Goal: Transaction & Acquisition: Obtain resource

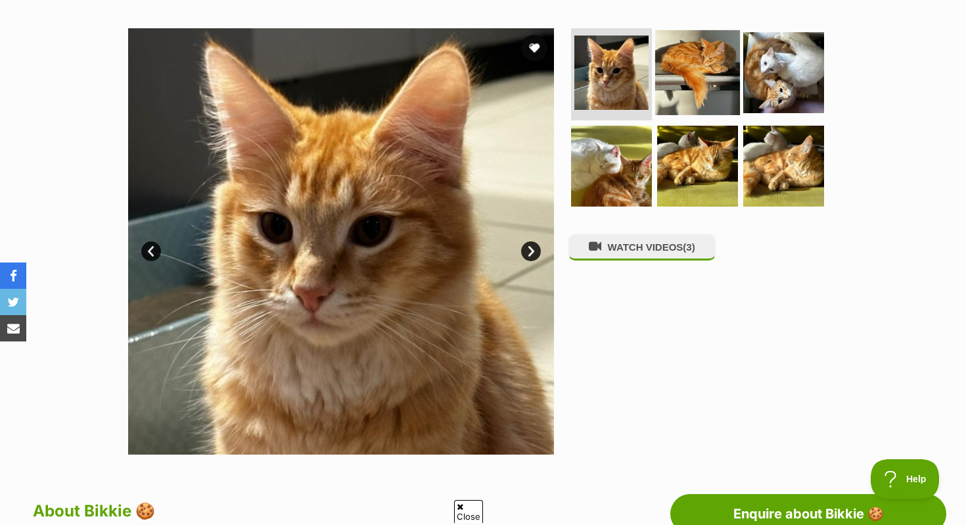
click at [717, 60] on img at bounding box center [697, 72] width 85 height 85
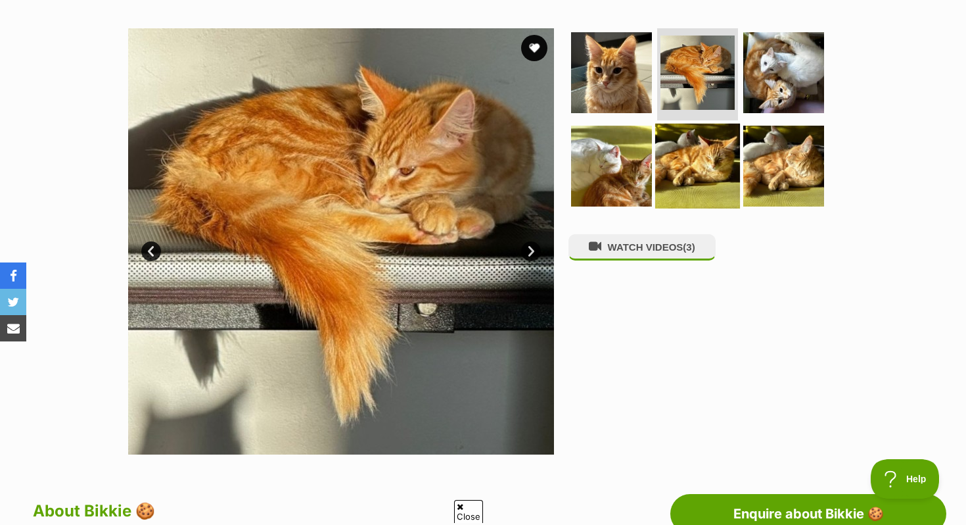
click at [698, 179] on img at bounding box center [697, 165] width 85 height 85
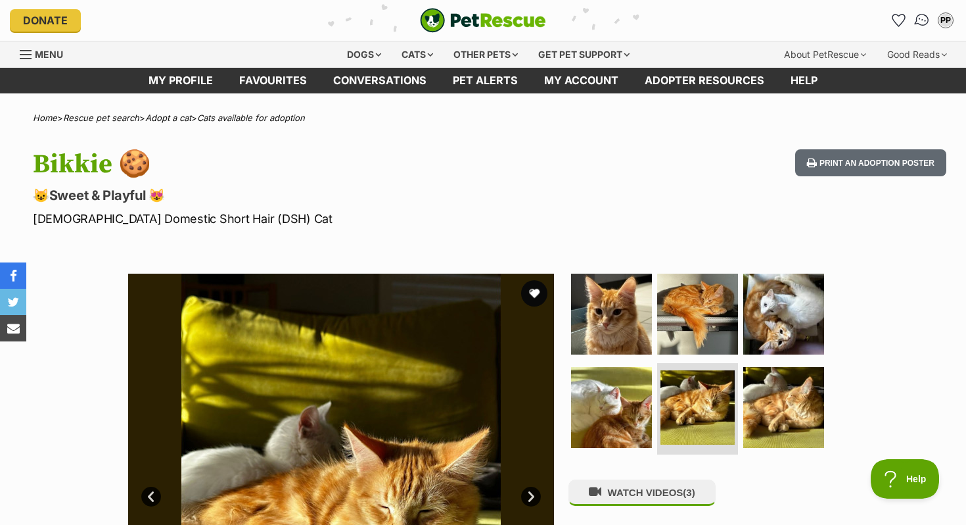
click at [917, 19] on img "Conversations" at bounding box center [923, 20] width 18 height 17
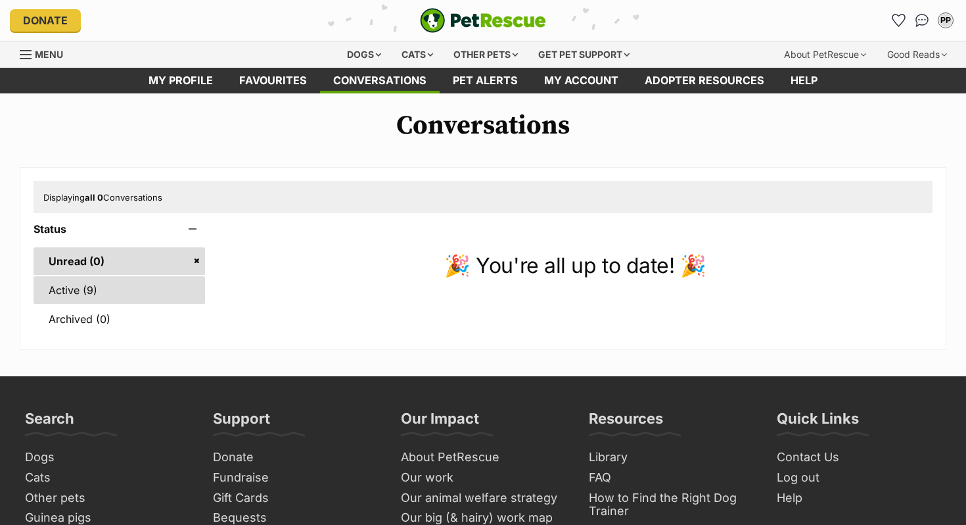
click at [96, 287] on link "Active (9)" at bounding box center [120, 290] width 172 height 28
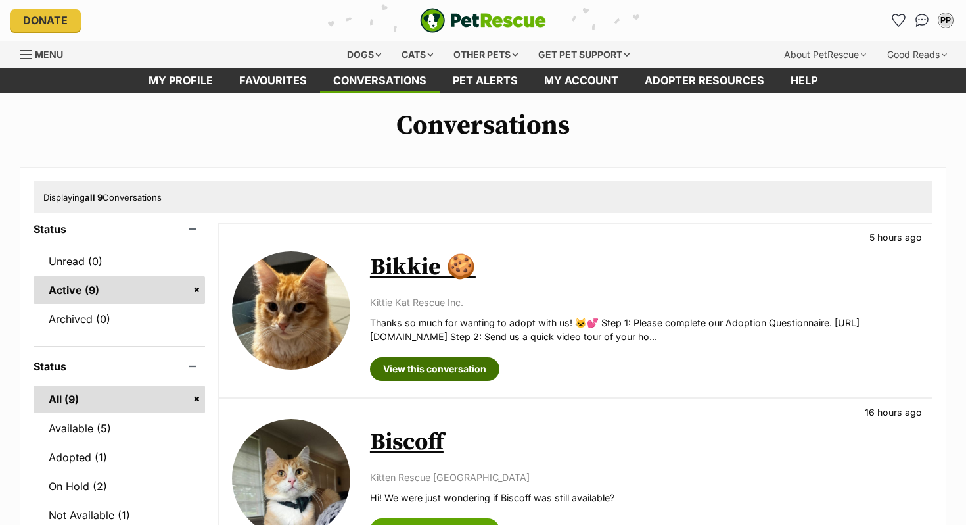
click at [419, 366] on link "View this conversation" at bounding box center [435, 369] width 130 height 24
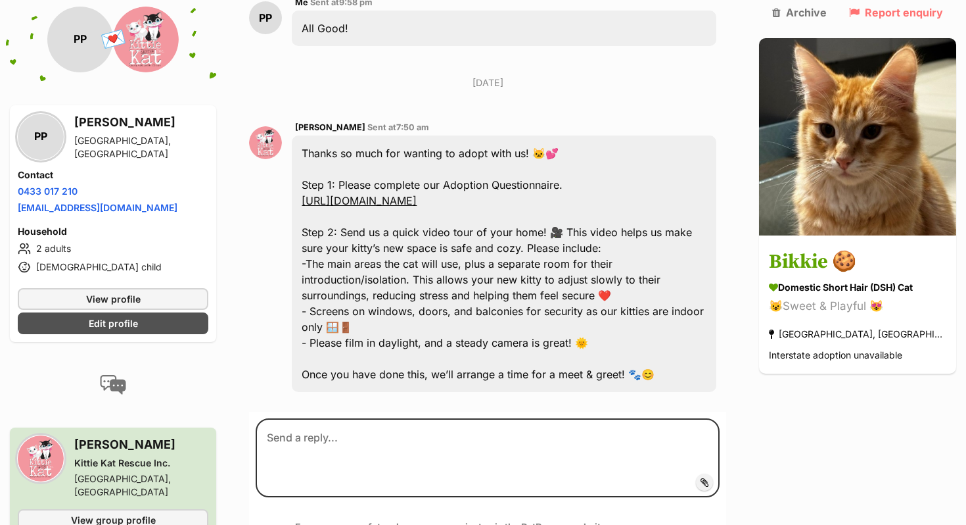
scroll to position [809, 0]
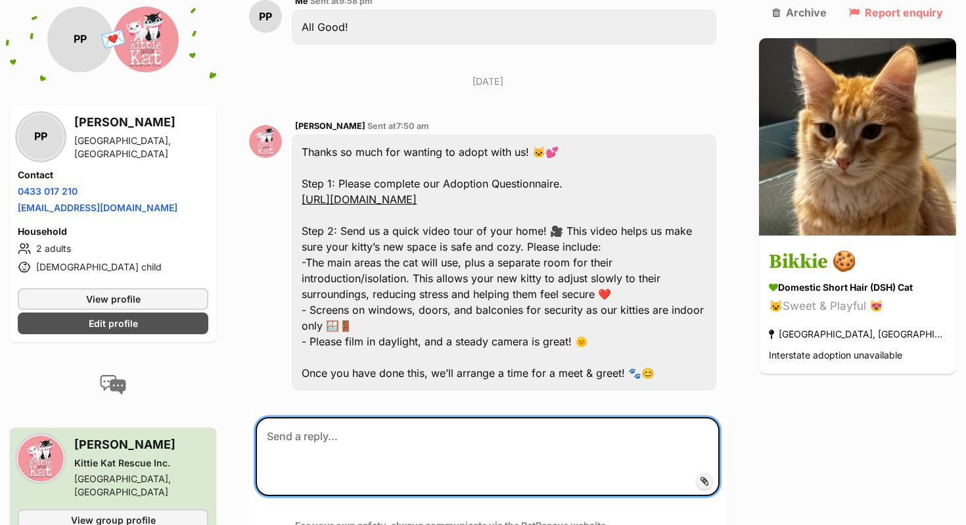
click at [459, 417] on textarea at bounding box center [488, 456] width 464 height 79
type textarea "Hi! Where would we send the video tour of our home?"
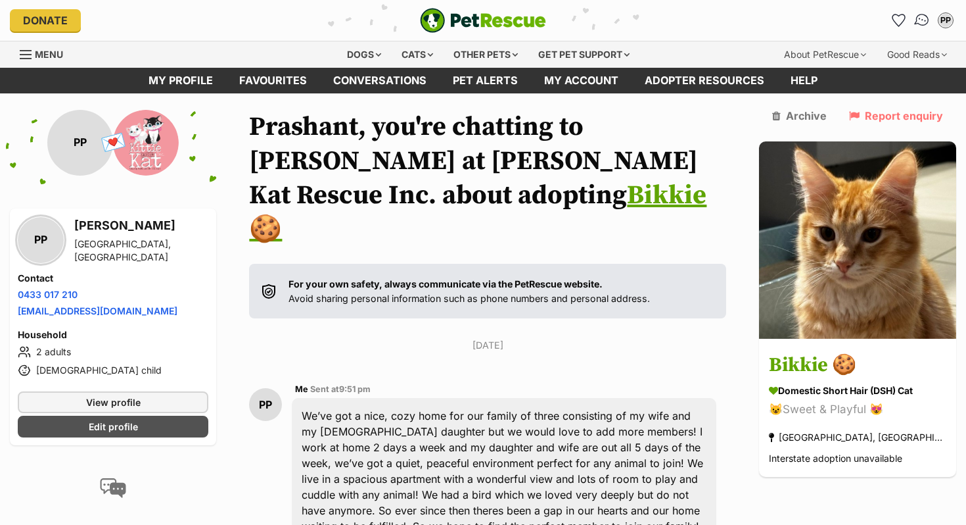
click at [921, 22] on img "Conversations" at bounding box center [923, 20] width 18 height 17
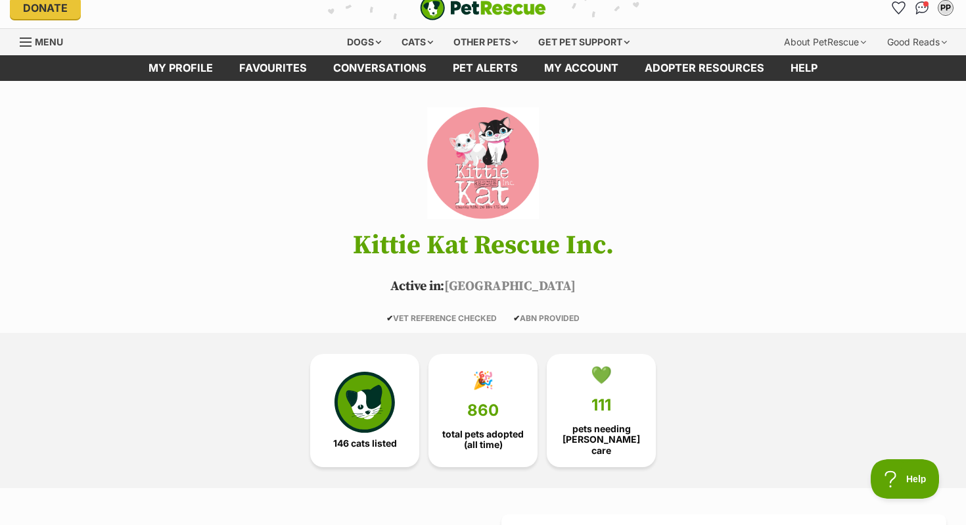
scroll to position [11, 0]
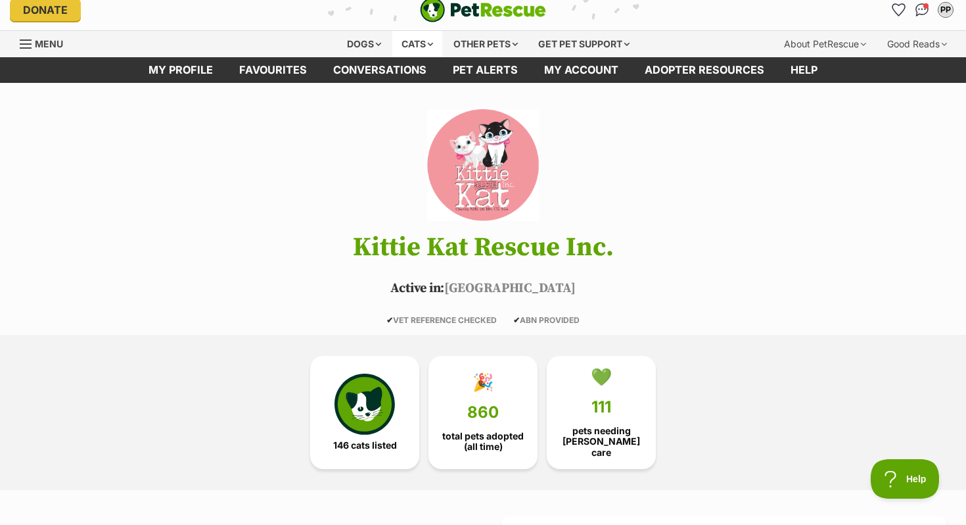
click at [406, 43] on div "Cats" at bounding box center [417, 44] width 50 height 26
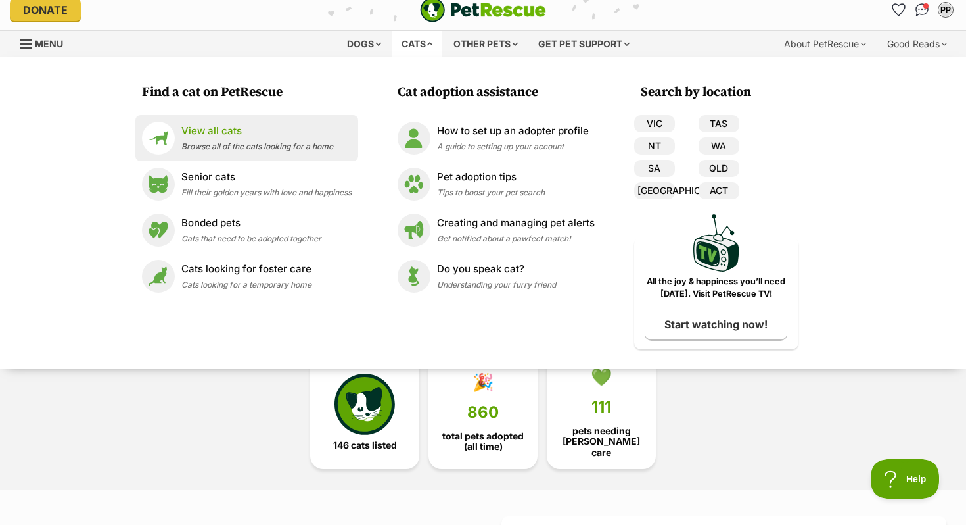
click at [196, 151] on span "Browse all of the cats looking for a home" at bounding box center [257, 146] width 152 height 10
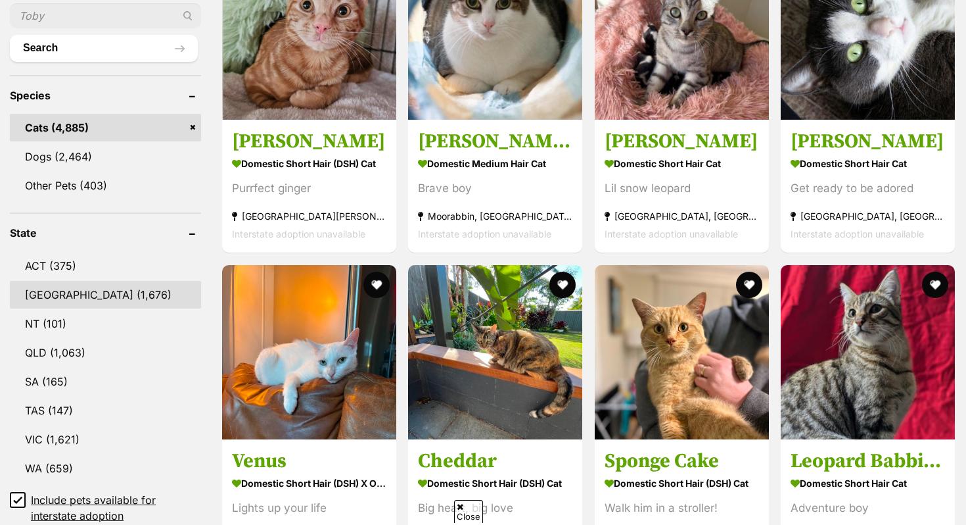
click at [70, 289] on link "NSW (1,676)" at bounding box center [105, 295] width 191 height 28
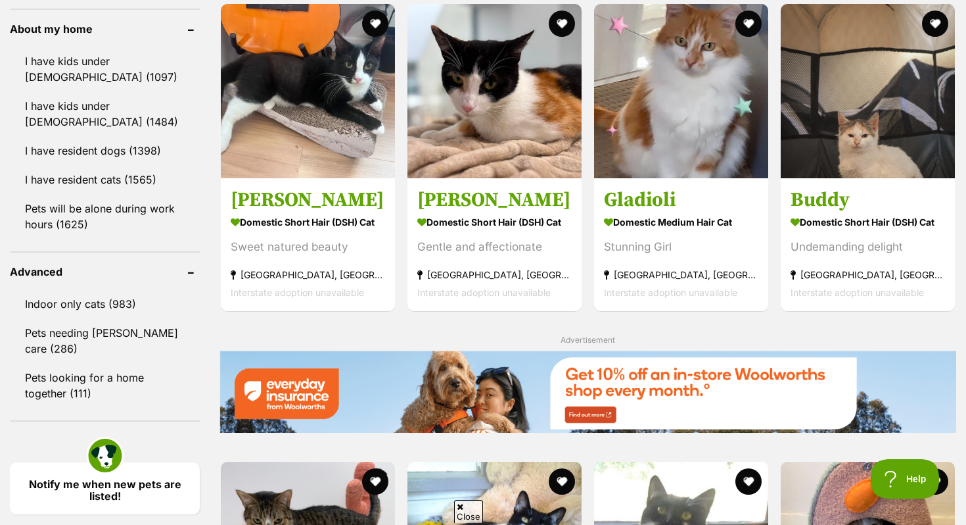
scroll to position [1509, 0]
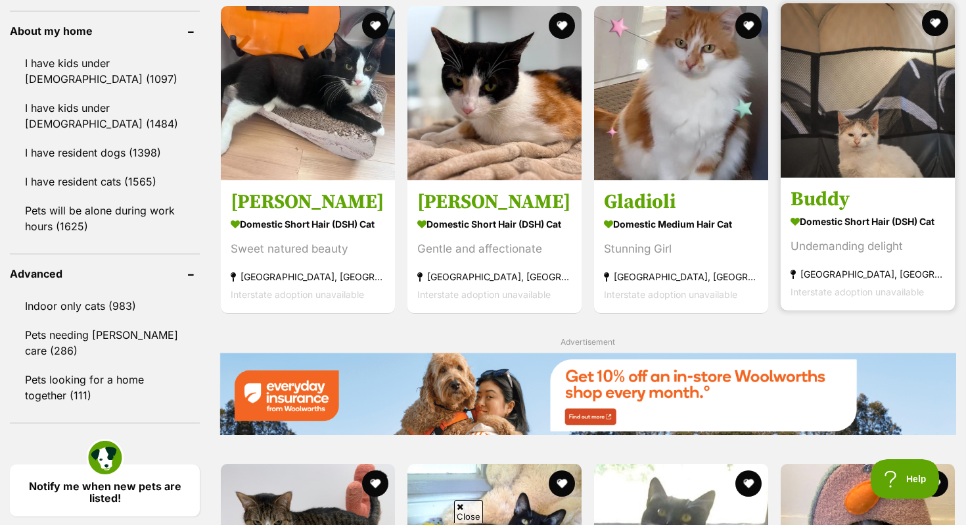
click at [895, 82] on img at bounding box center [868, 90] width 174 height 174
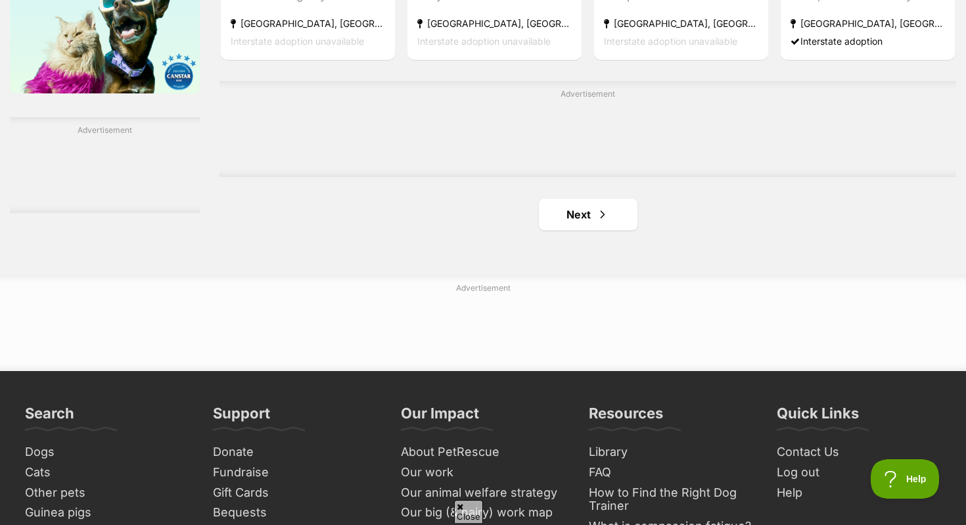
scroll to position [2221, 0]
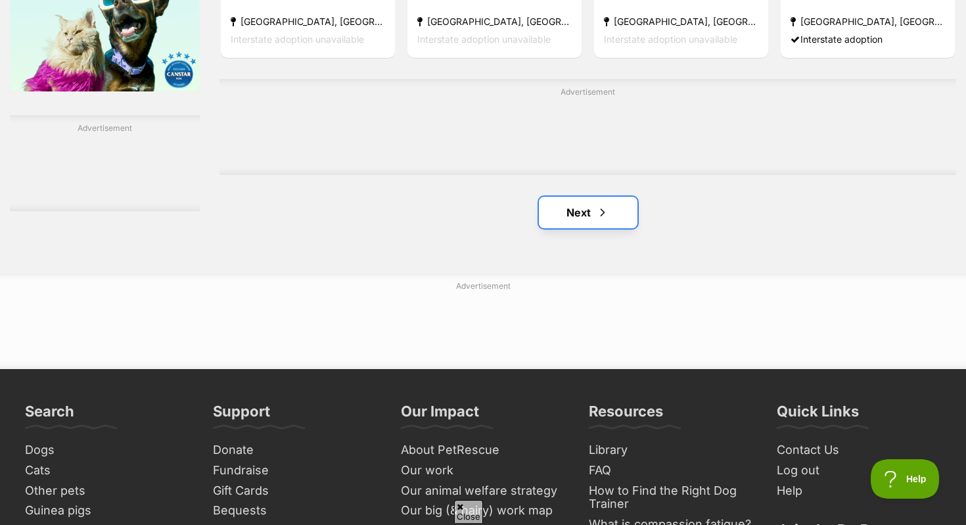
click at [582, 213] on link "Next" at bounding box center [588, 213] width 99 height 32
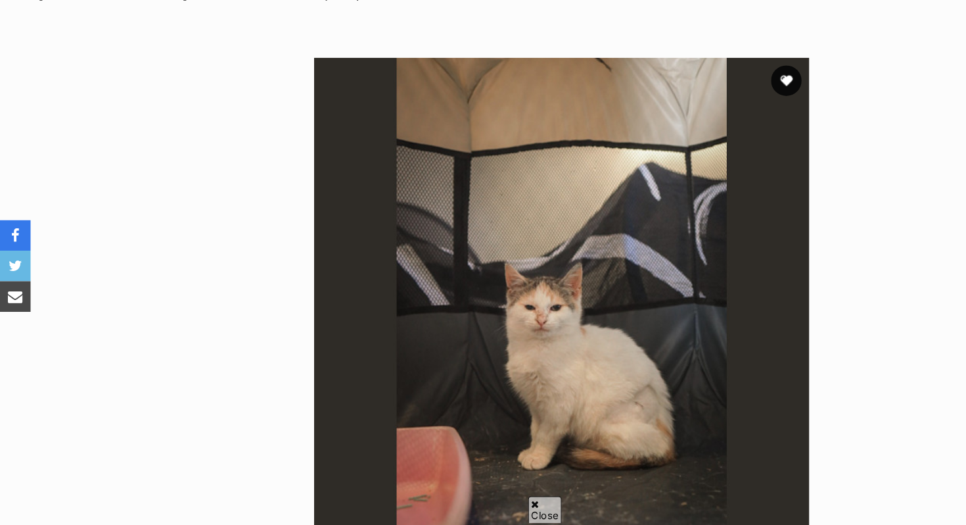
scroll to position [151, 0]
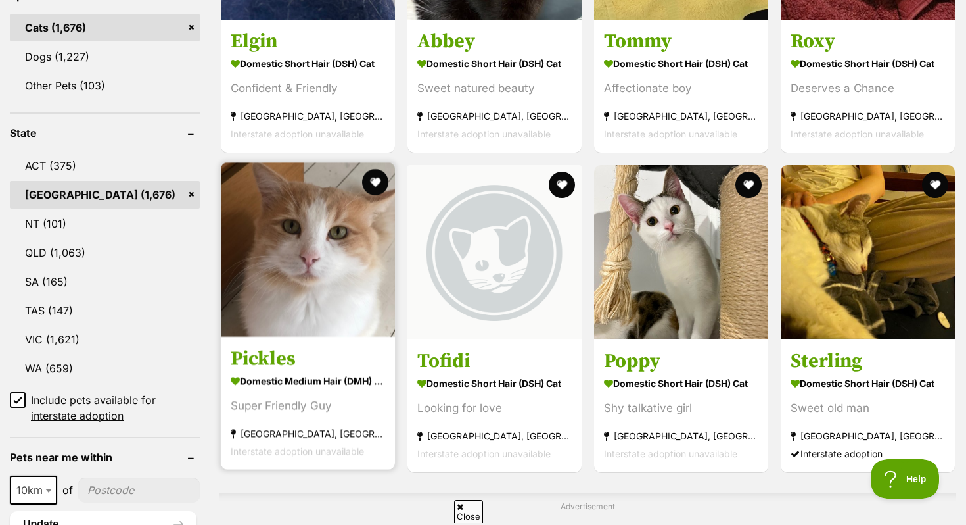
click at [306, 213] on img at bounding box center [308, 249] width 174 height 174
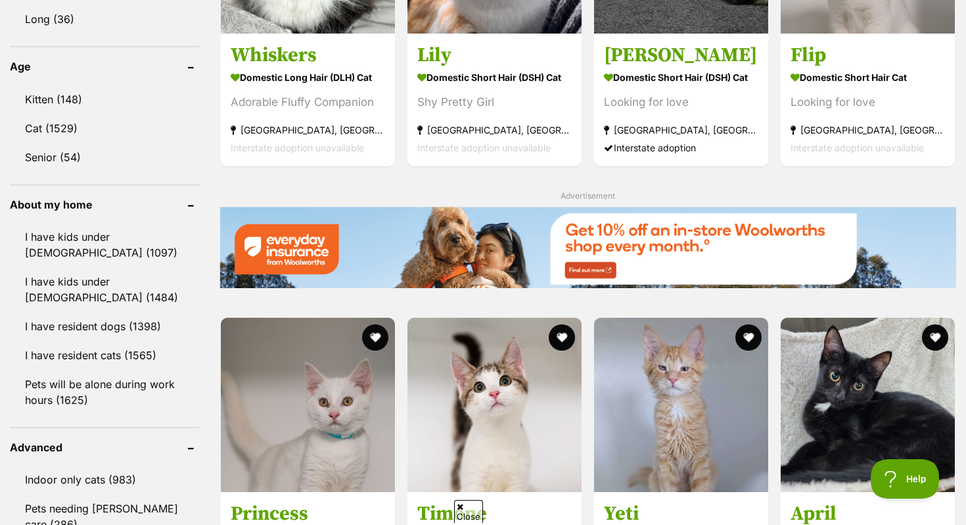
scroll to position [1162, 0]
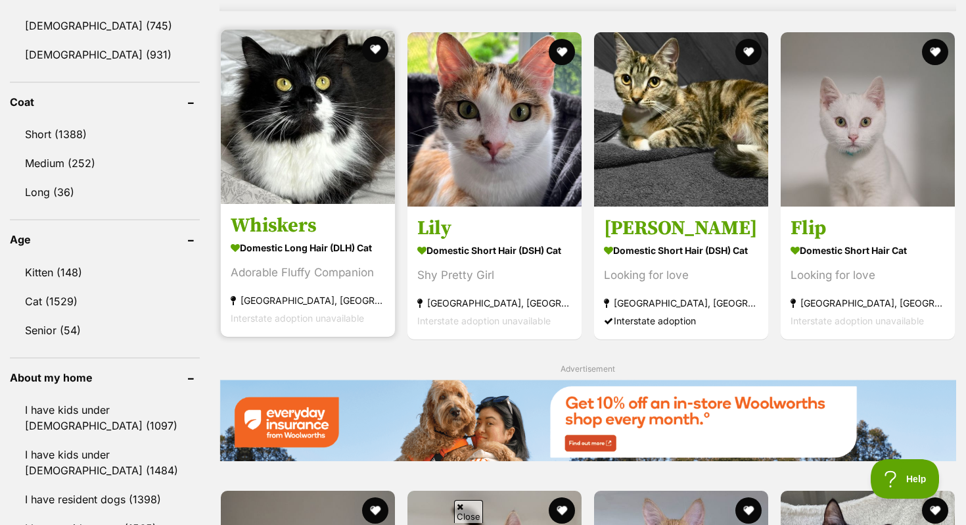
click at [304, 39] on img at bounding box center [308, 117] width 174 height 174
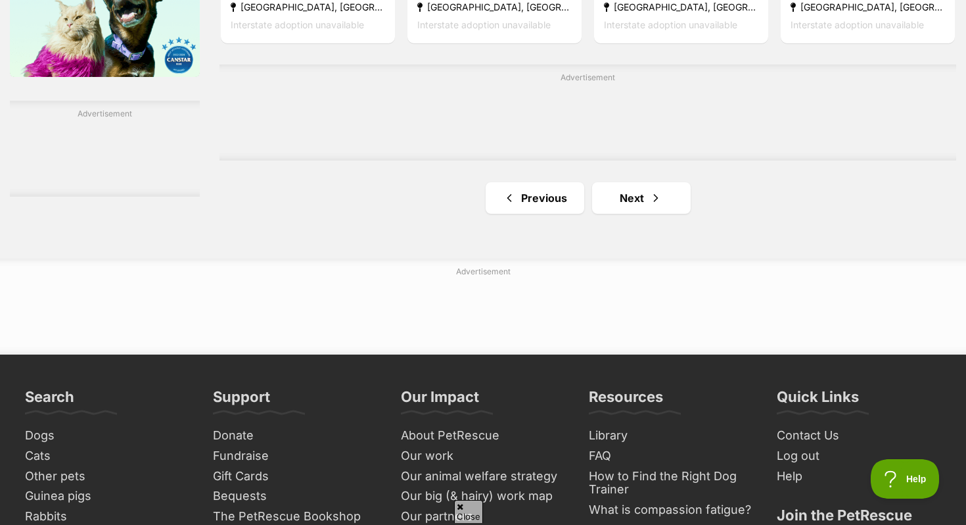
scroll to position [2243, 0]
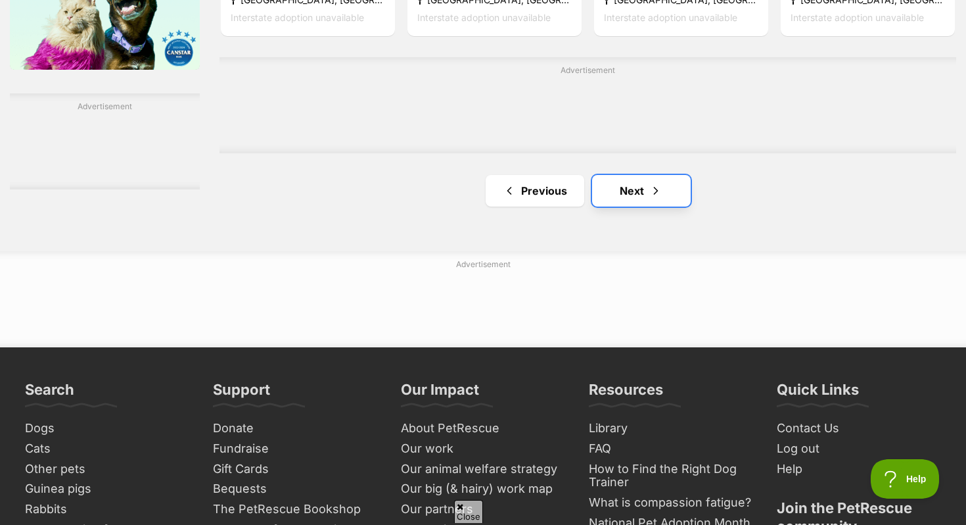
click at [639, 195] on link "Next" at bounding box center [641, 191] width 99 height 32
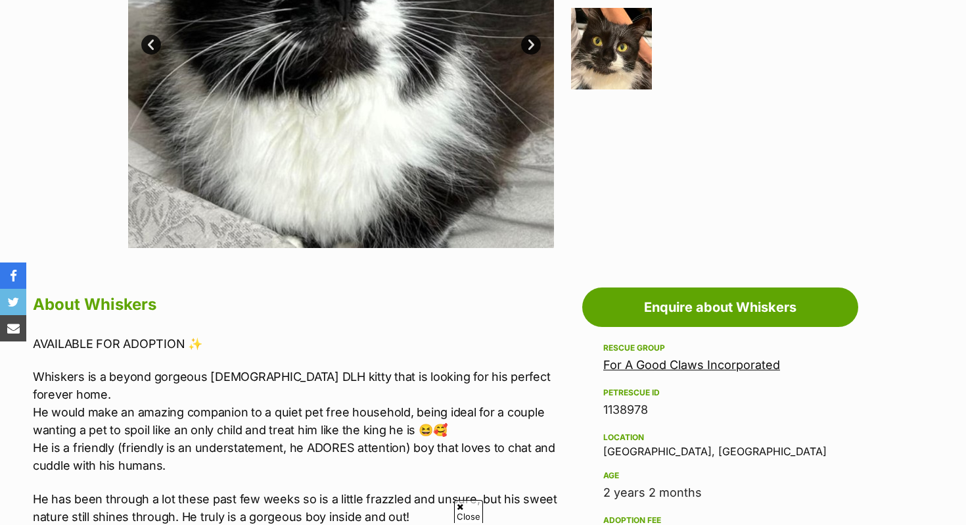
scroll to position [456, 0]
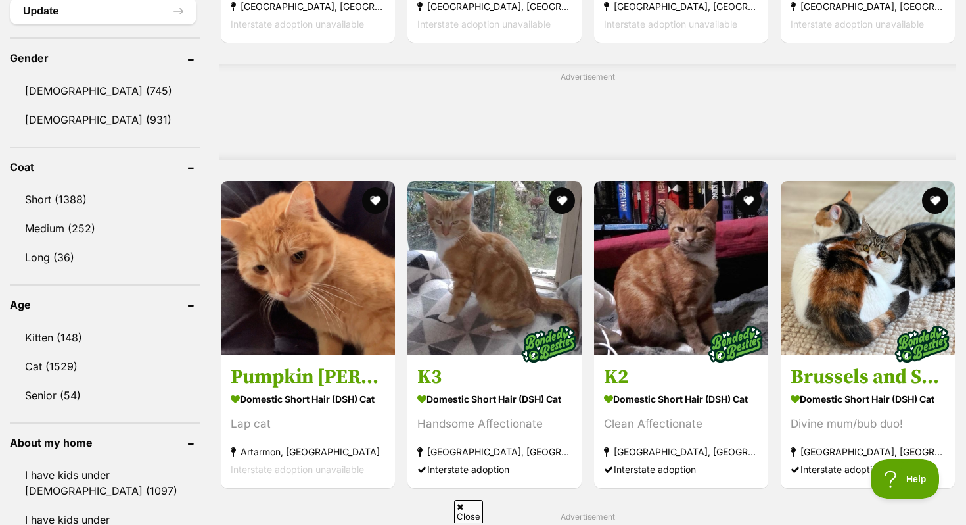
scroll to position [1091, 0]
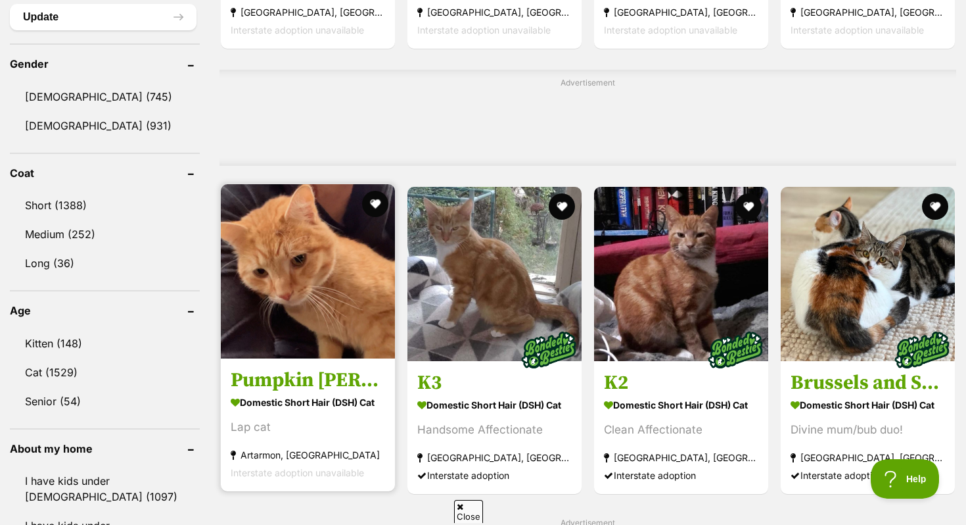
click at [315, 333] on img at bounding box center [308, 271] width 174 height 174
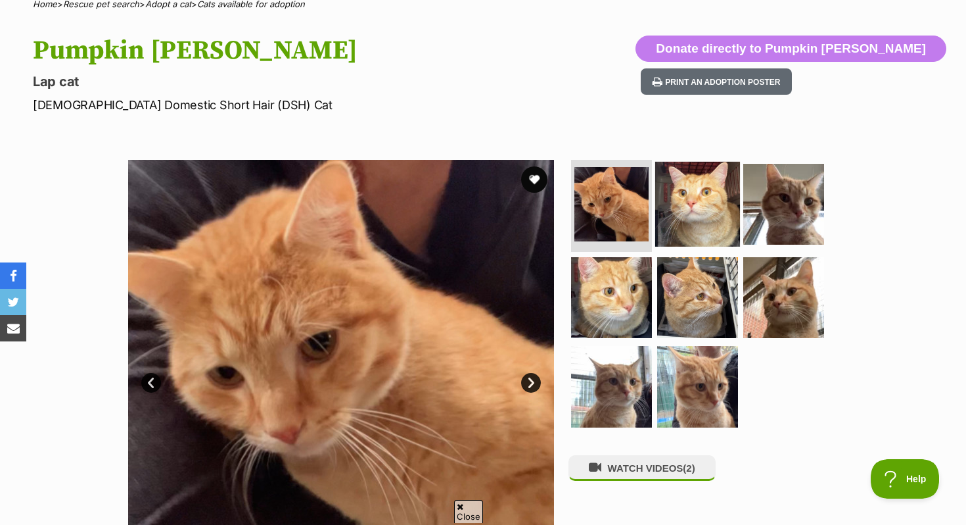
click at [723, 212] on img at bounding box center [697, 204] width 85 height 85
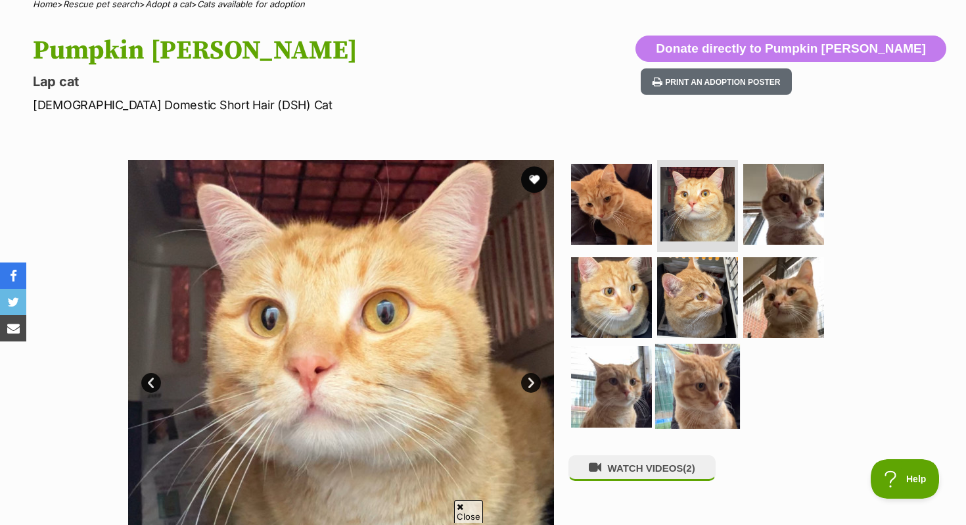
click at [688, 359] on img at bounding box center [697, 386] width 85 height 85
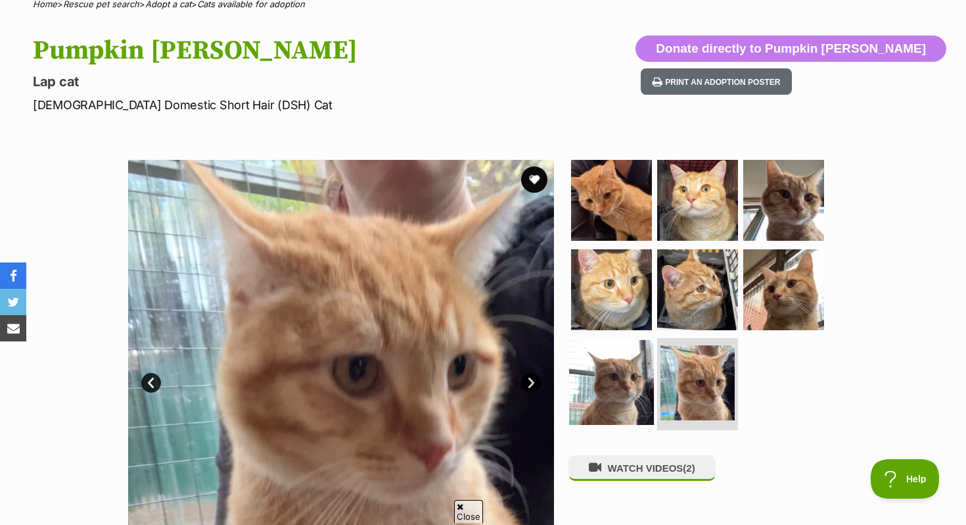
click at [597, 397] on img at bounding box center [611, 382] width 85 height 85
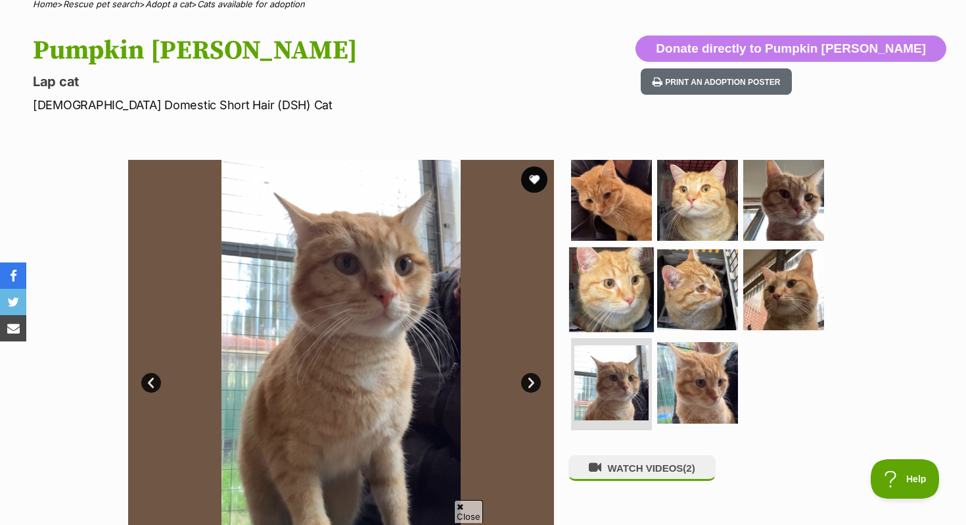
click at [625, 295] on img at bounding box center [611, 289] width 85 height 85
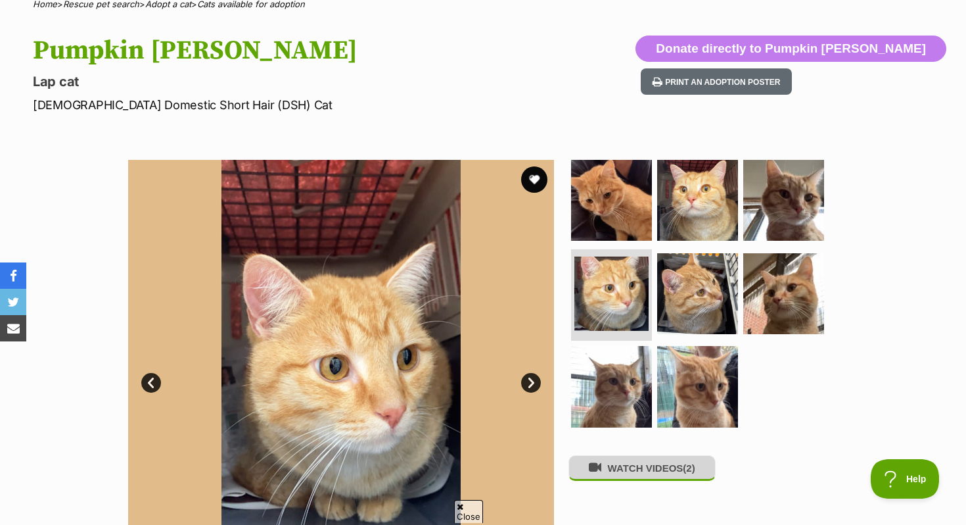
click at [646, 469] on button "WATCH VIDEOS (2)" at bounding box center [642, 468] width 147 height 26
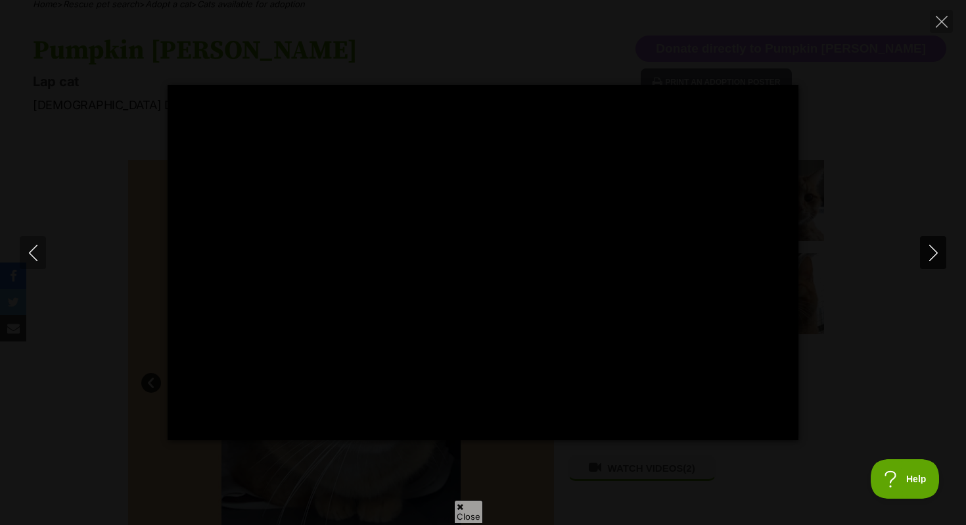
click at [933, 246] on icon "Next" at bounding box center [934, 253] width 16 height 16
type input "74.26"
click at [949, 21] on button "Close" at bounding box center [941, 21] width 23 height 23
type input "21.22"
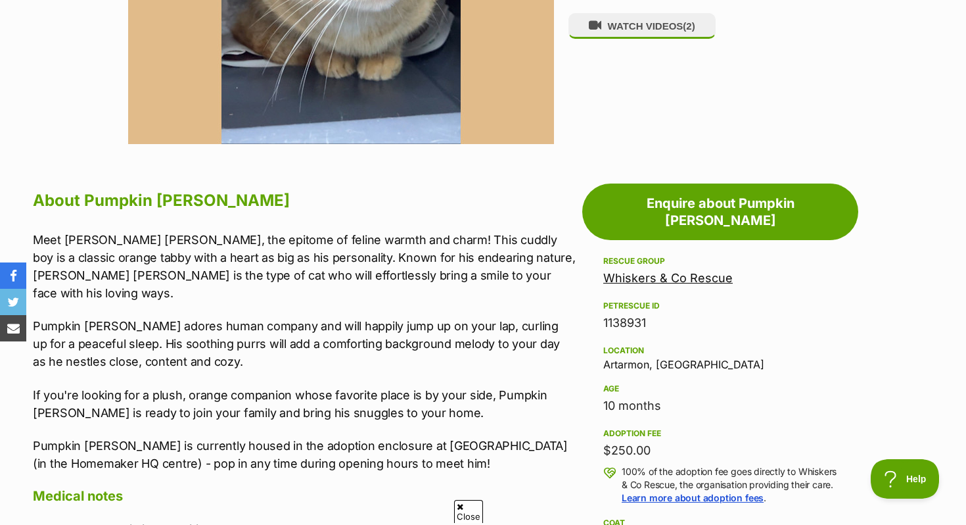
scroll to position [329, 0]
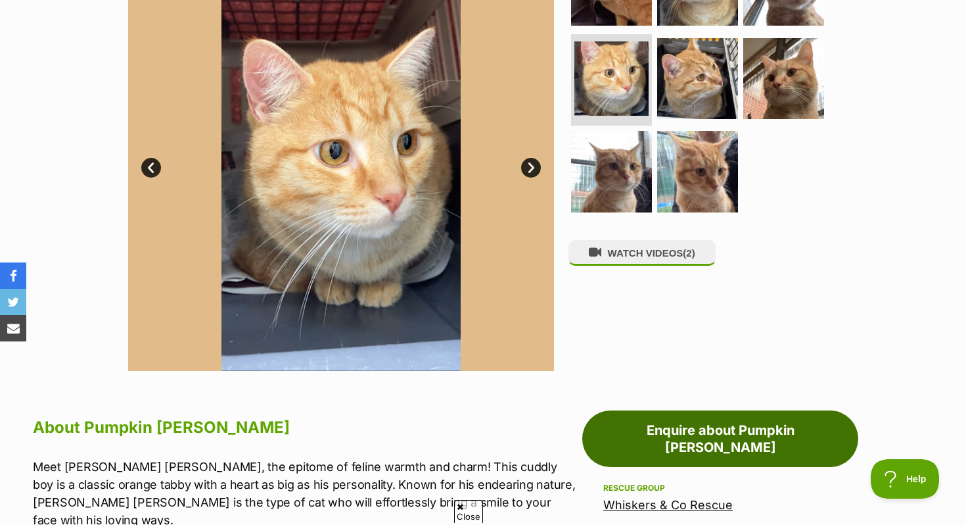
click at [690, 435] on link "Enquire about Pumpkin Sam" at bounding box center [720, 438] width 276 height 57
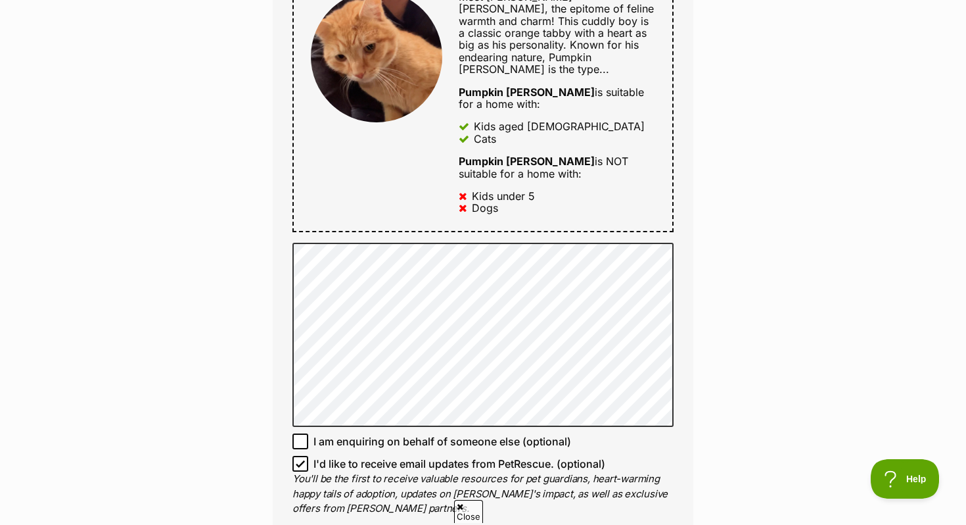
scroll to position [1035, 0]
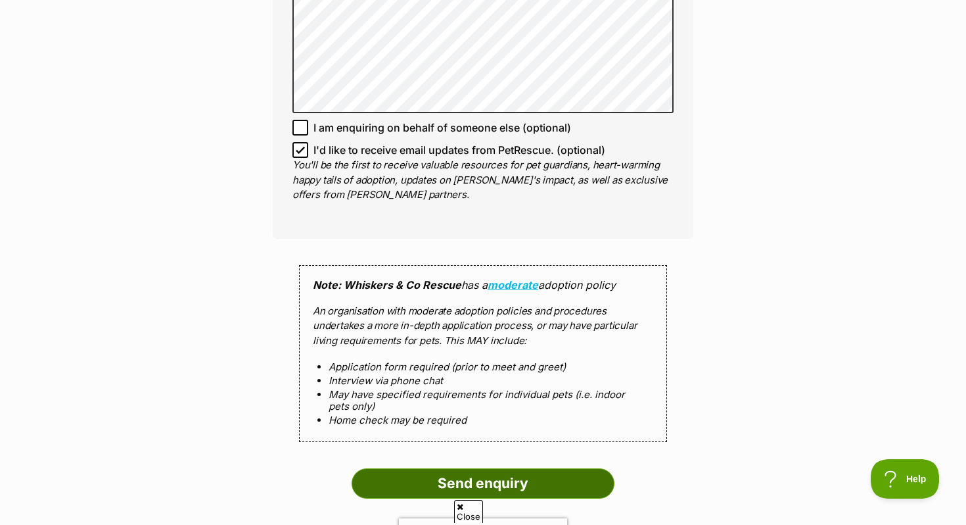
click at [506, 468] on input "Send enquiry" at bounding box center [483, 483] width 263 height 30
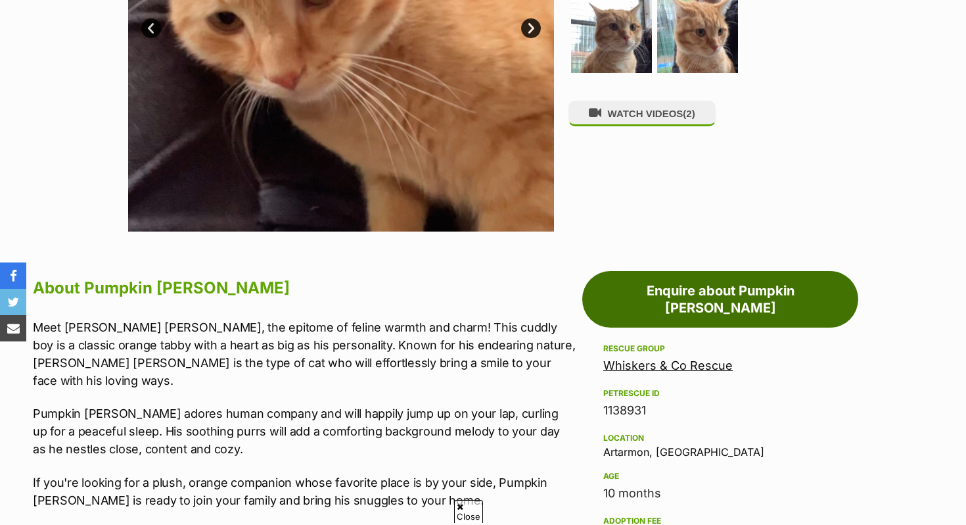
scroll to position [471, 0]
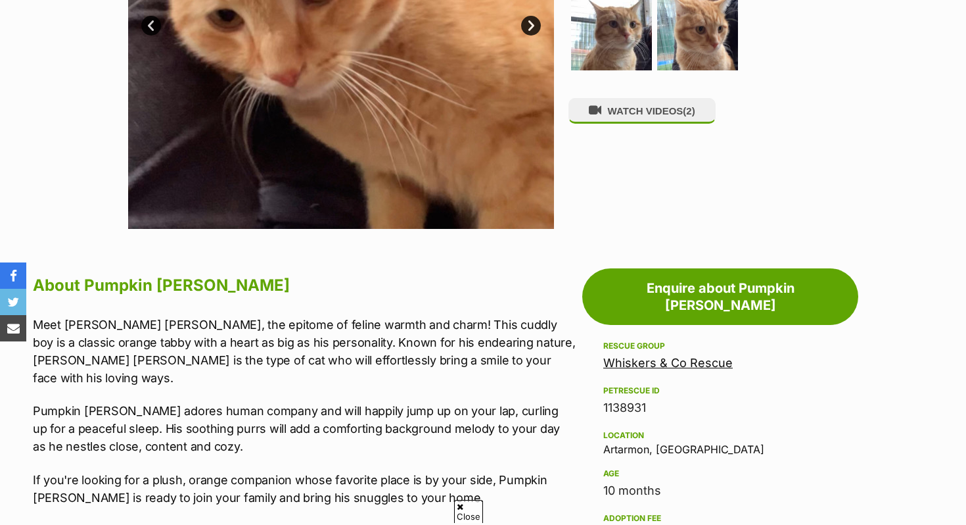
click at [644, 356] on link "Whiskers & Co Rescue" at bounding box center [669, 363] width 130 height 14
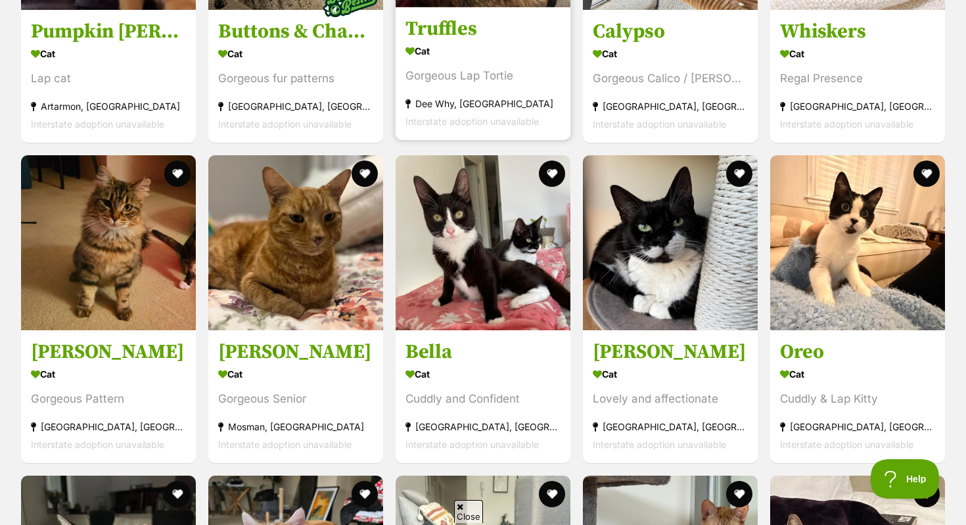
scroll to position [1410, 0]
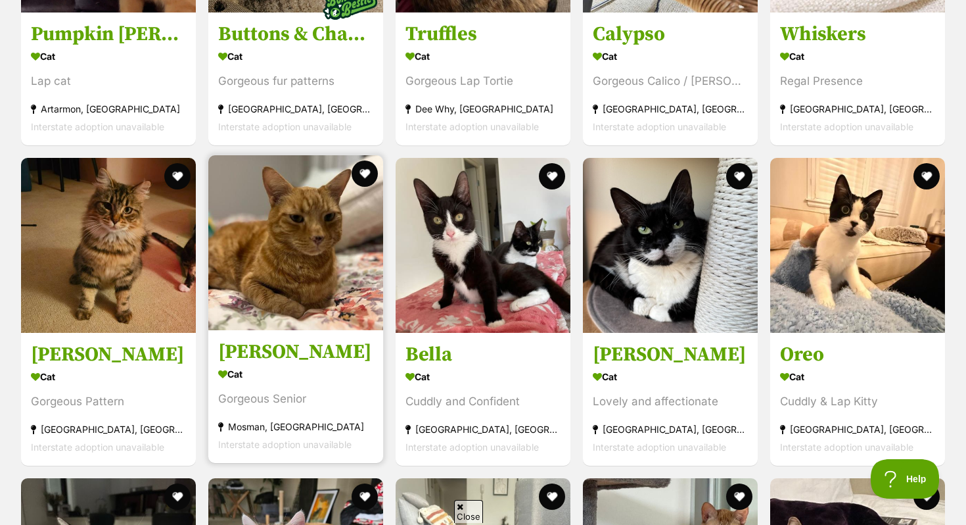
click at [295, 318] on img at bounding box center [295, 242] width 175 height 175
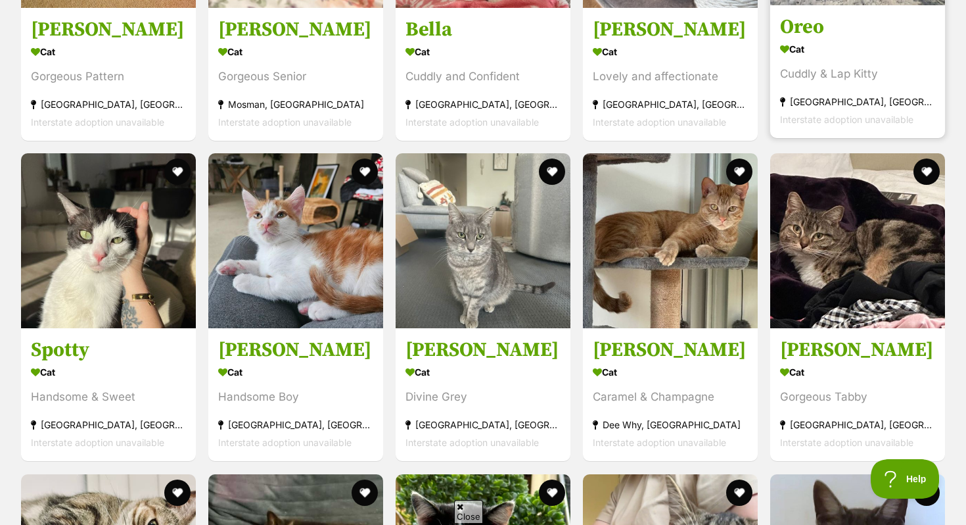
scroll to position [1737, 0]
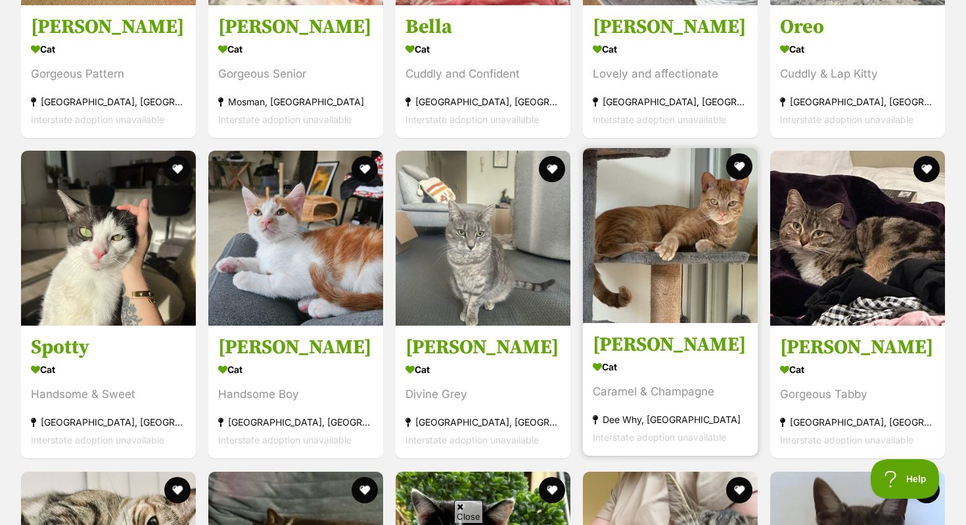
click at [665, 239] on img at bounding box center [670, 235] width 175 height 175
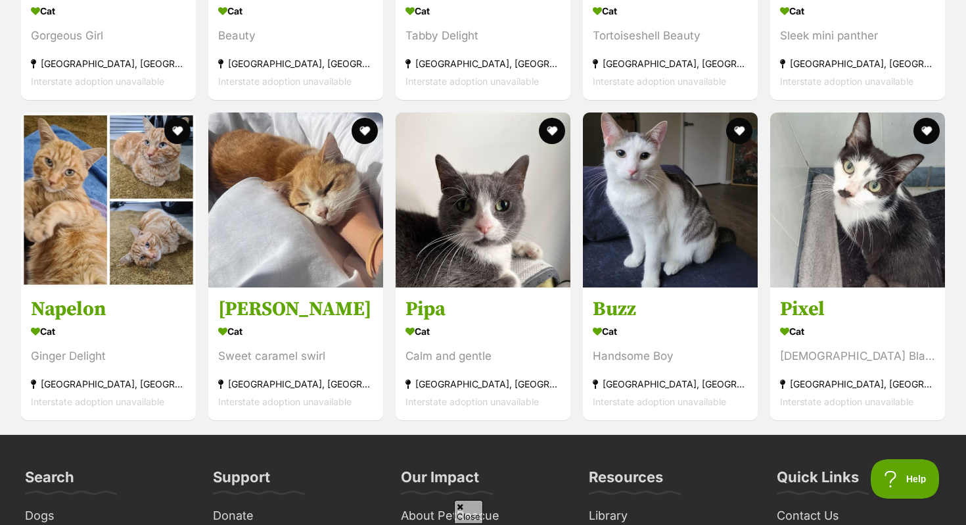
scroll to position [3093, 0]
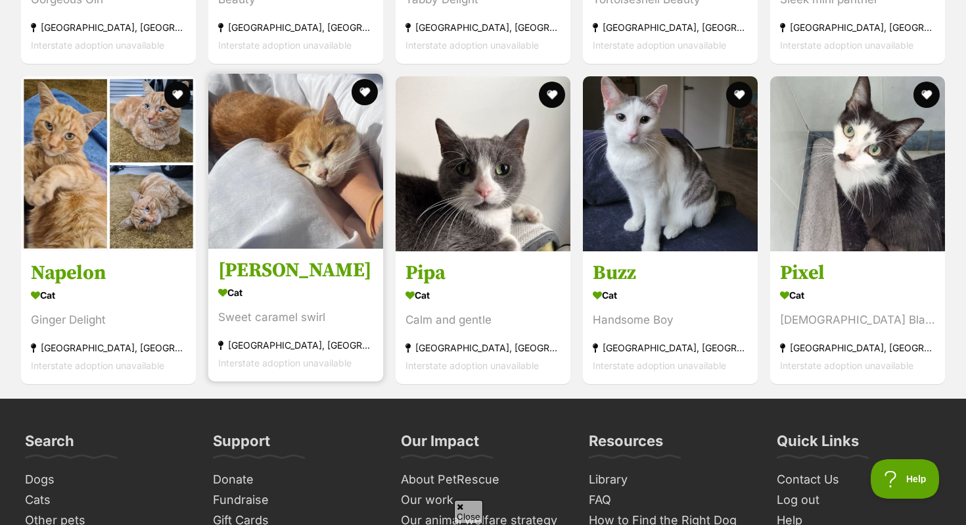
click at [321, 210] on img at bounding box center [295, 161] width 175 height 175
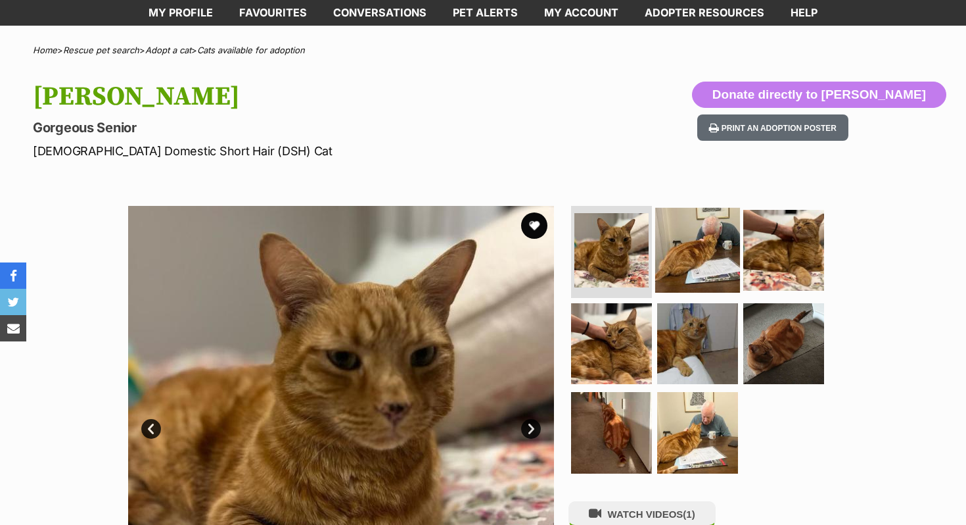
scroll to position [157, 0]
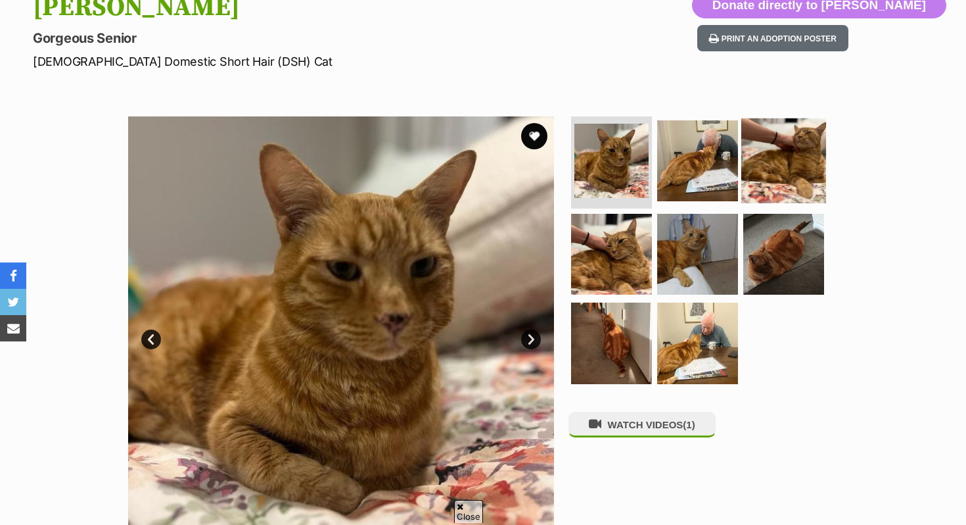
click at [802, 163] on img at bounding box center [784, 160] width 85 height 85
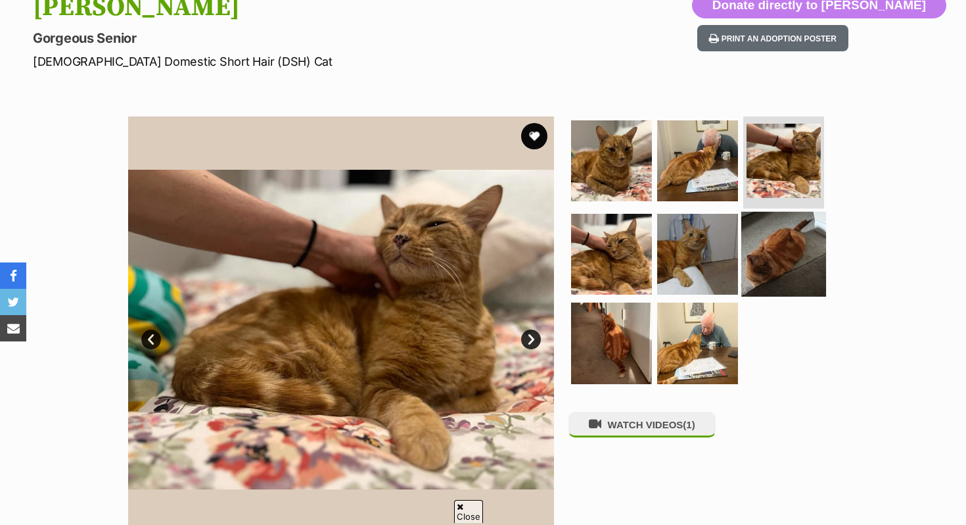
click at [780, 271] on img at bounding box center [784, 253] width 85 height 85
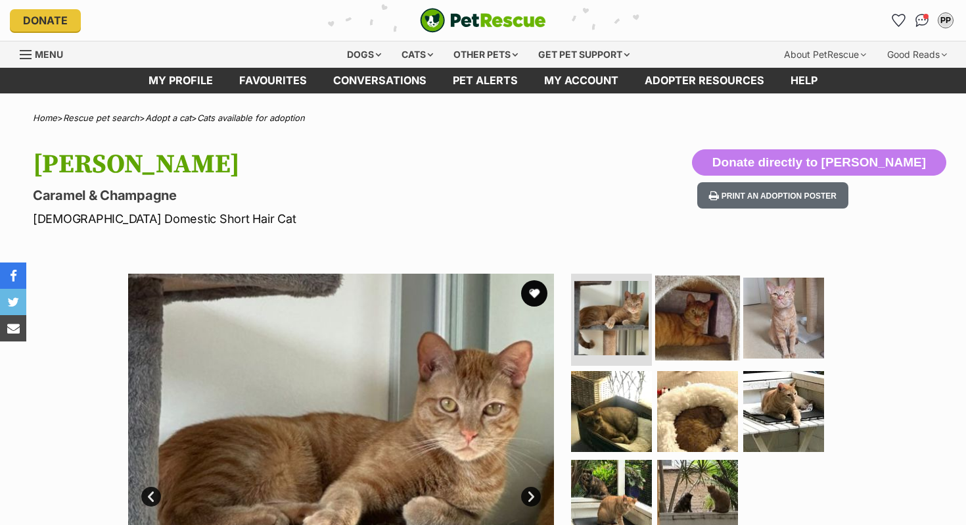
click at [701, 333] on img at bounding box center [697, 317] width 85 height 85
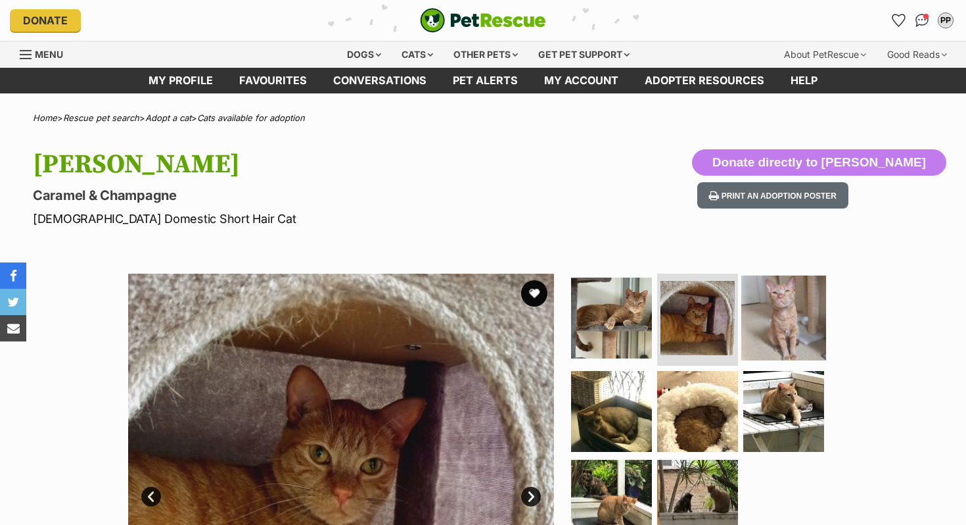
click at [784, 318] on img at bounding box center [784, 317] width 85 height 85
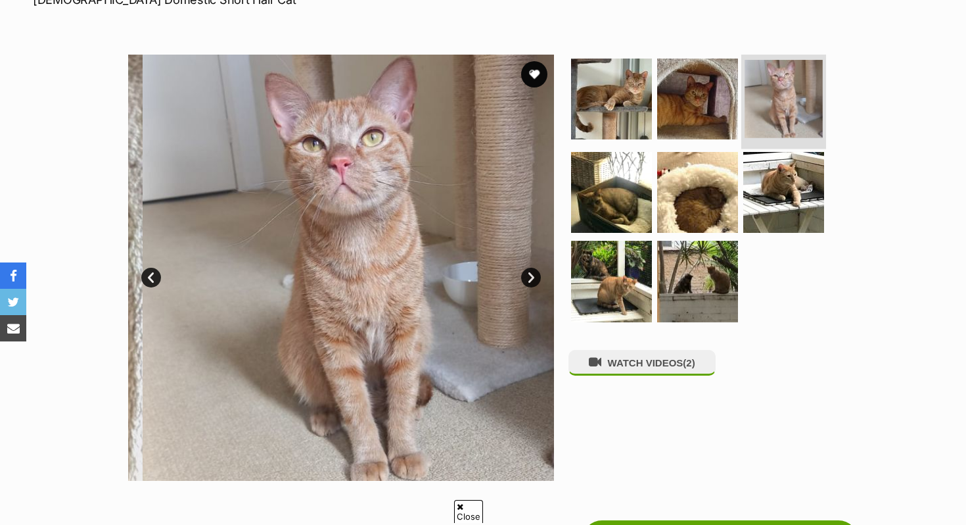
scroll to position [220, 0]
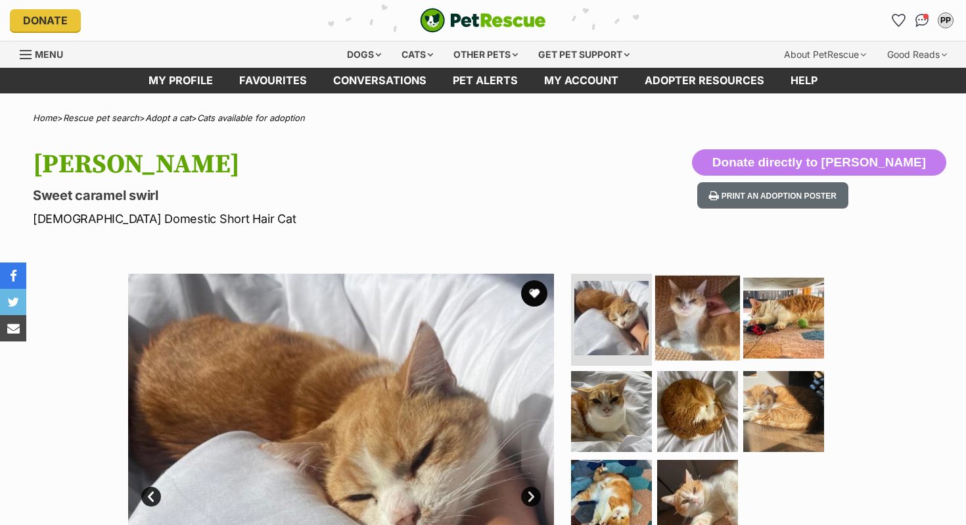
click at [694, 309] on img at bounding box center [697, 317] width 85 height 85
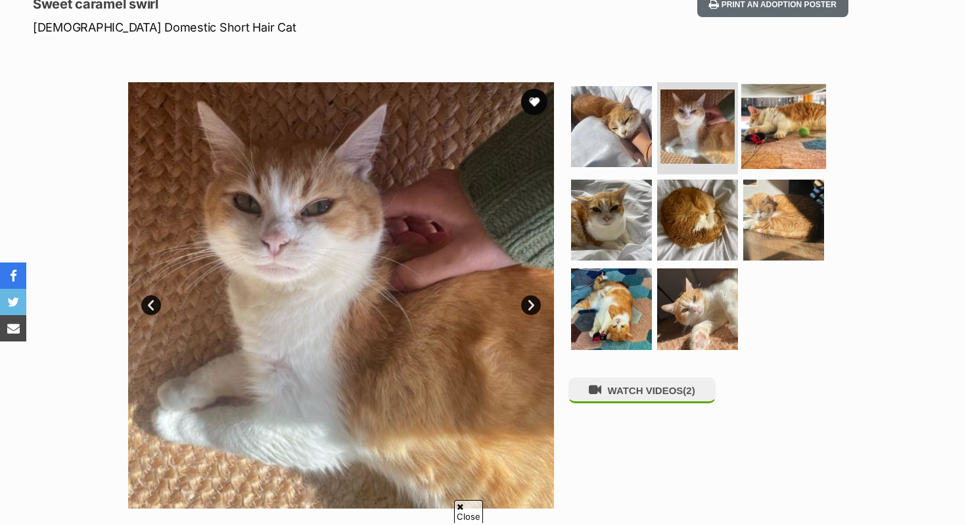
click at [785, 131] on img at bounding box center [784, 126] width 85 height 85
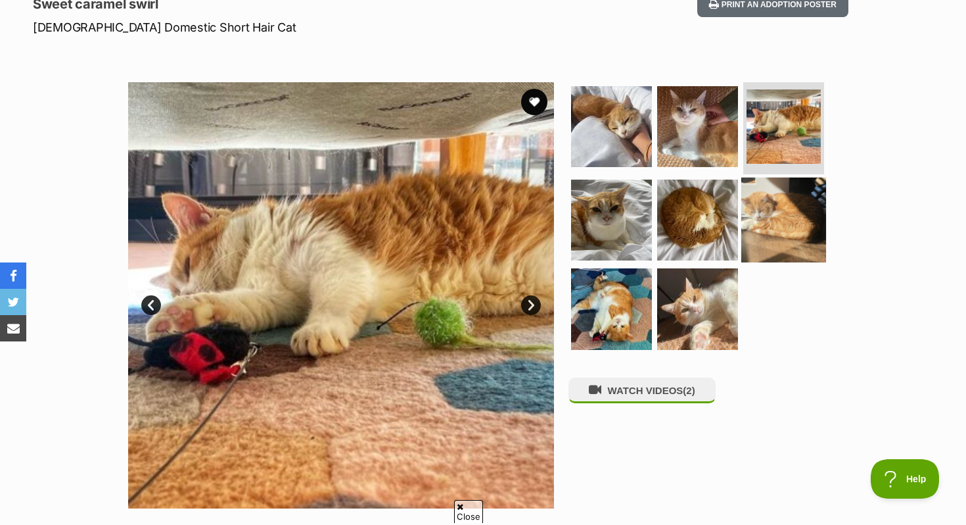
click at [778, 199] on img at bounding box center [784, 219] width 85 height 85
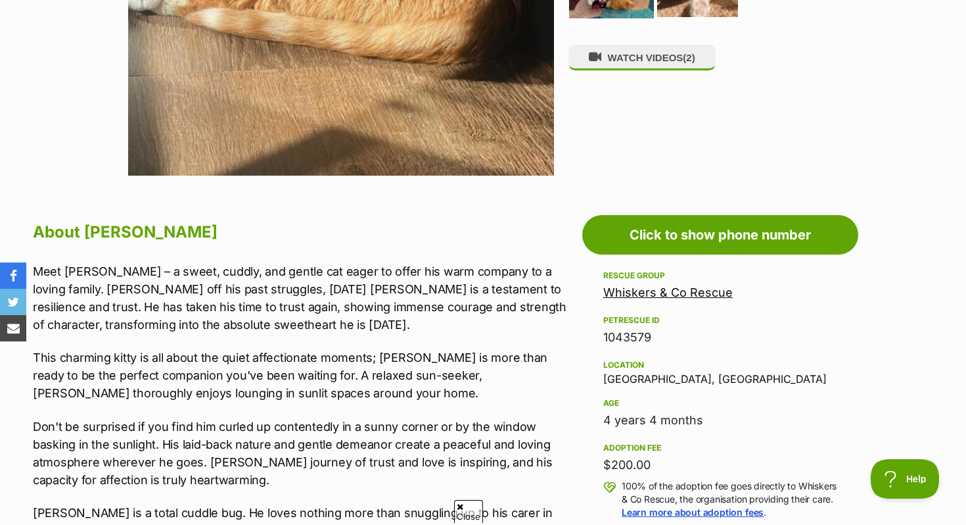
scroll to position [526, 0]
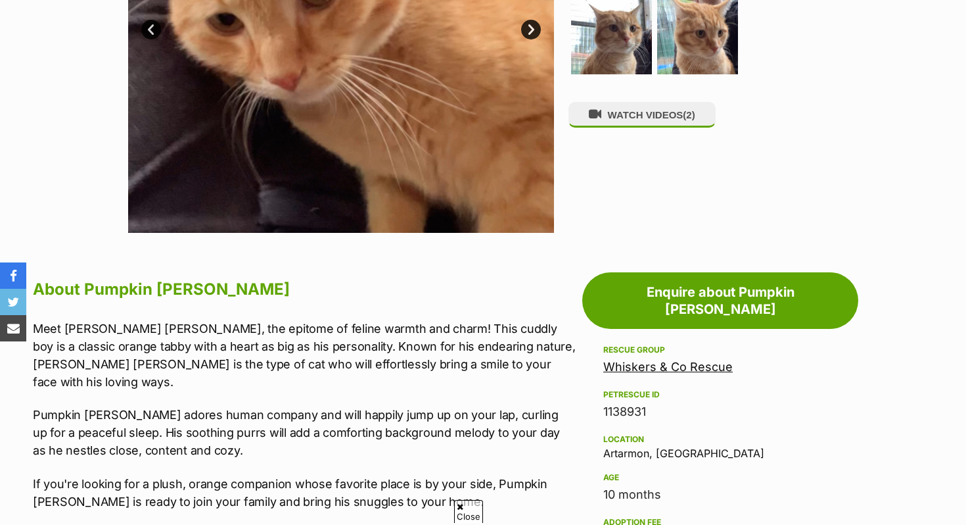
scroll to position [471, 0]
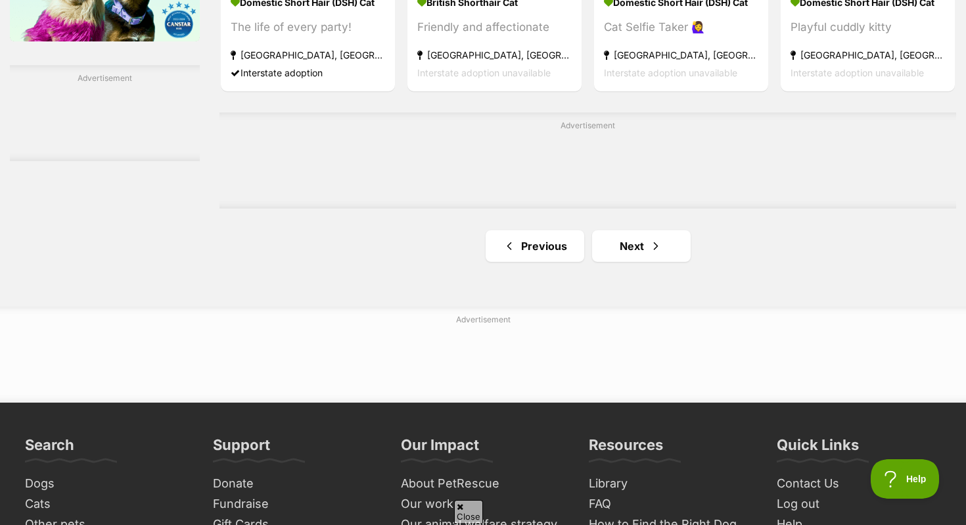
scroll to position [2275, 0]
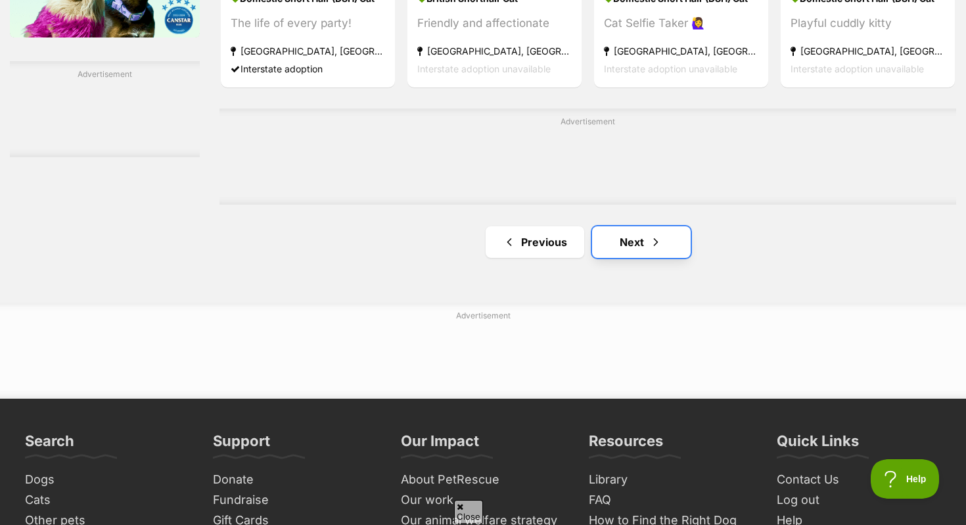
click at [641, 250] on link "Next" at bounding box center [641, 242] width 99 height 32
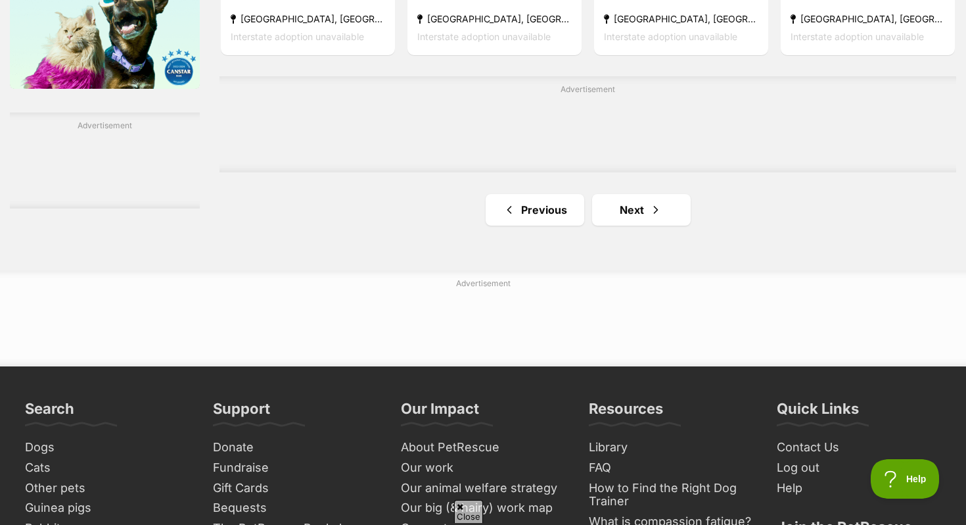
scroll to position [2237, 0]
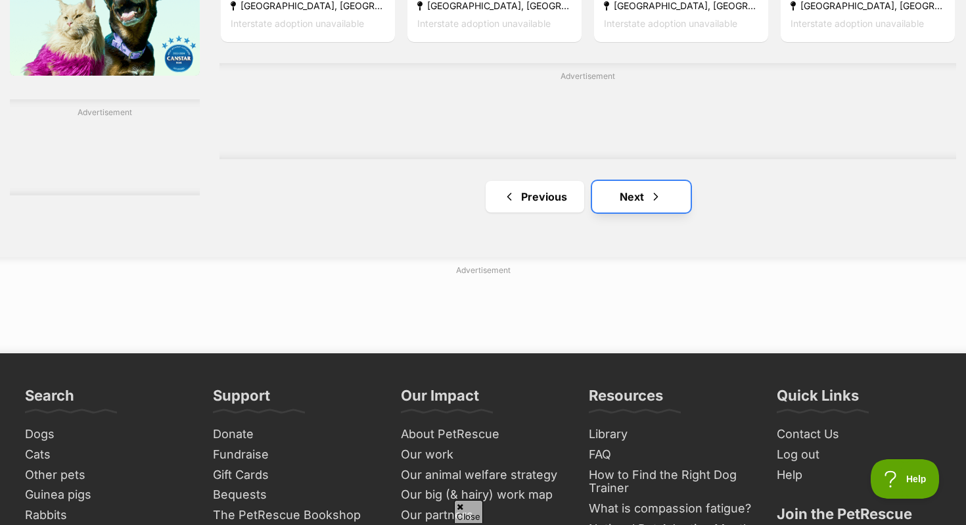
click at [652, 197] on span "Next page" at bounding box center [656, 197] width 13 height 16
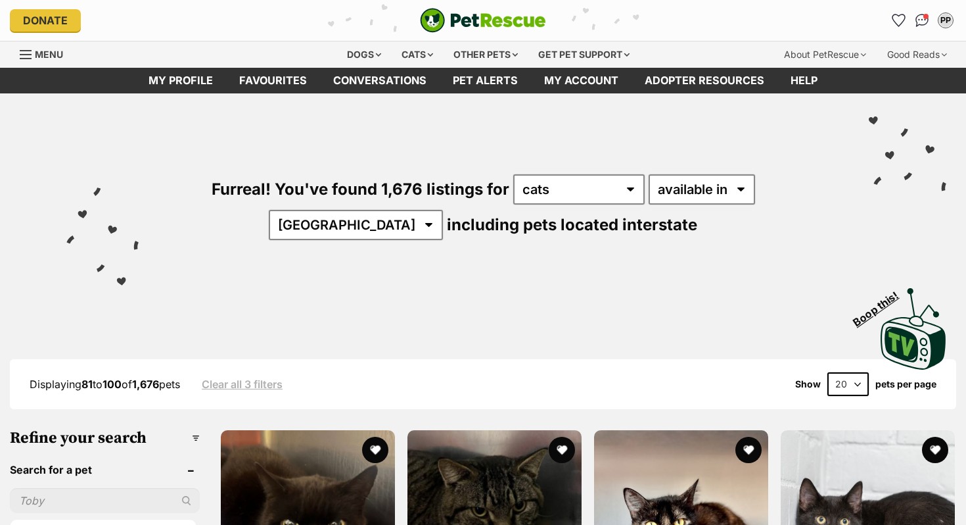
click at [857, 377] on select "20 40 60" at bounding box center [848, 384] width 41 height 24
click at [855, 376] on select "20 40 60" at bounding box center [848, 384] width 41 height 24
select select "60"
click at [828, 372] on select "20 40 60" at bounding box center [848, 384] width 41 height 24
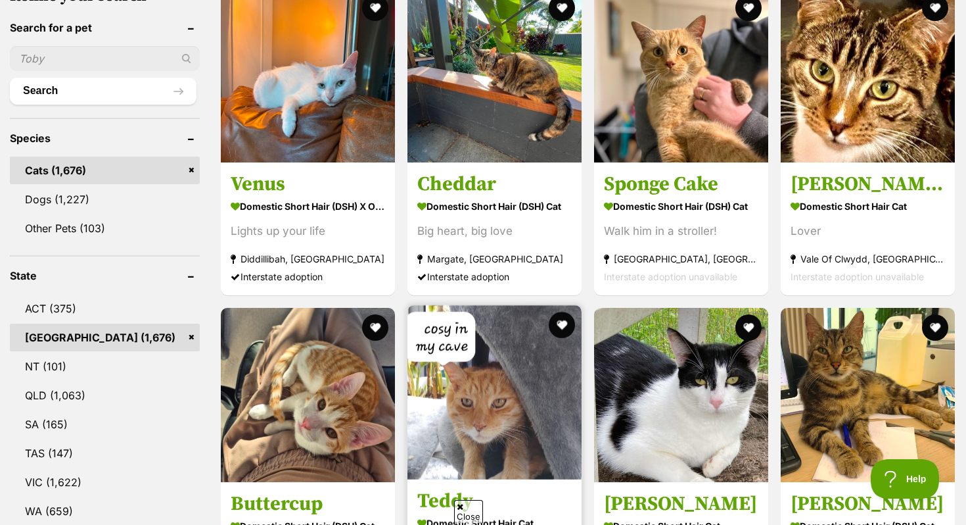
scroll to position [441, 0]
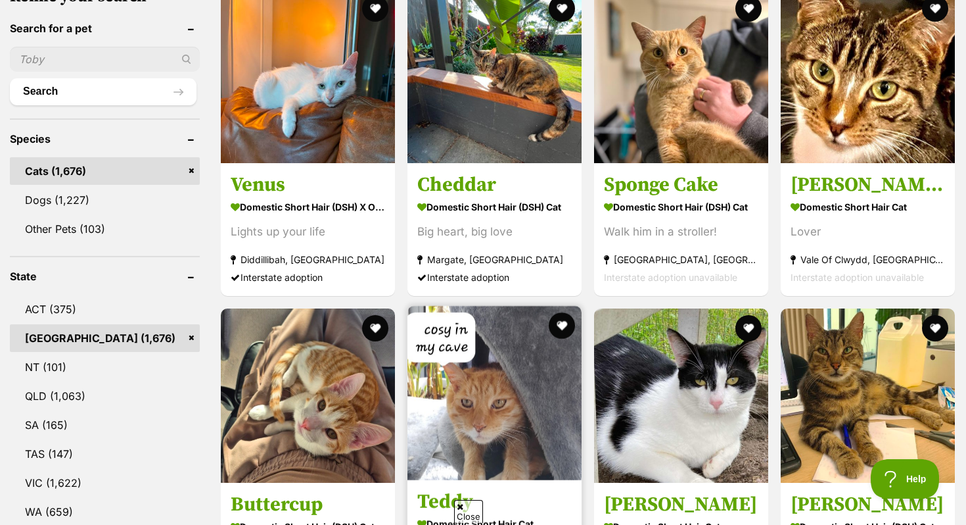
click at [475, 409] on img at bounding box center [495, 393] width 174 height 174
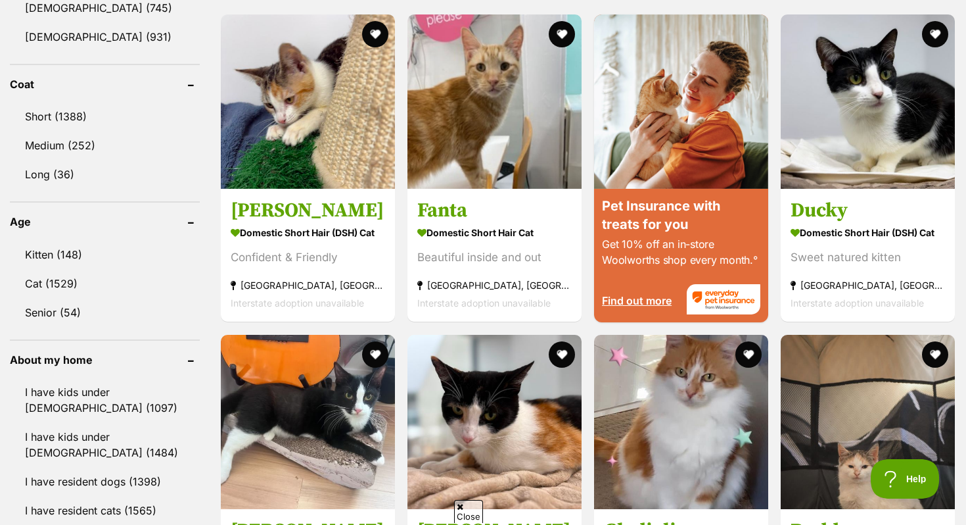
scroll to position [1183, 0]
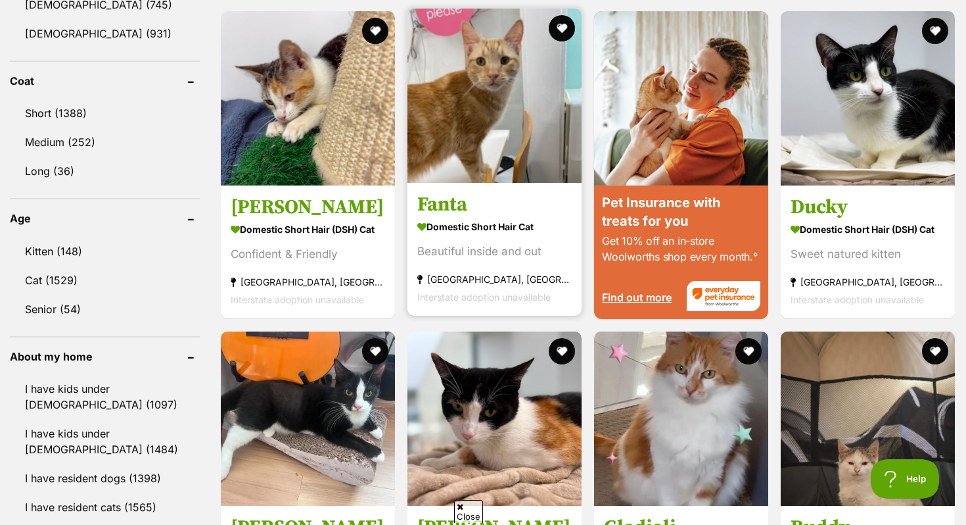
click at [520, 131] on img at bounding box center [495, 96] width 174 height 174
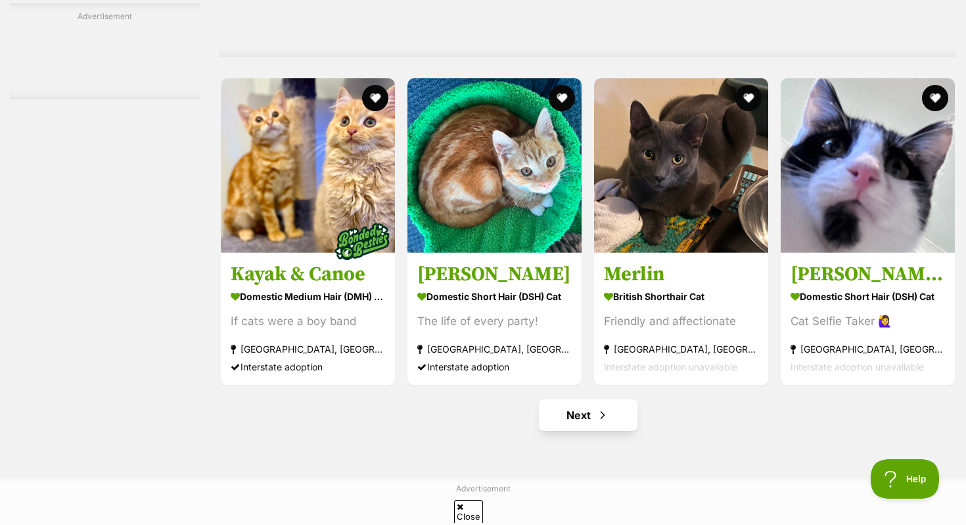
scroll to position [0, 0]
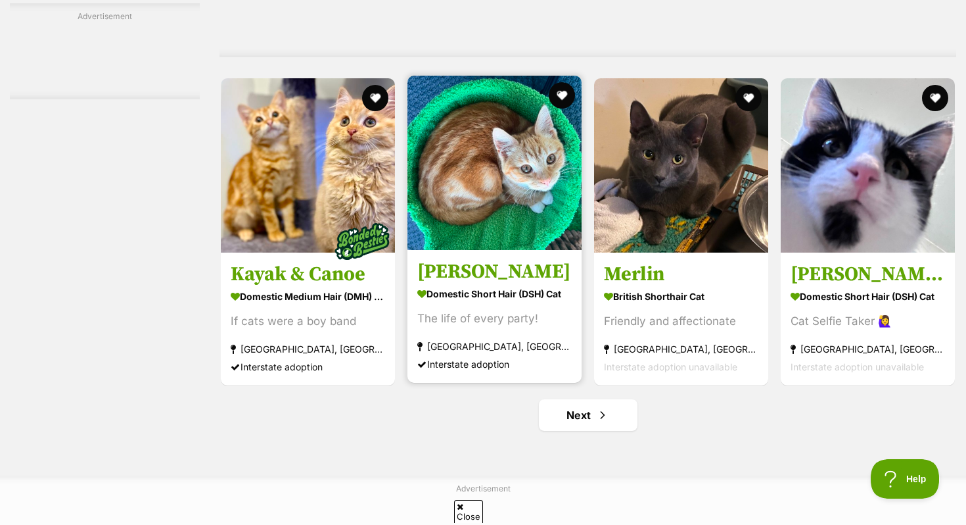
click at [500, 202] on img at bounding box center [495, 163] width 174 height 174
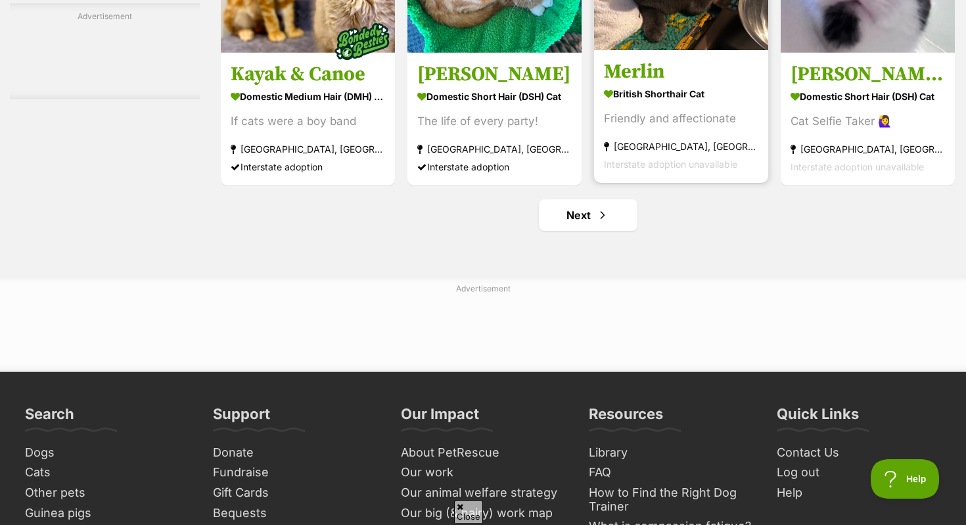
scroll to position [6171, 0]
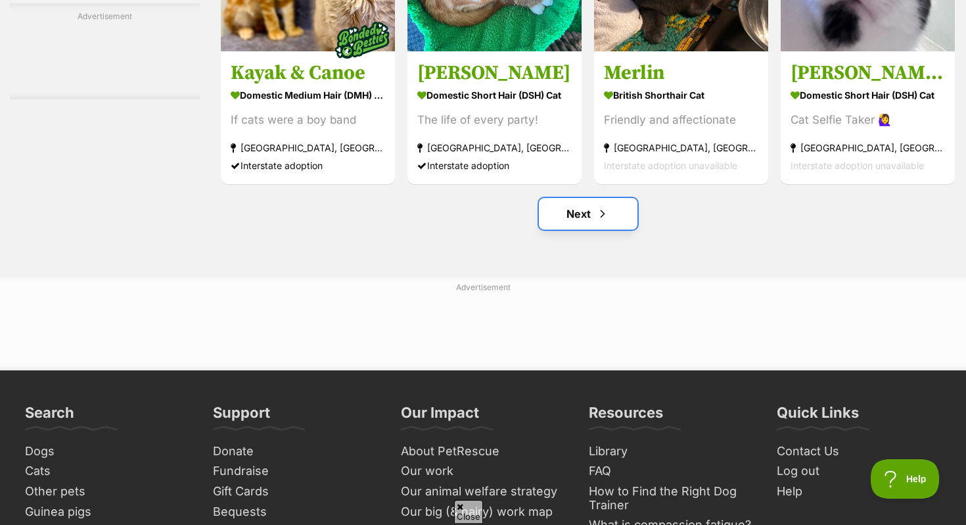
click at [596, 222] on span "Next page" at bounding box center [602, 214] width 13 height 16
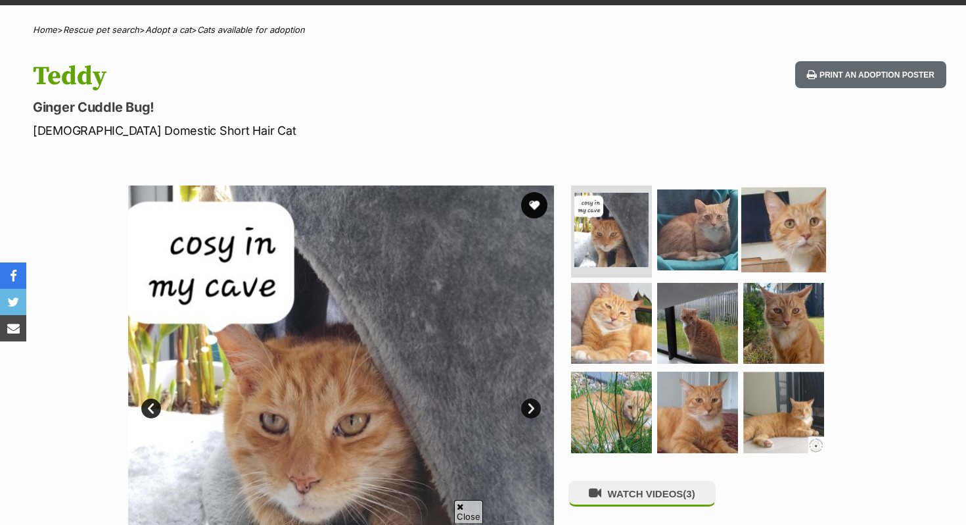
scroll to position [117, 0]
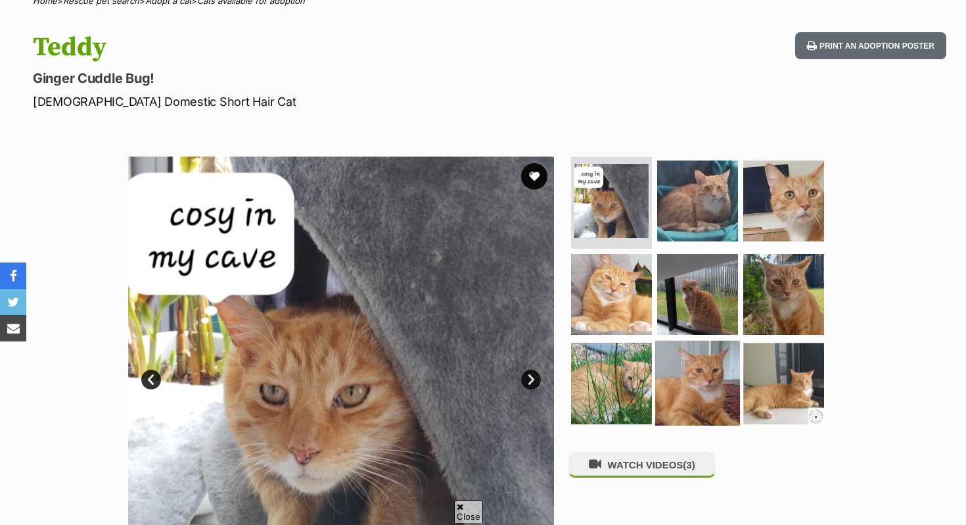
click at [720, 354] on img at bounding box center [697, 383] width 85 height 85
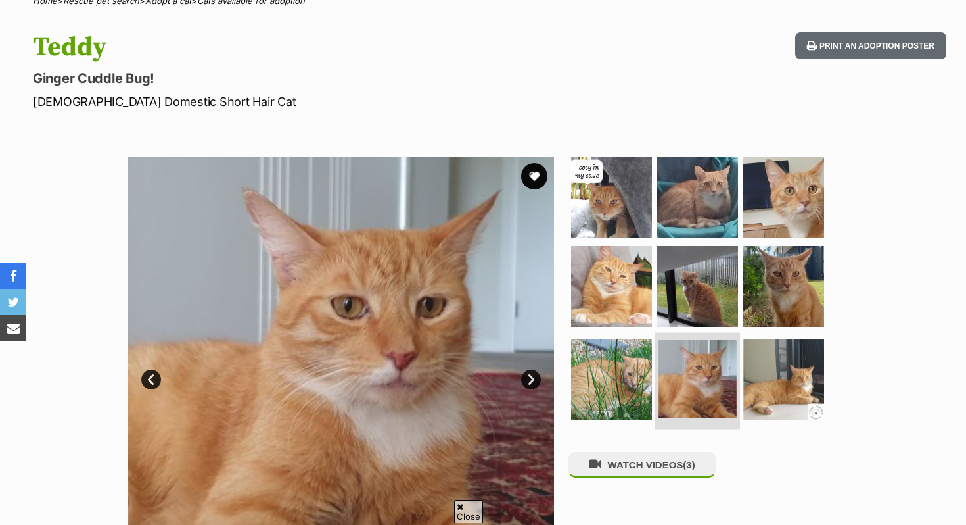
scroll to position [146, 0]
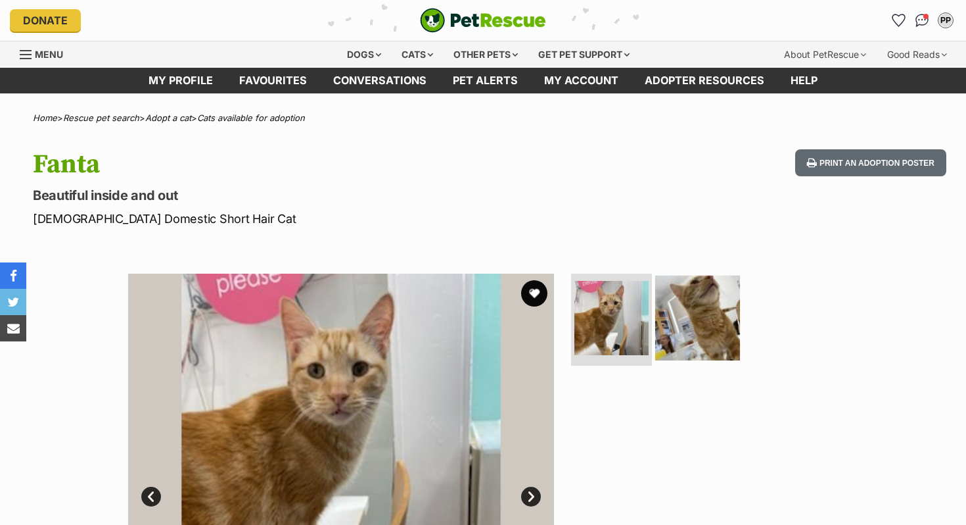
click at [688, 343] on img at bounding box center [697, 317] width 85 height 85
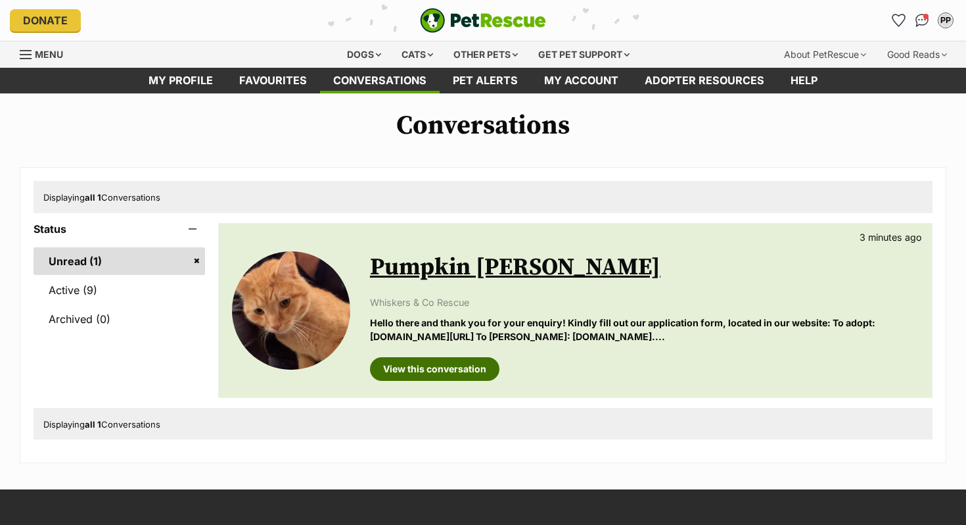
click at [404, 372] on link "View this conversation" at bounding box center [435, 369] width 130 height 24
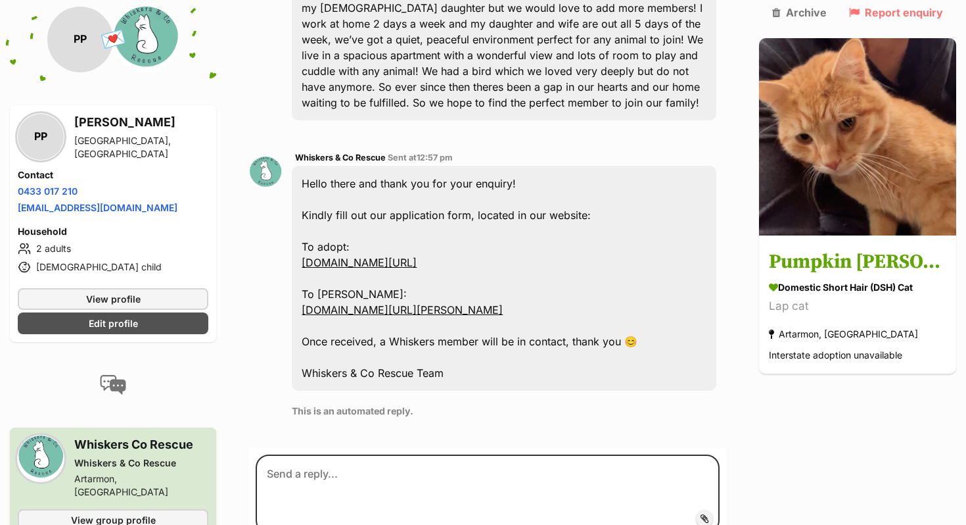
scroll to position [388, 0]
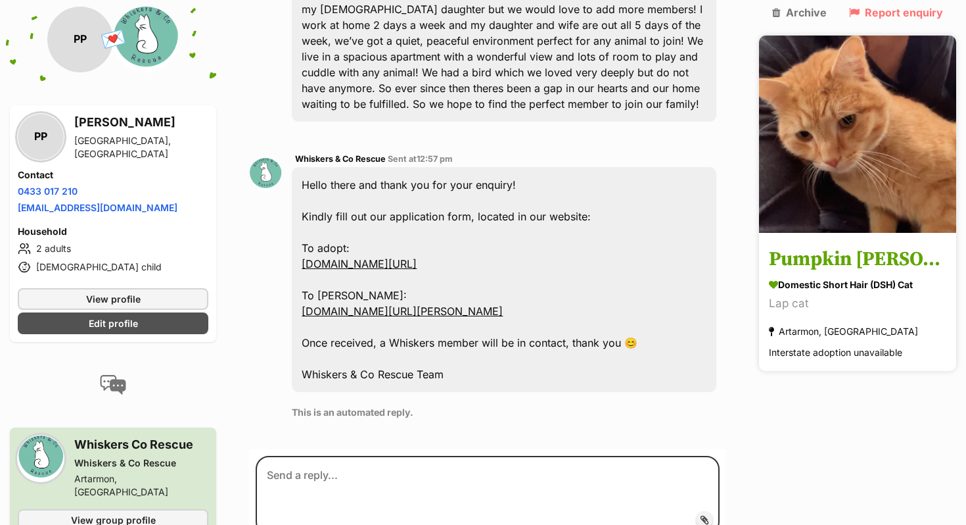
click at [861, 245] on h3 "Pumpkin [PERSON_NAME]" at bounding box center [858, 260] width 178 height 30
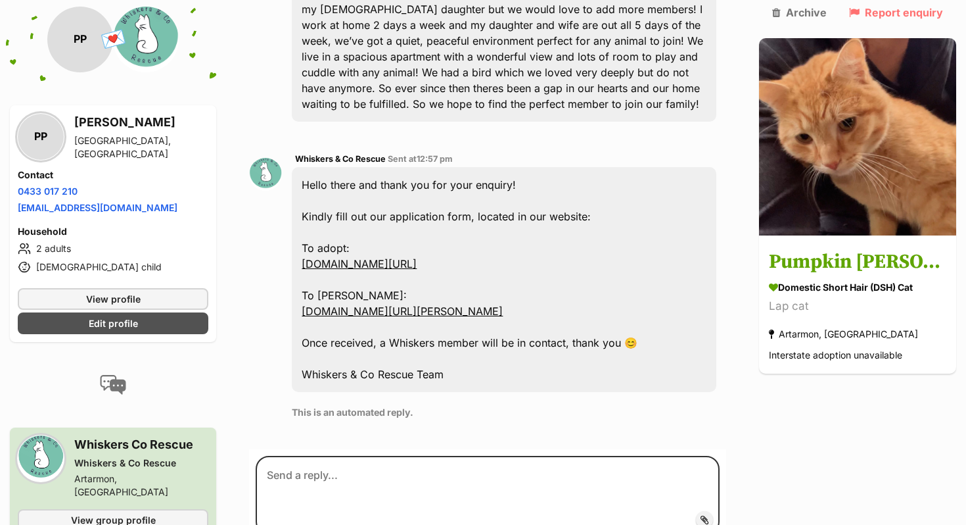
click at [417, 263] on link "www.whiskerscorescue.com.au/adopt" at bounding box center [359, 263] width 115 height 13
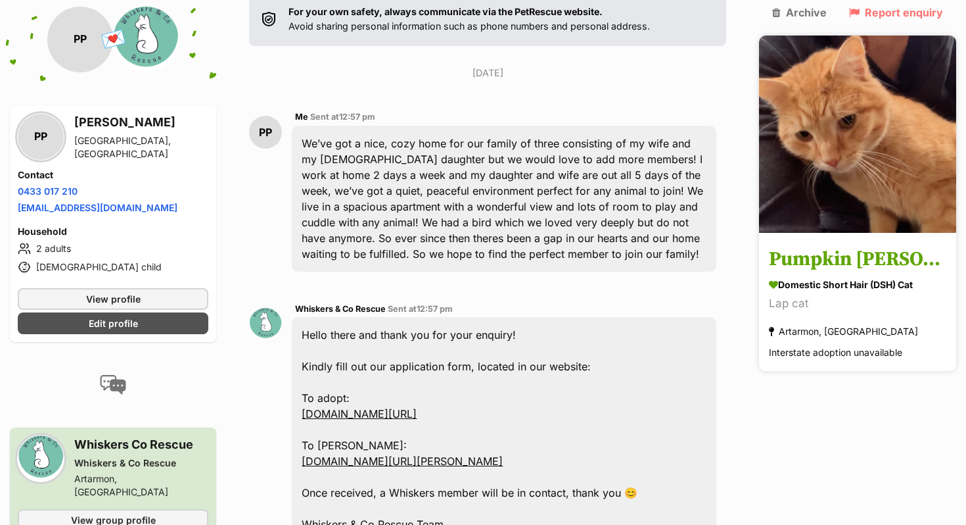
scroll to position [0, 0]
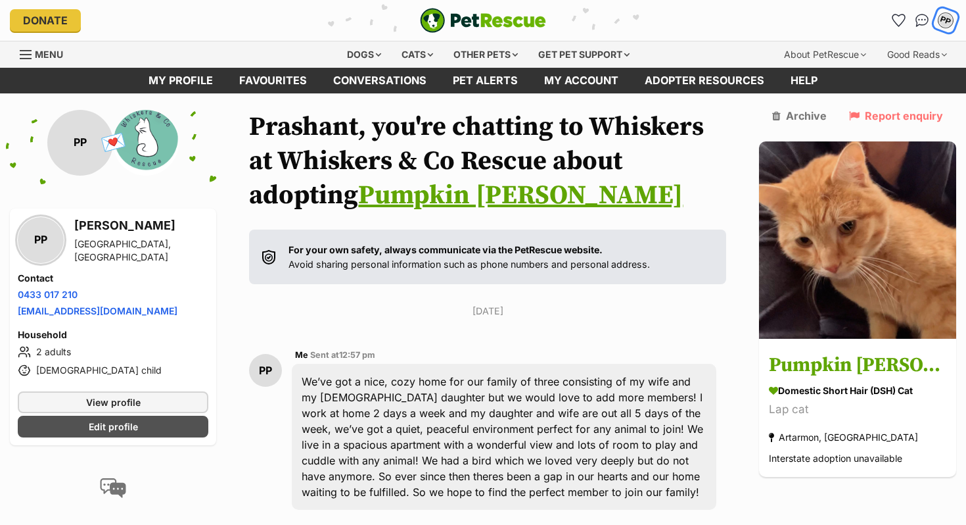
click at [938, 25] on button "PP" at bounding box center [945, 20] width 27 height 27
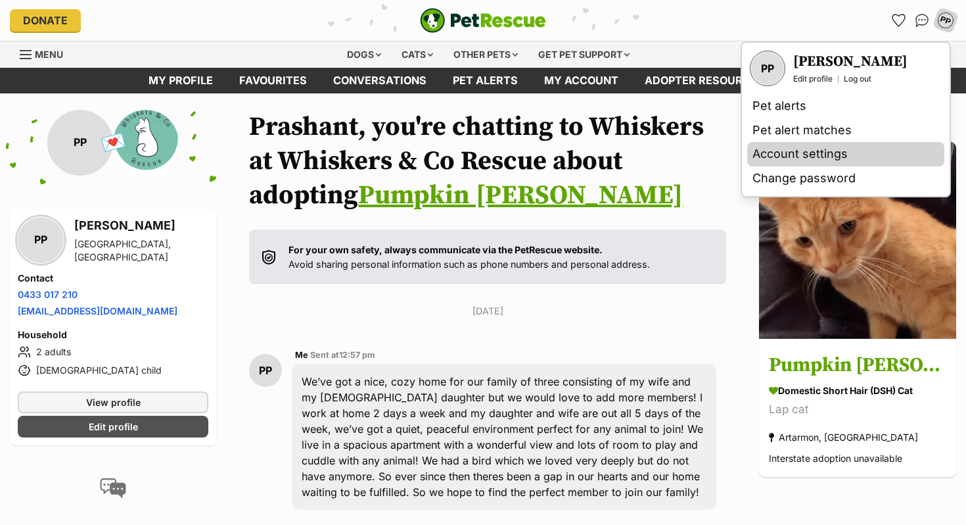
click at [813, 153] on link "Account settings" at bounding box center [846, 154] width 197 height 24
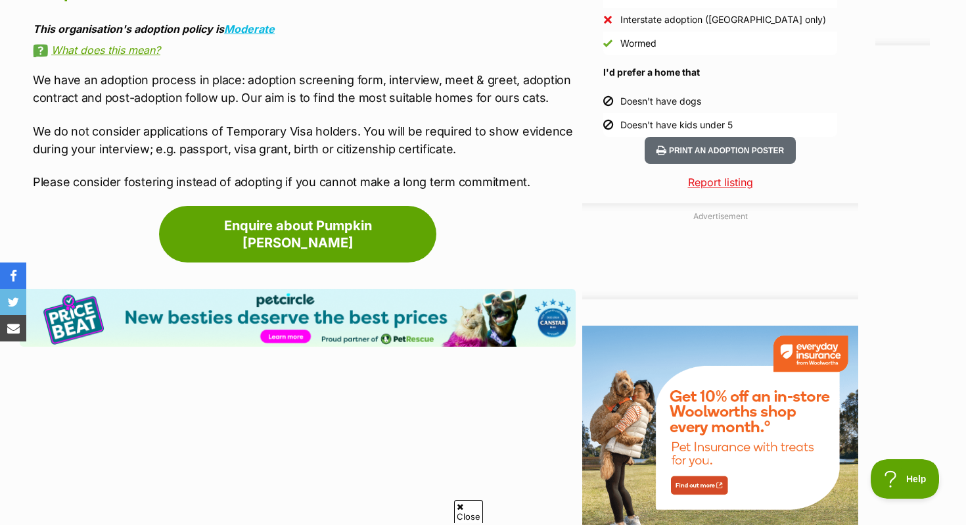
scroll to position [1314, 0]
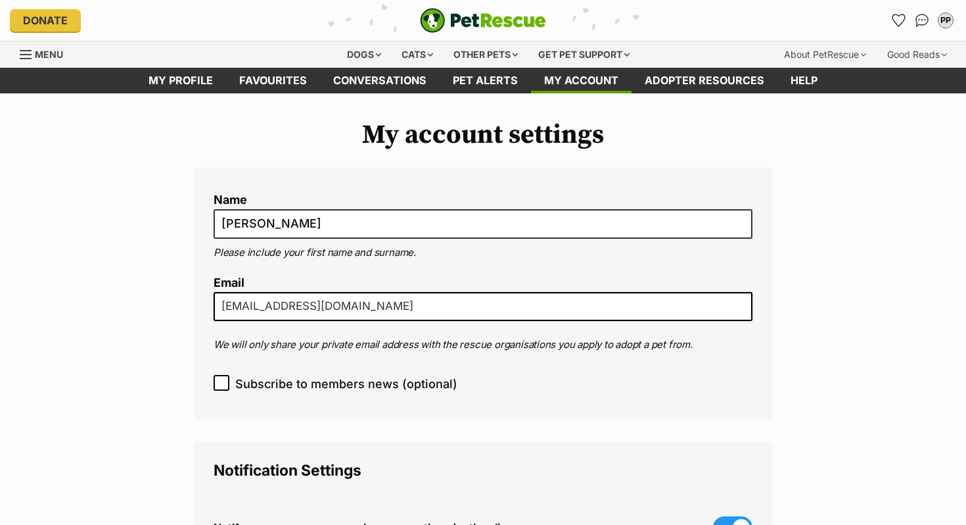
click at [329, 303] on input "[EMAIL_ADDRESS][DOMAIN_NAME]" at bounding box center [483, 306] width 539 height 29
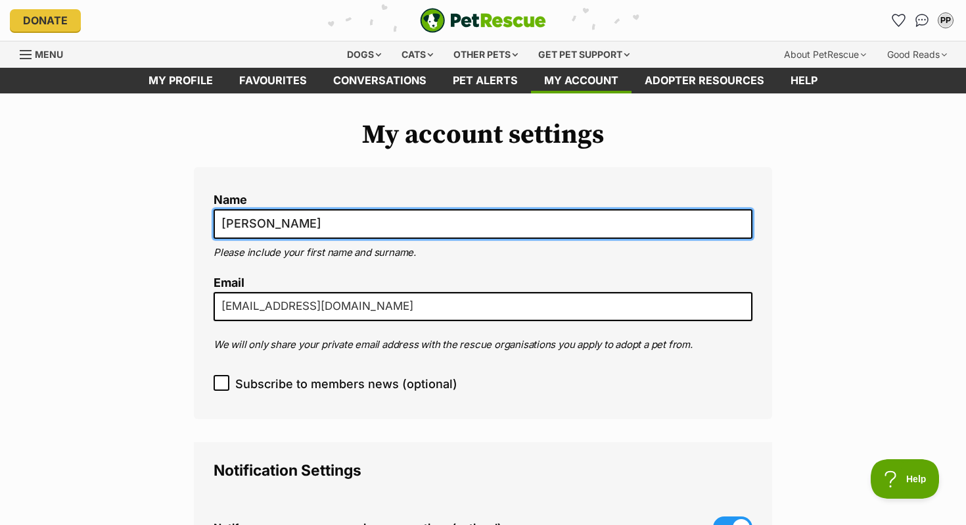
drag, startPoint x: 311, startPoint y: 224, endPoint x: 204, endPoint y: 220, distance: 107.2
click at [203, 220] on div "Name Prashant Patel Please include your first name and surname. Email prashantp…" at bounding box center [483, 293] width 579 height 252
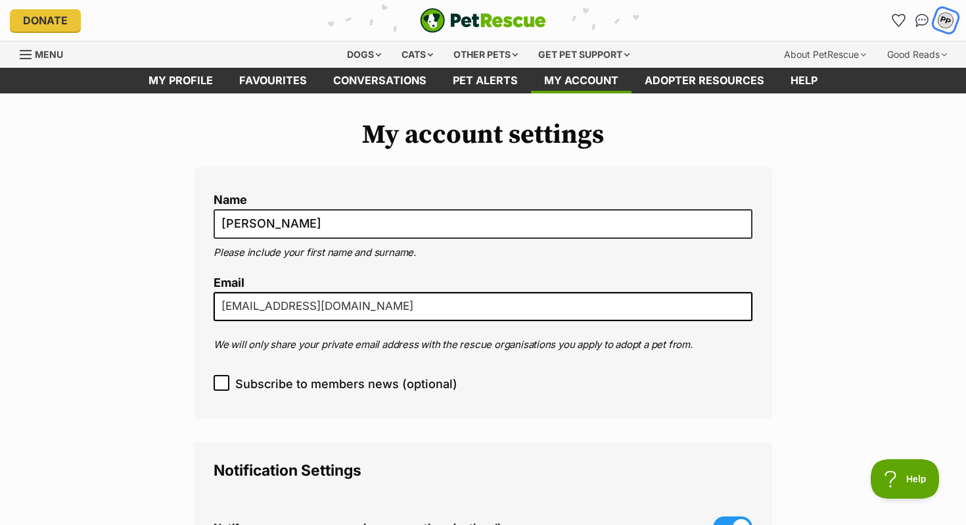
click at [944, 26] on div "PP" at bounding box center [946, 20] width 17 height 17
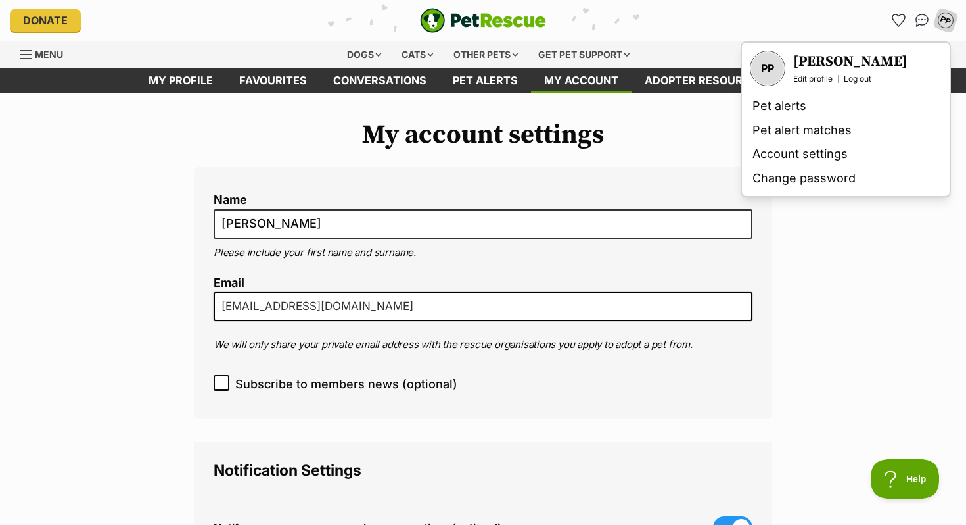
click at [819, 64] on h3 "[PERSON_NAME]" at bounding box center [851, 62] width 114 height 18
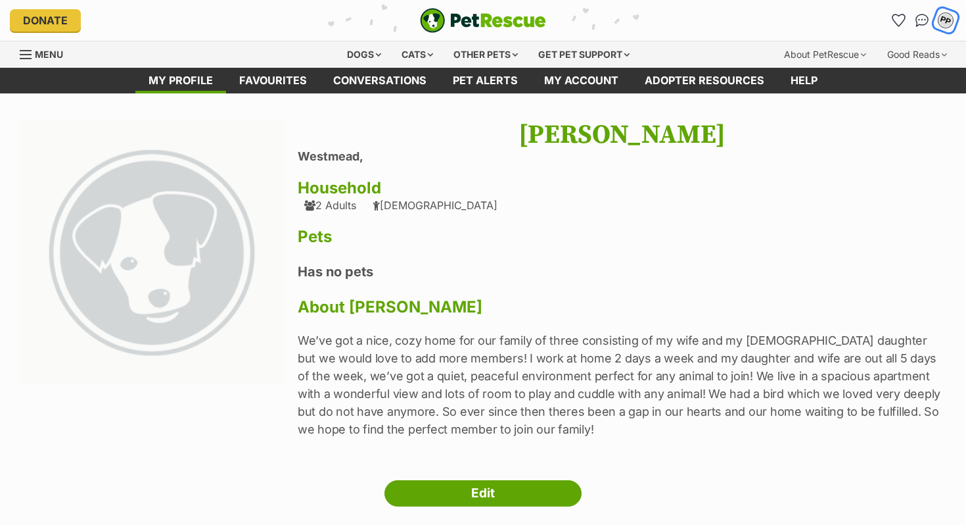
click at [947, 17] on div "PP" at bounding box center [946, 20] width 17 height 17
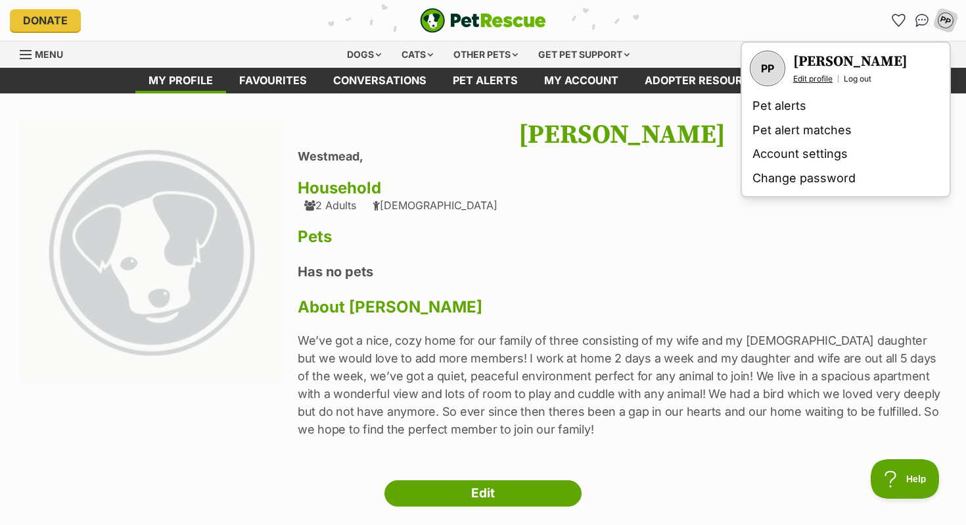
click at [824, 77] on link "Edit profile" at bounding box center [813, 79] width 39 height 11
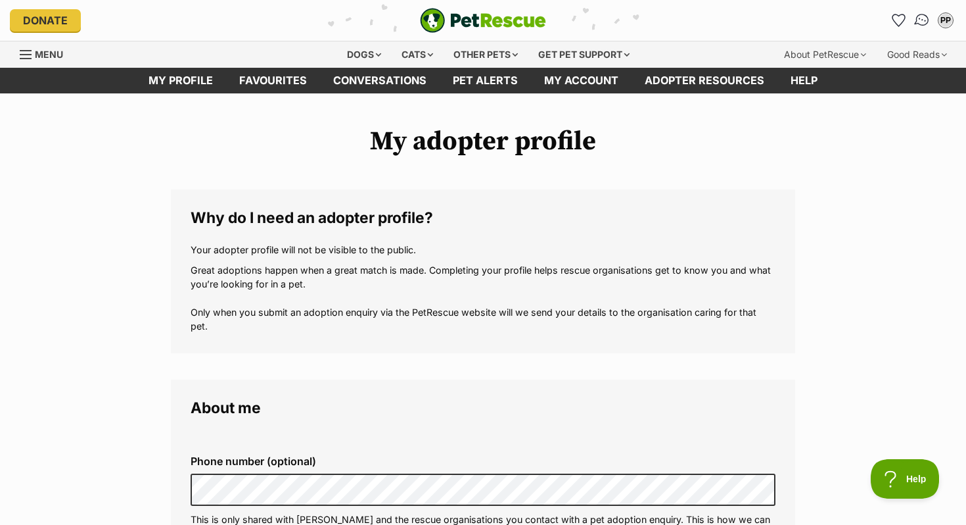
click at [917, 26] on link "Conversations" at bounding box center [922, 20] width 27 height 27
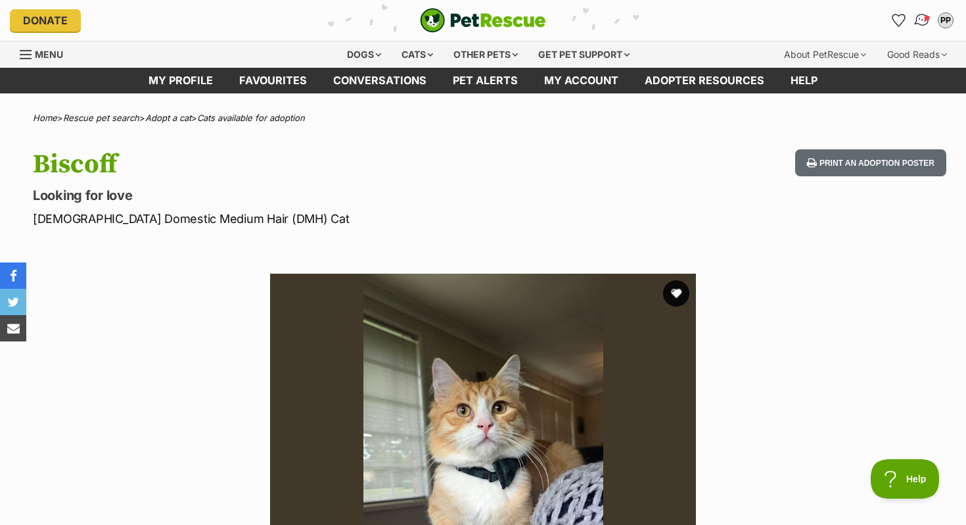
click at [923, 18] on img "Conversations" at bounding box center [923, 20] width 18 height 17
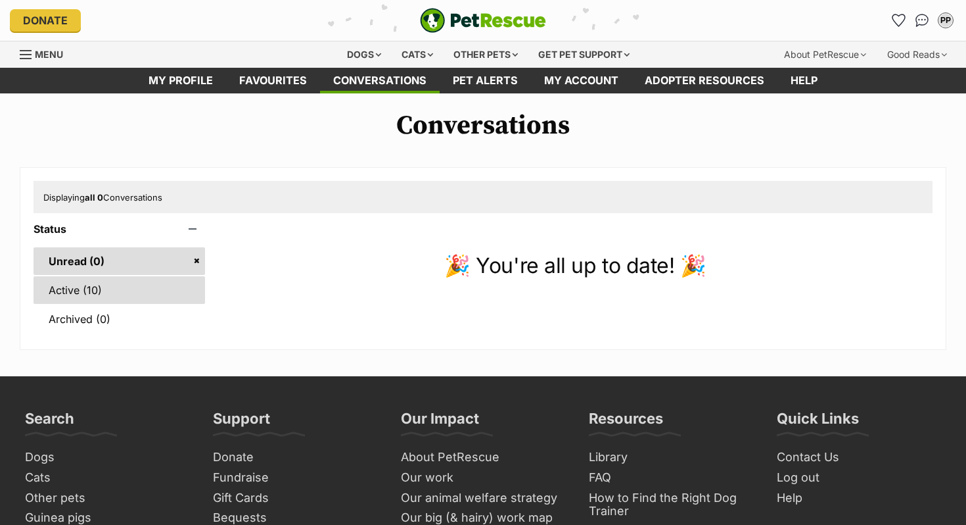
click at [95, 289] on link "Active (10)" at bounding box center [120, 290] width 172 height 28
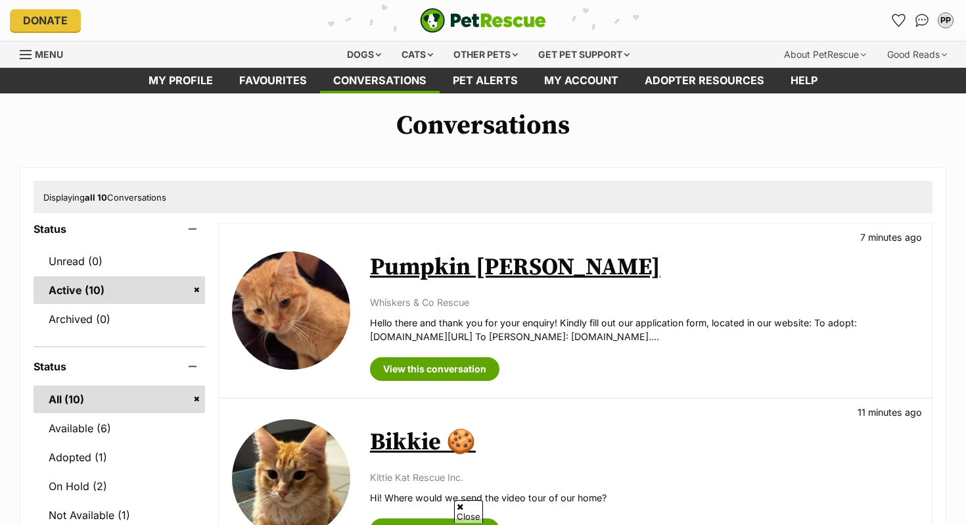
scroll to position [216, 0]
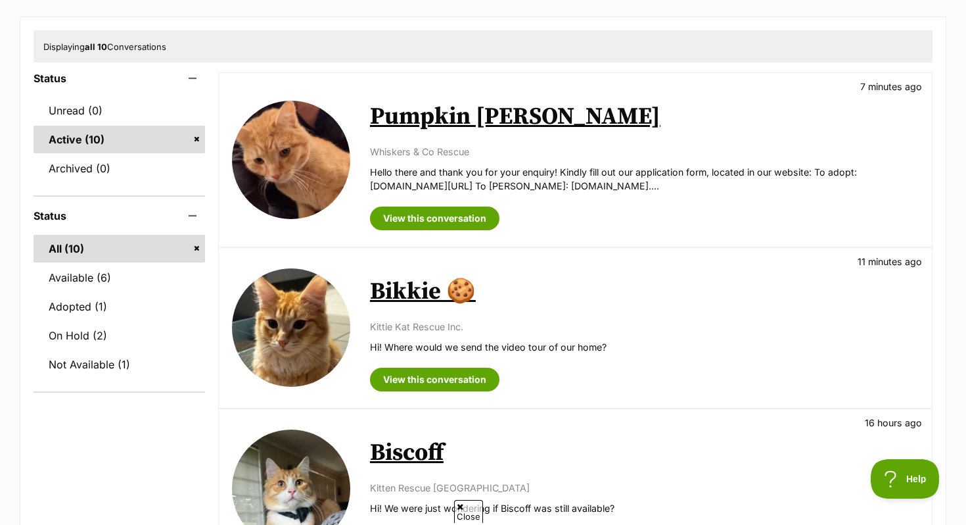
scroll to position [147, 0]
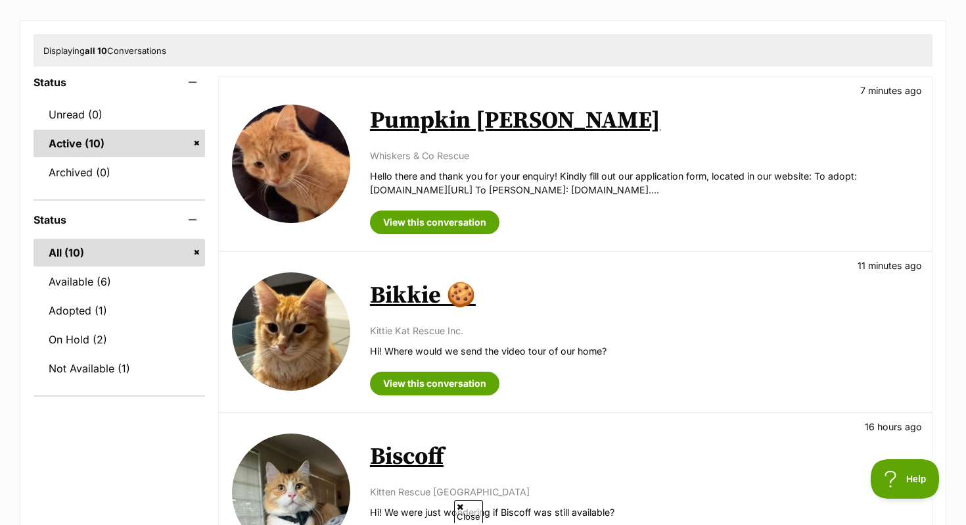
click at [317, 147] on img at bounding box center [291, 164] width 118 height 118
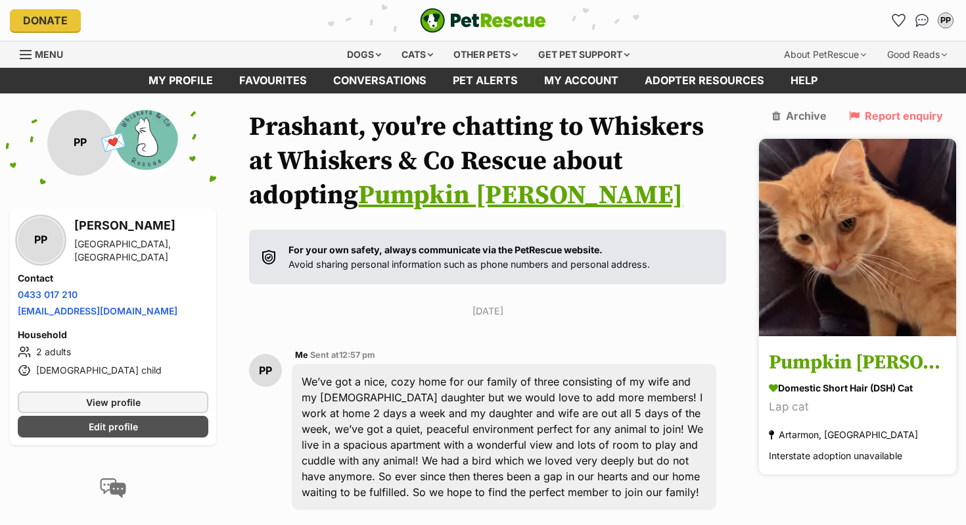
click at [925, 310] on div "Pumpkin [PERSON_NAME] Domestic Short Hair (DSH) Cat Lap cat [GEOGRAPHIC_DATA], …" at bounding box center [857, 306] width 197 height 335
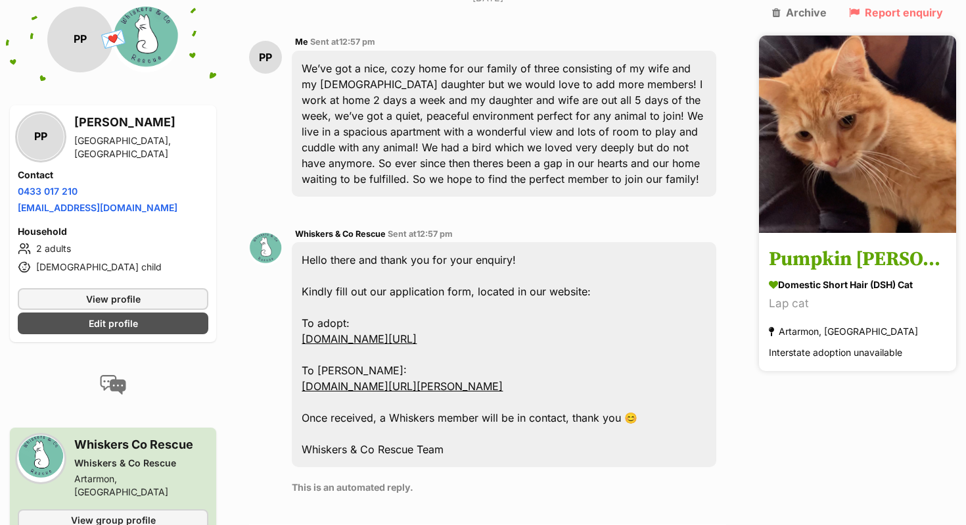
click at [855, 323] on div "Artarmon, [GEOGRAPHIC_DATA]" at bounding box center [843, 332] width 149 height 18
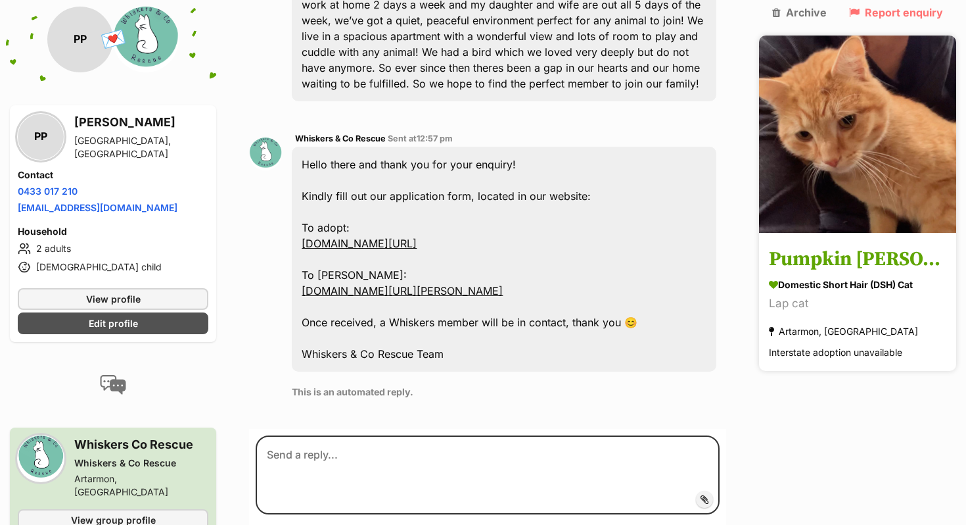
scroll to position [415, 0]
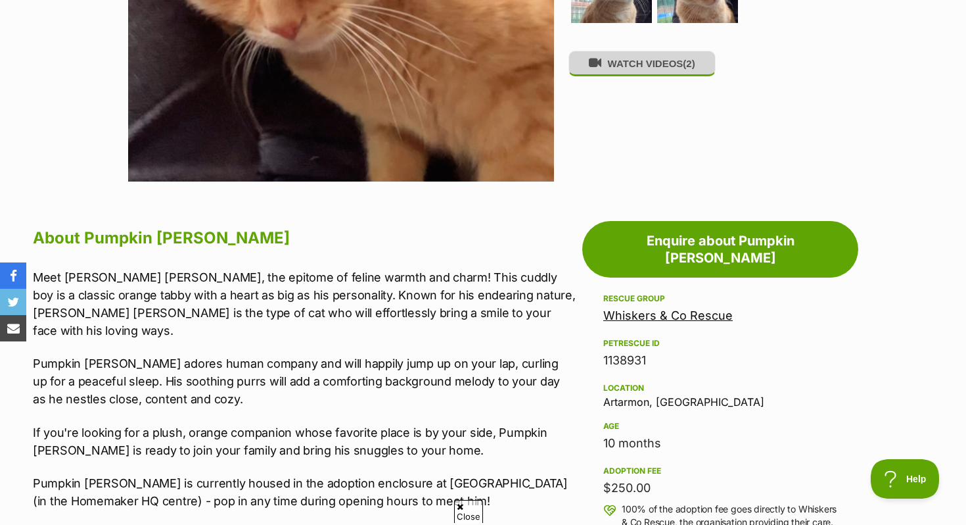
click at [665, 64] on button "WATCH VIDEOS (2)" at bounding box center [642, 64] width 147 height 26
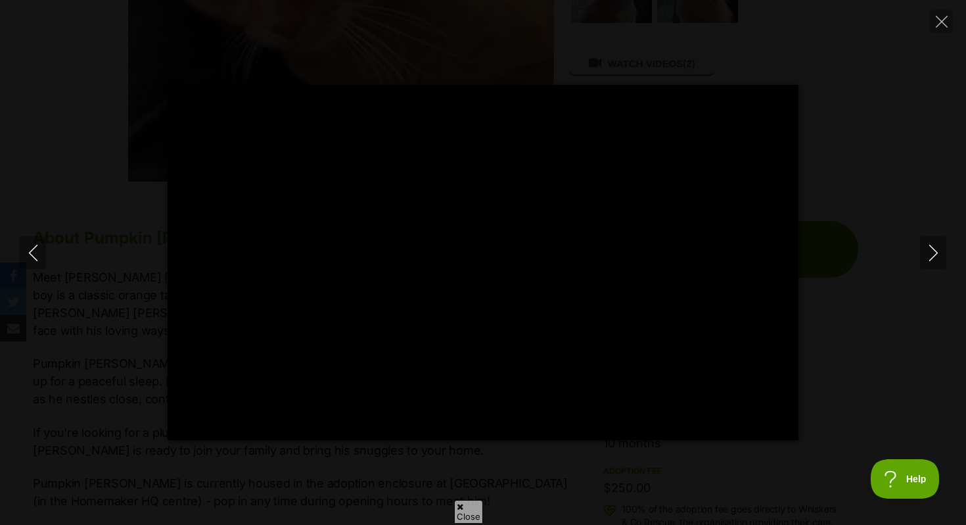
type input "100"
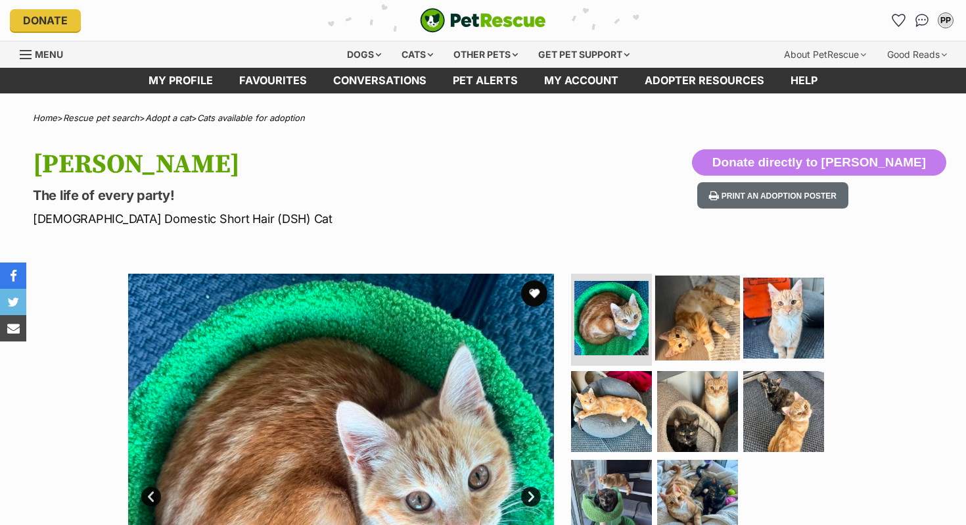
click at [683, 327] on img at bounding box center [697, 317] width 85 height 85
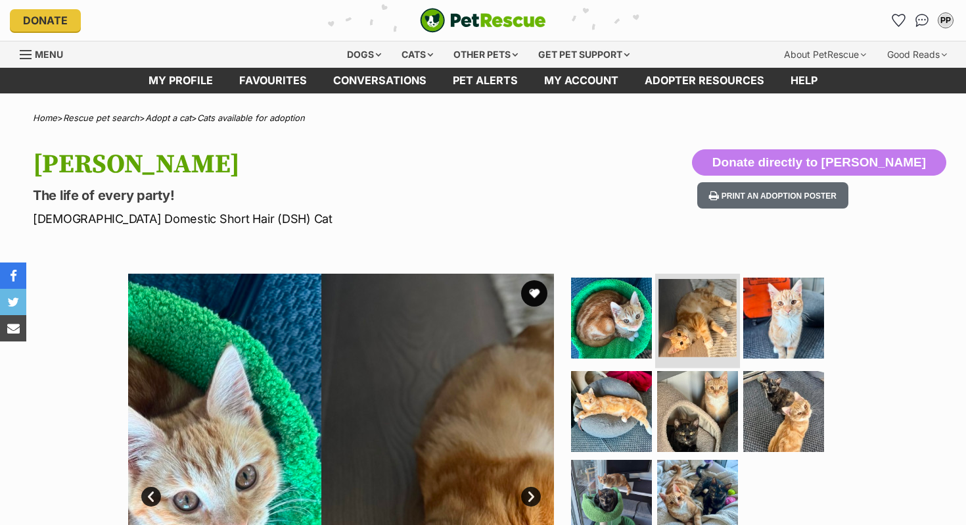
click at [683, 327] on img at bounding box center [698, 318] width 78 height 78
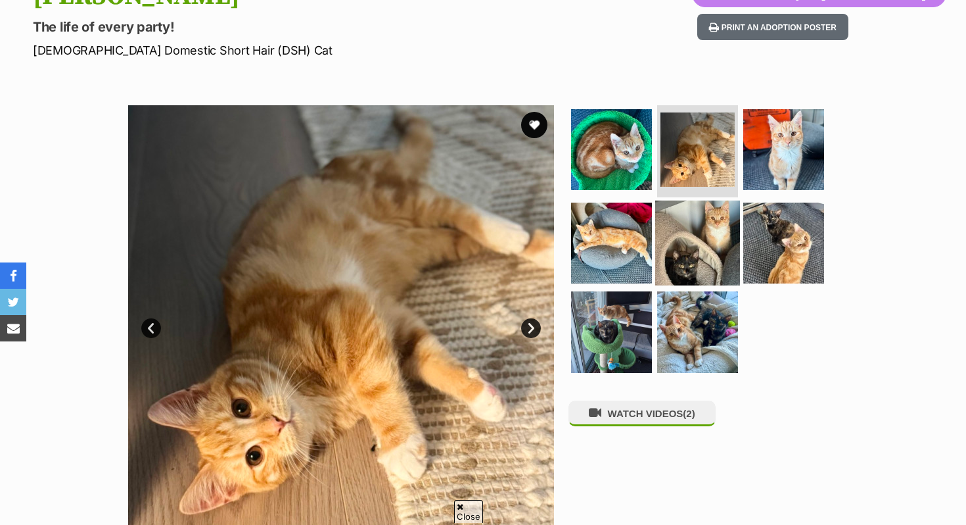
click at [666, 233] on img at bounding box center [697, 242] width 85 height 85
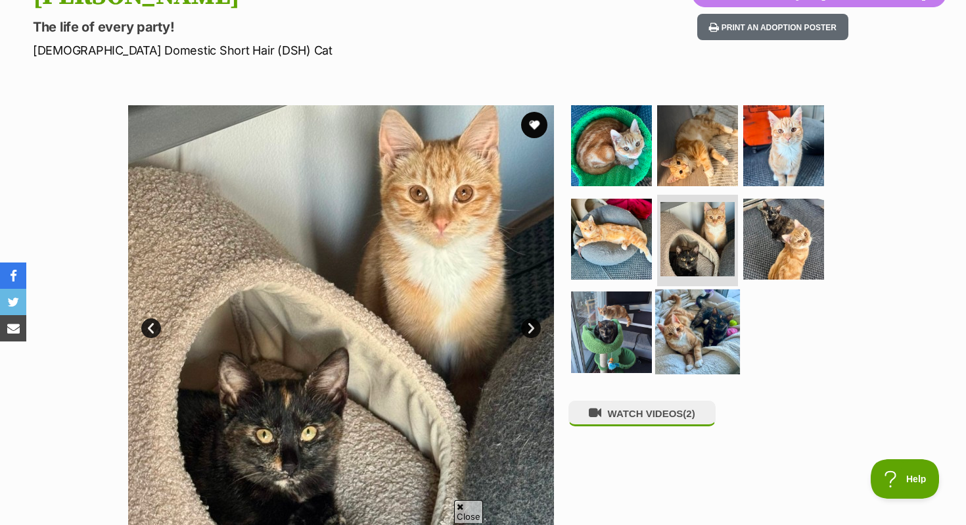
click at [661, 356] on img at bounding box center [697, 331] width 85 height 85
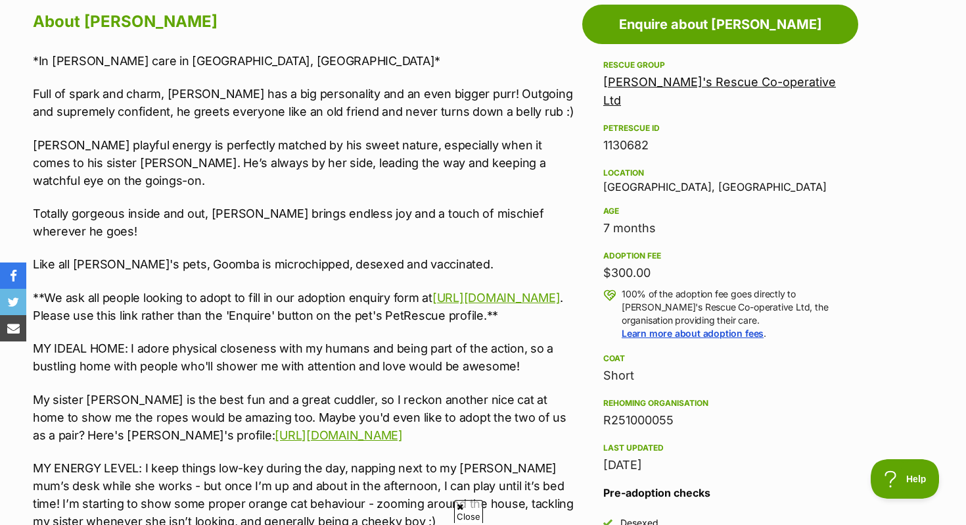
scroll to position [754, 0]
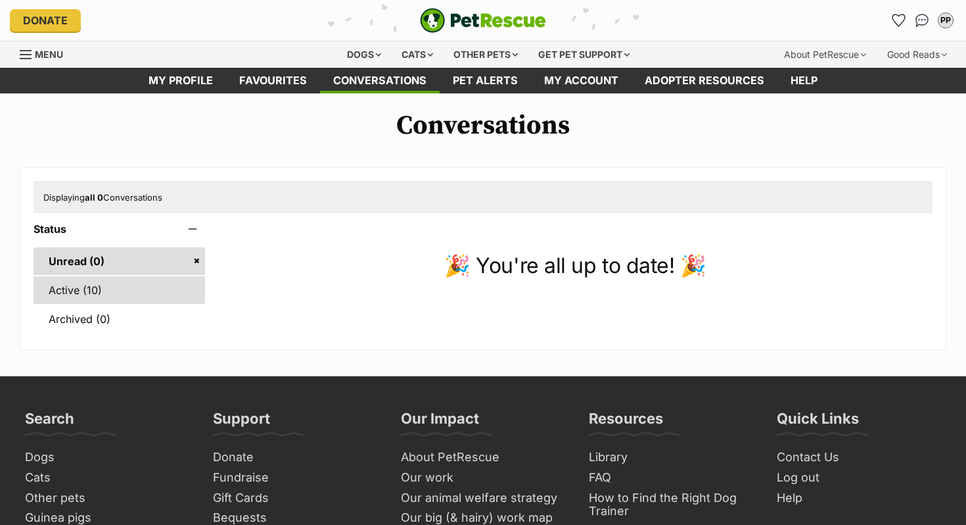
click at [66, 295] on link "Active (10)" at bounding box center [120, 290] width 172 height 28
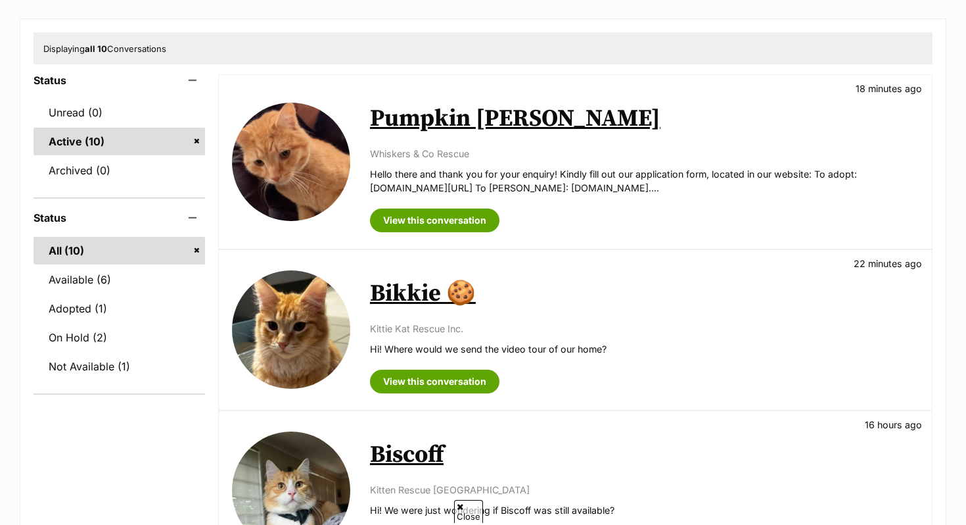
scroll to position [162, 0]
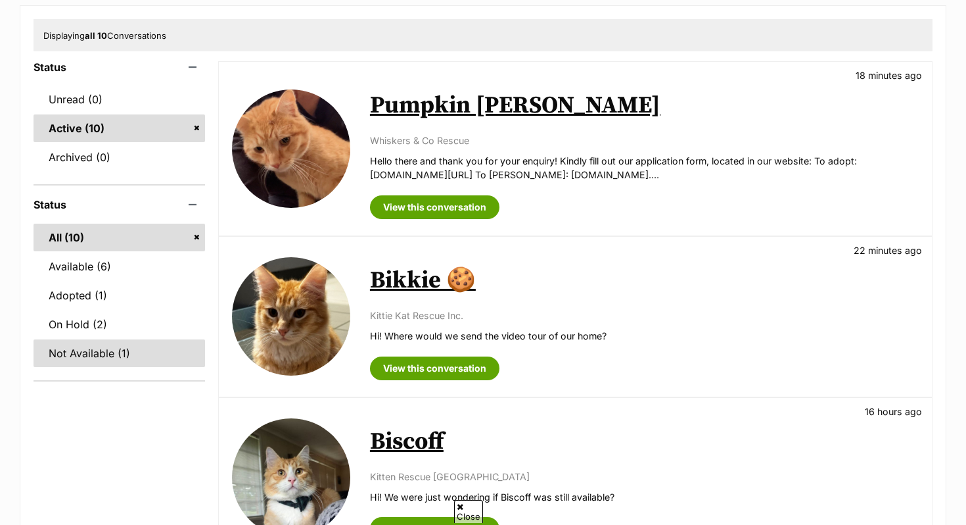
click at [145, 345] on link "Not Available (1)" at bounding box center [120, 353] width 172 height 28
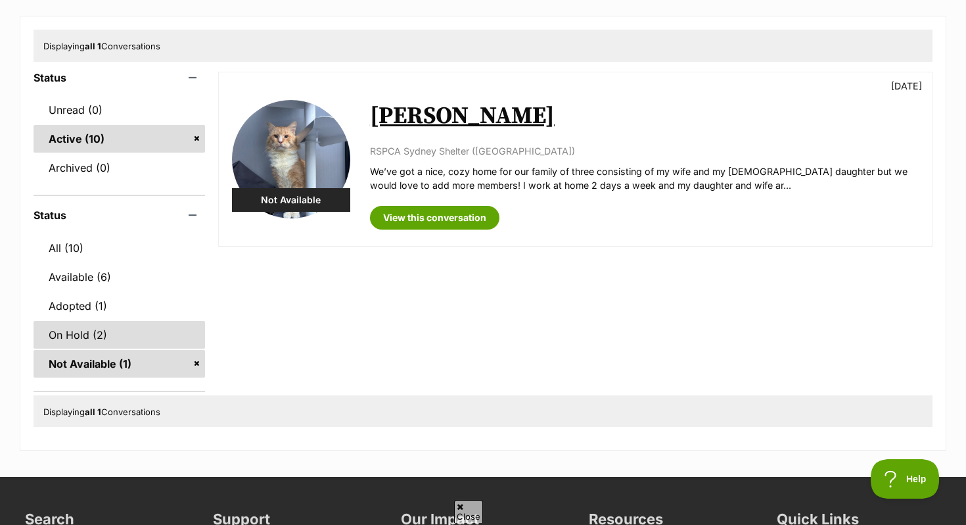
click at [80, 342] on link "On Hold (2)" at bounding box center [120, 335] width 172 height 28
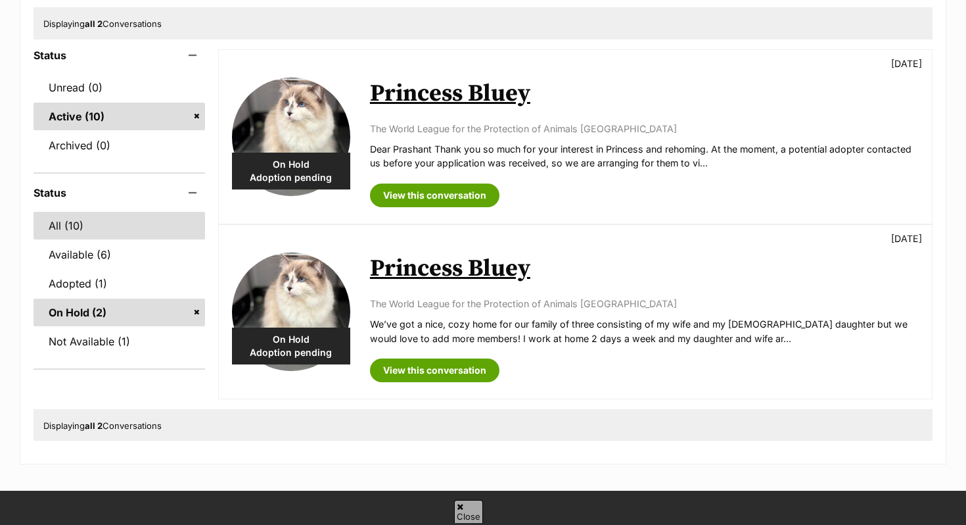
scroll to position [185, 0]
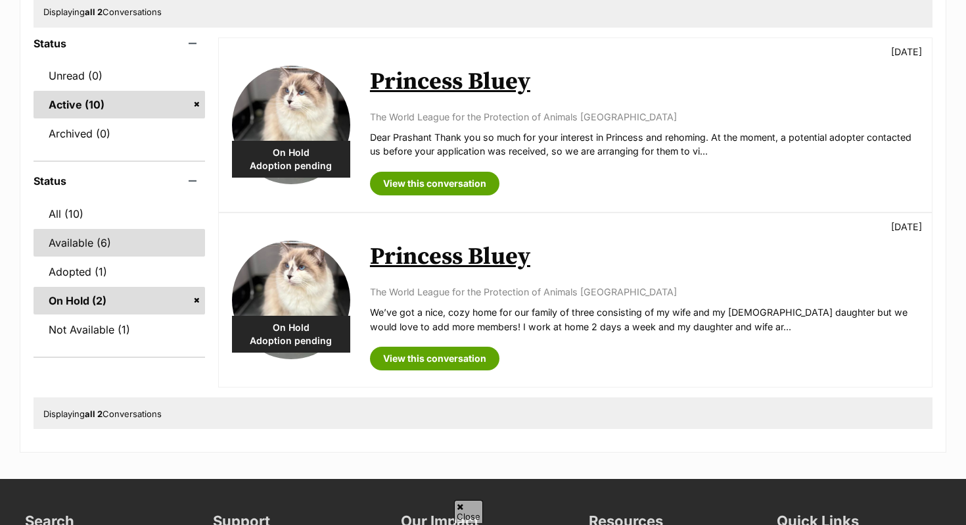
click at [95, 247] on link "Available (6)" at bounding box center [120, 243] width 172 height 28
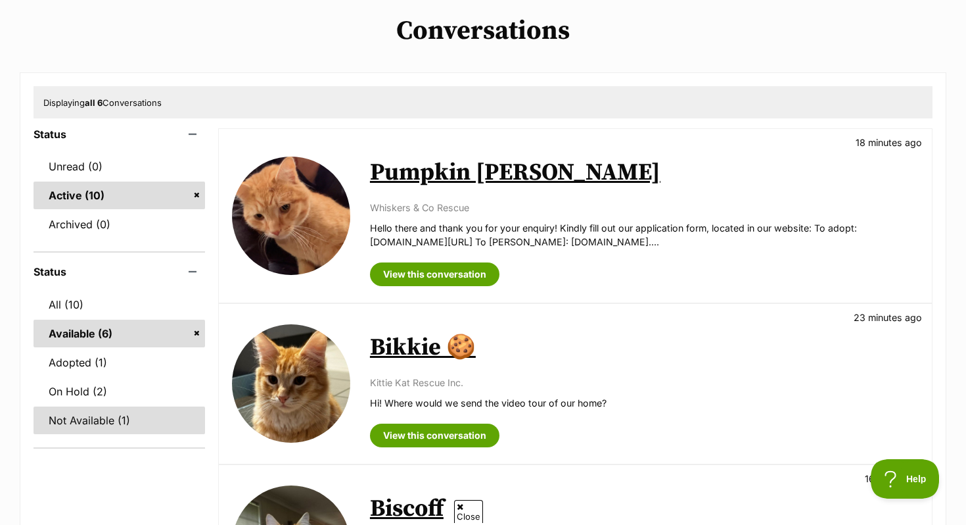
click at [130, 415] on link "Not Available (1)" at bounding box center [120, 420] width 172 height 28
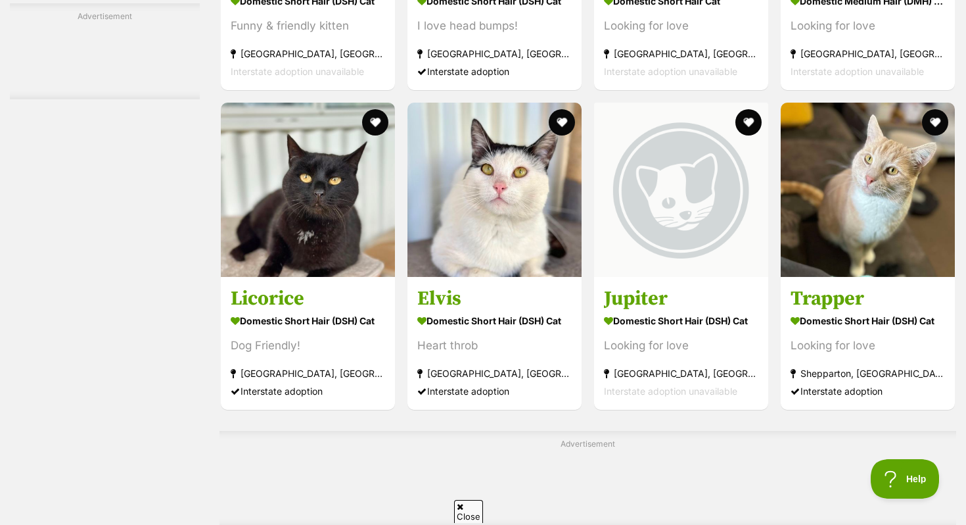
scroll to position [4288, 0]
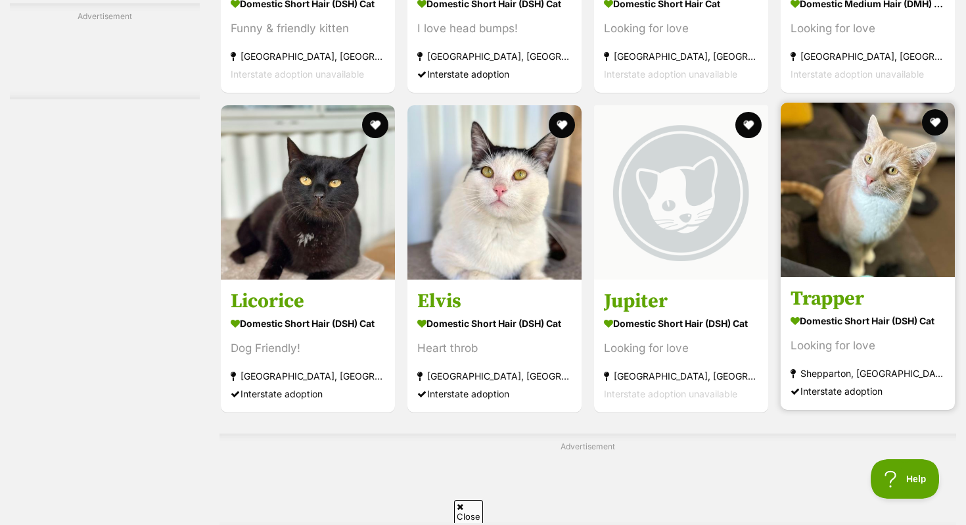
click at [846, 191] on img at bounding box center [868, 190] width 174 height 174
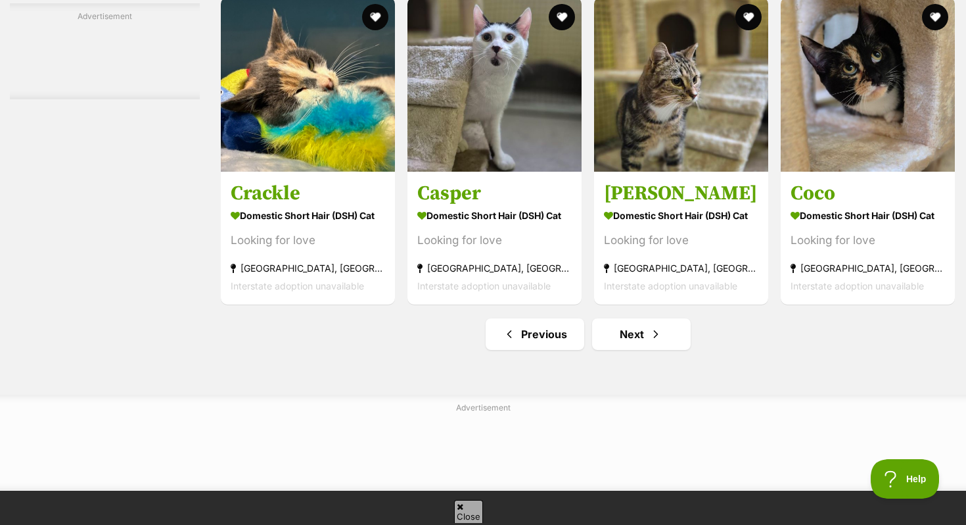
scroll to position [6062, 0]
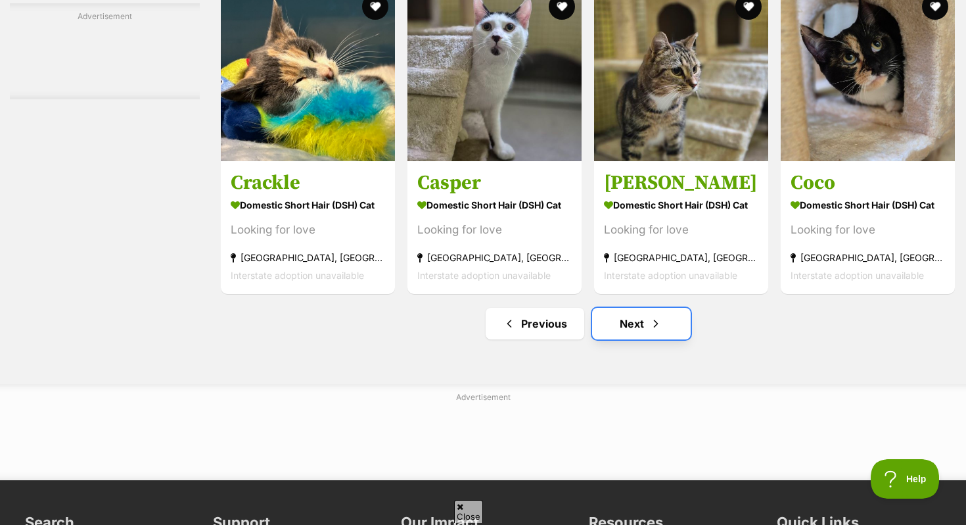
click at [620, 339] on link "Next" at bounding box center [641, 324] width 99 height 32
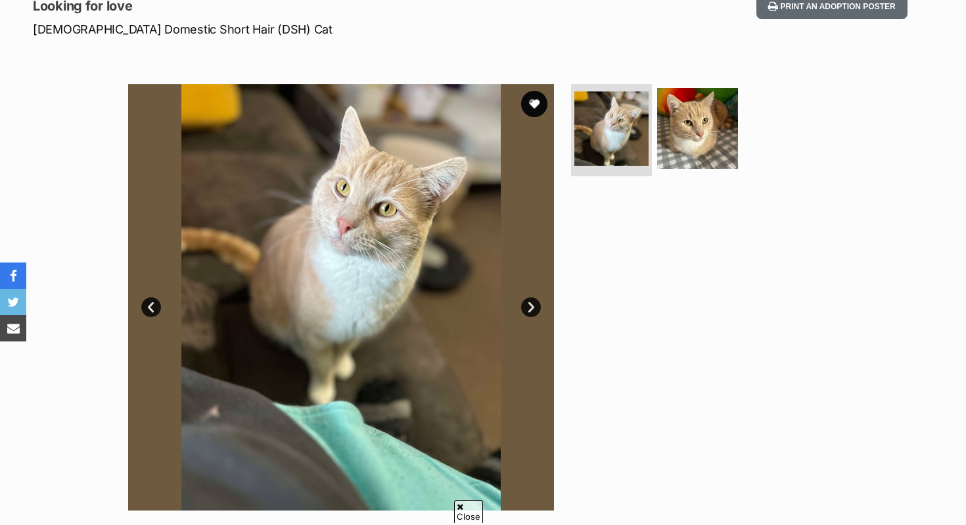
scroll to position [221, 0]
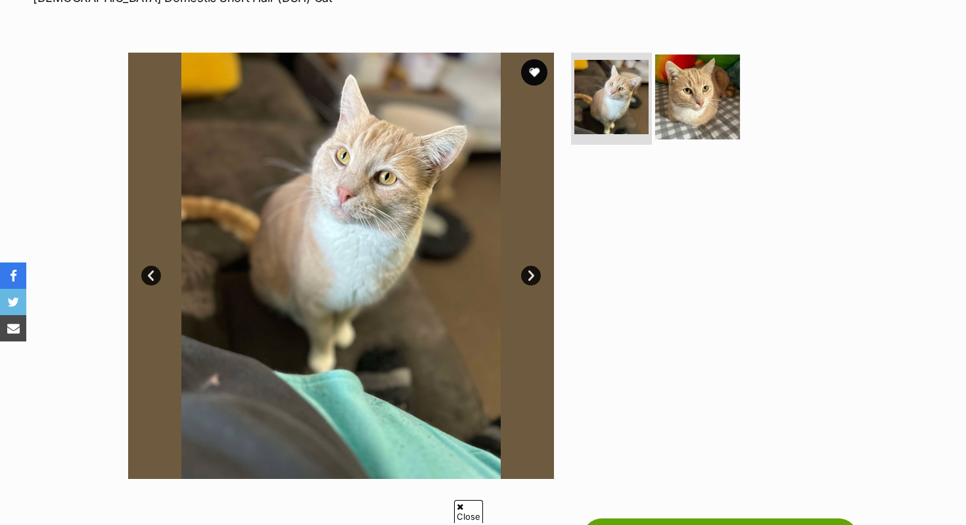
click at [716, 95] on img at bounding box center [697, 97] width 85 height 85
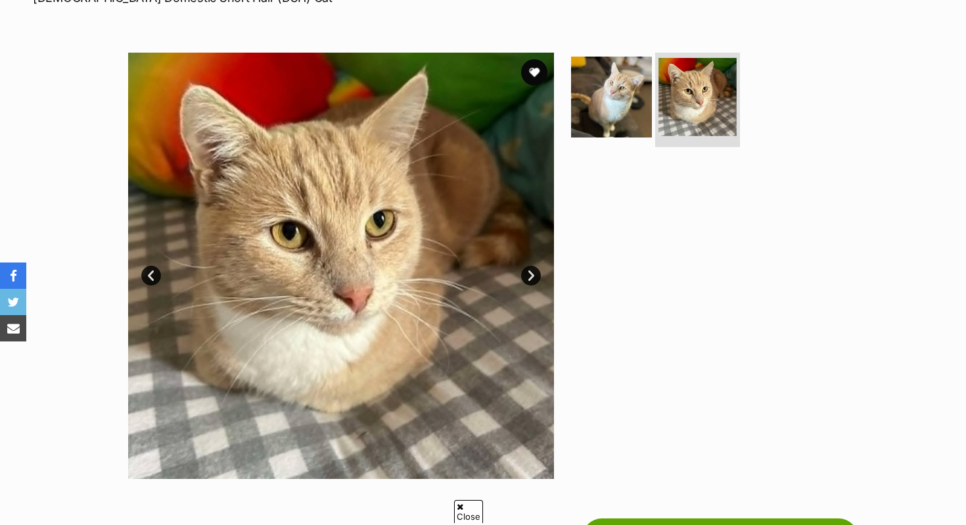
scroll to position [0, 0]
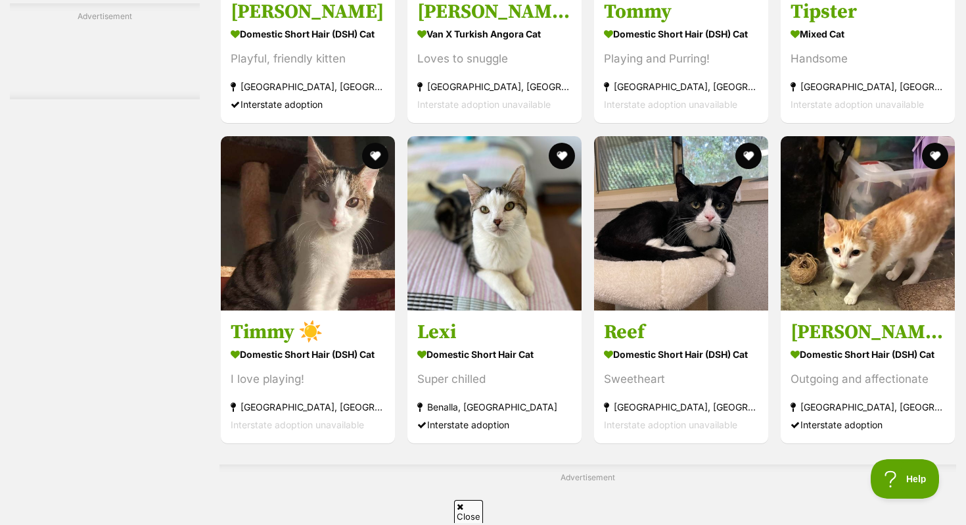
scroll to position [5551, 0]
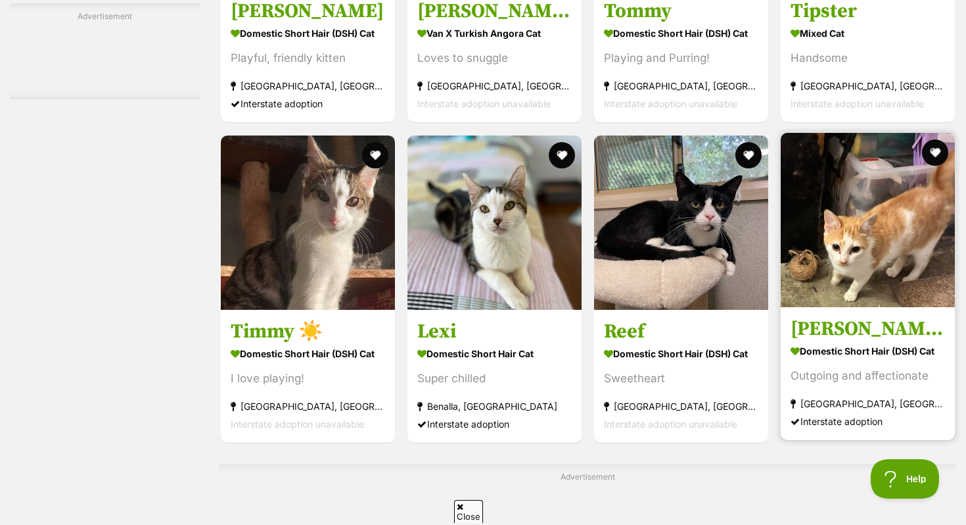
click at [920, 231] on img at bounding box center [868, 220] width 174 height 174
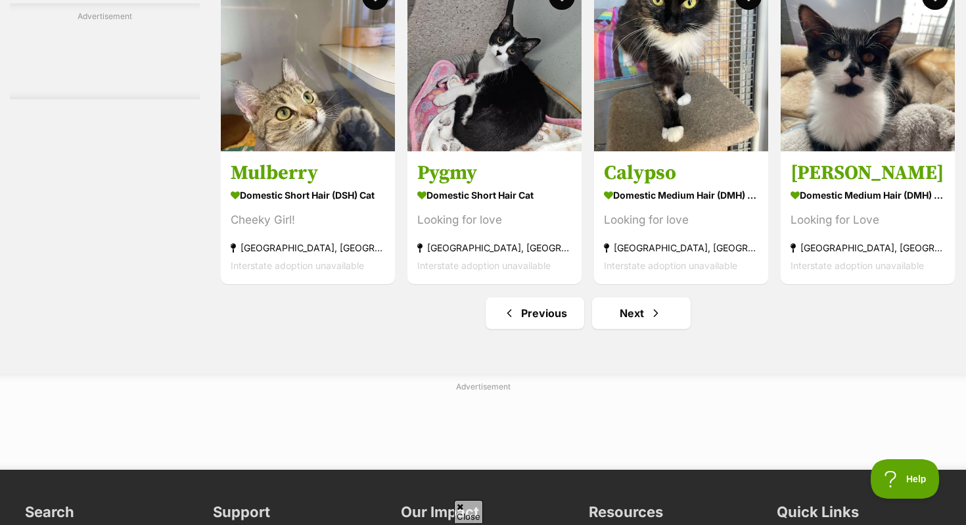
scroll to position [6156, 0]
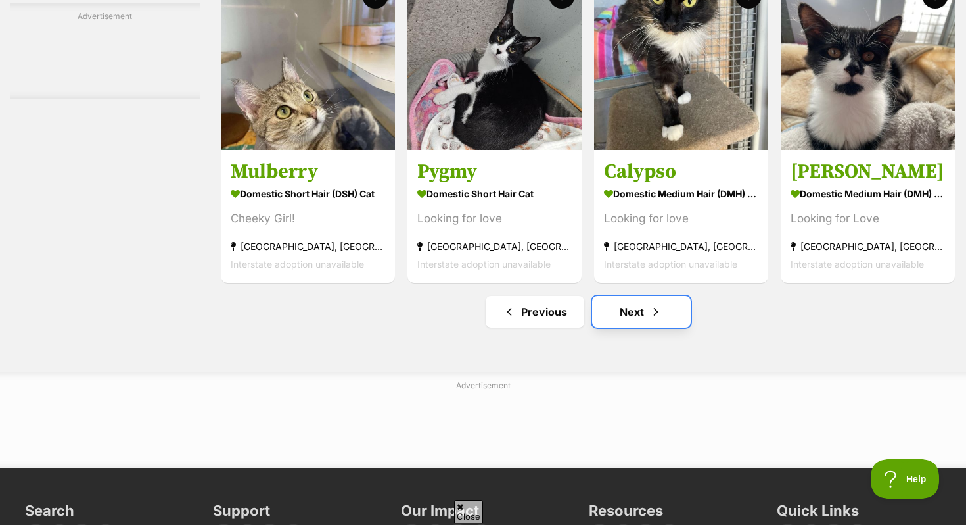
click at [653, 320] on span "Next page" at bounding box center [656, 312] width 13 height 16
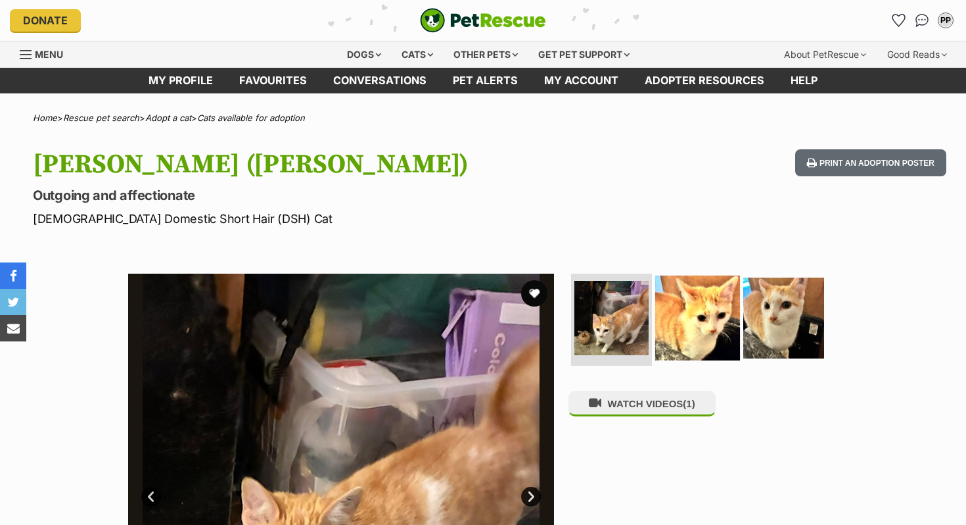
click at [705, 326] on img at bounding box center [697, 317] width 85 height 85
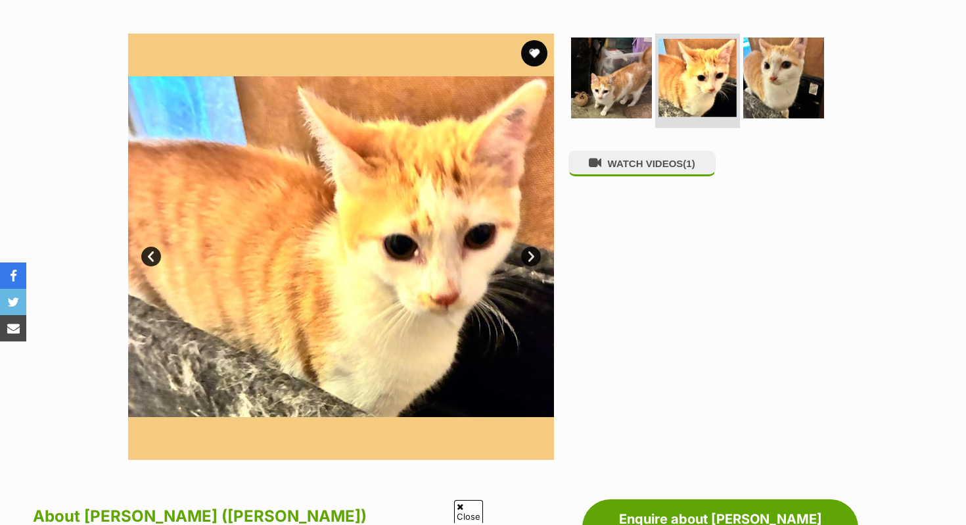
scroll to position [266, 0]
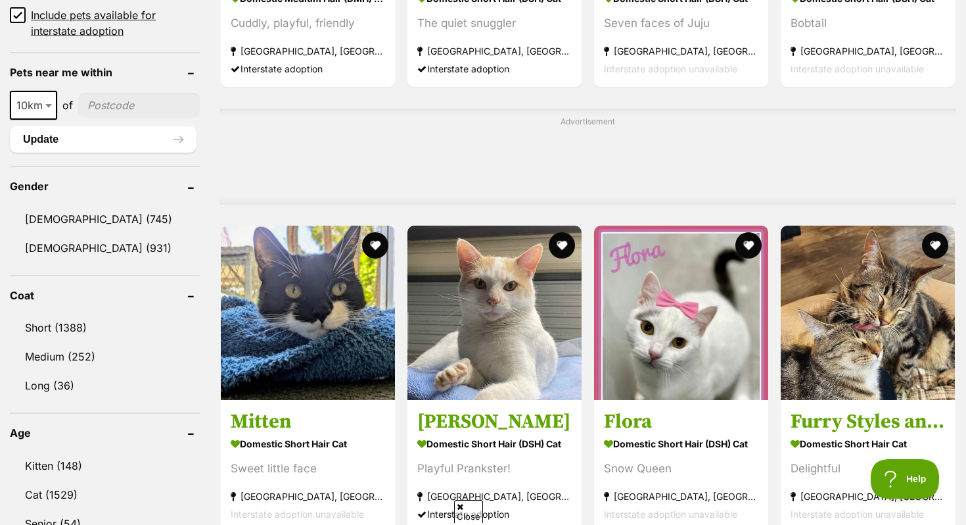
scroll to position [999, 0]
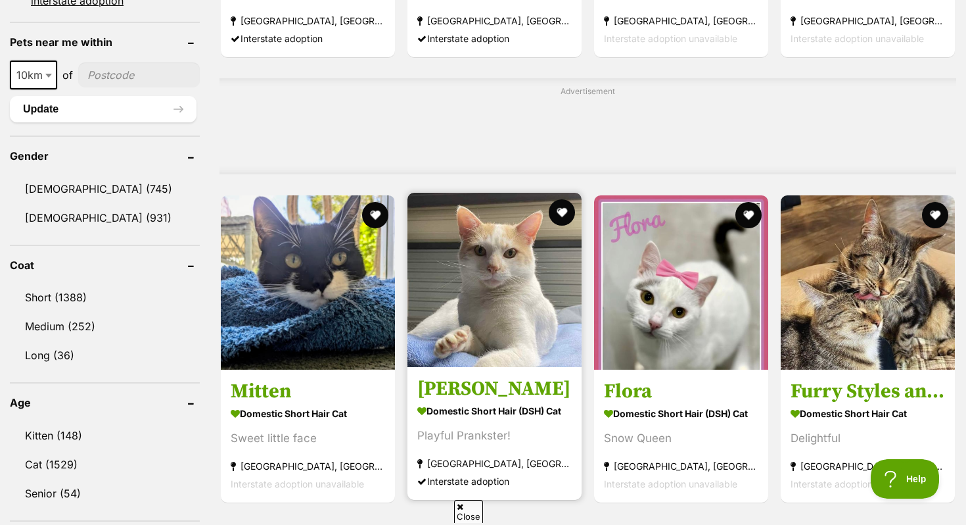
click at [498, 289] on img at bounding box center [495, 280] width 174 height 174
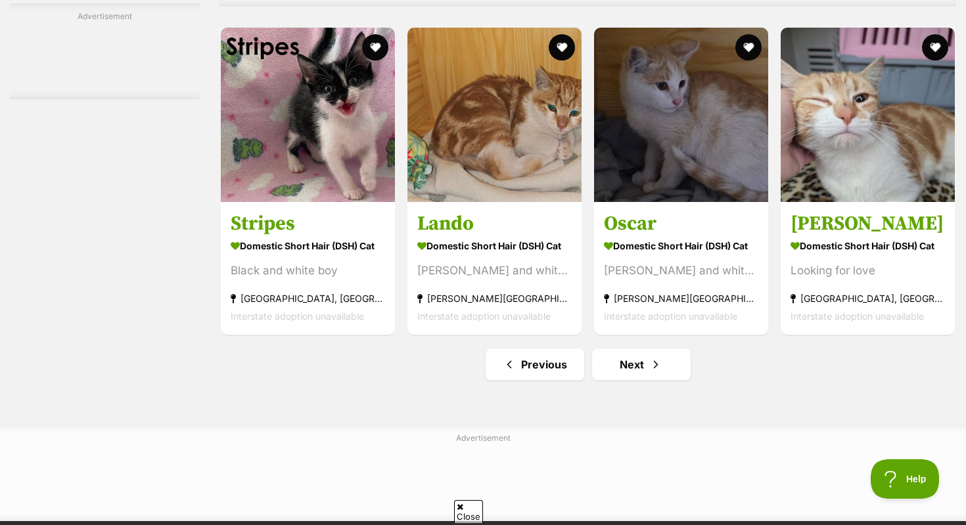
scroll to position [6036, 0]
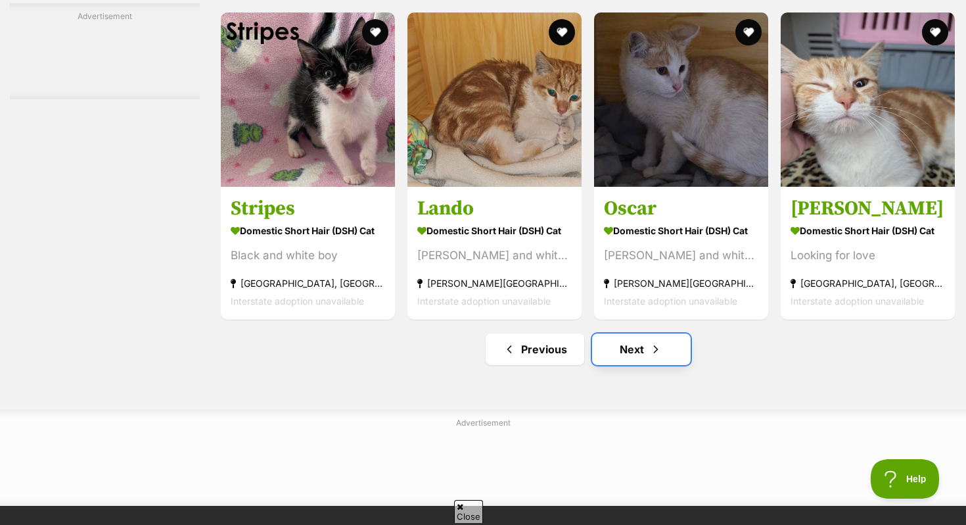
click at [640, 365] on link "Next" at bounding box center [641, 349] width 99 height 32
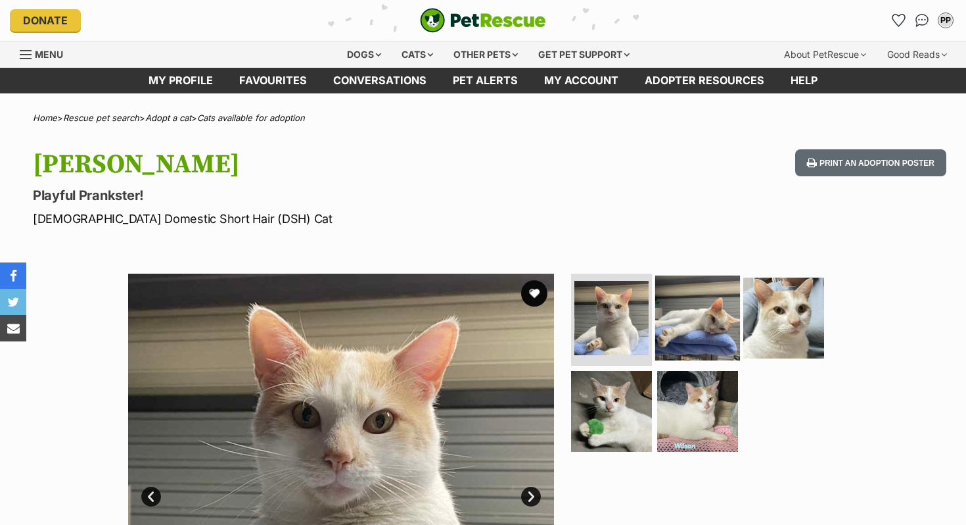
click at [692, 302] on img at bounding box center [697, 317] width 85 height 85
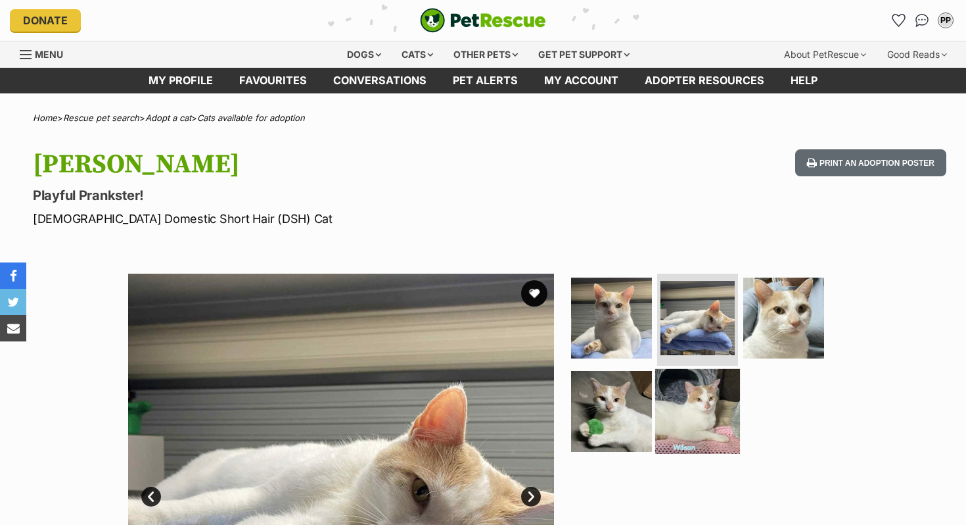
click at [695, 430] on img at bounding box center [697, 410] width 85 height 85
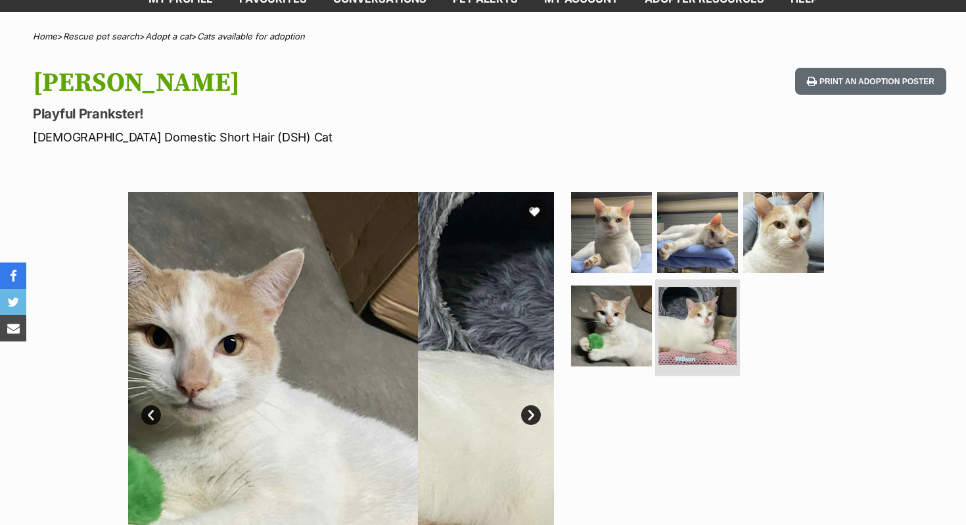
scroll to position [83, 0]
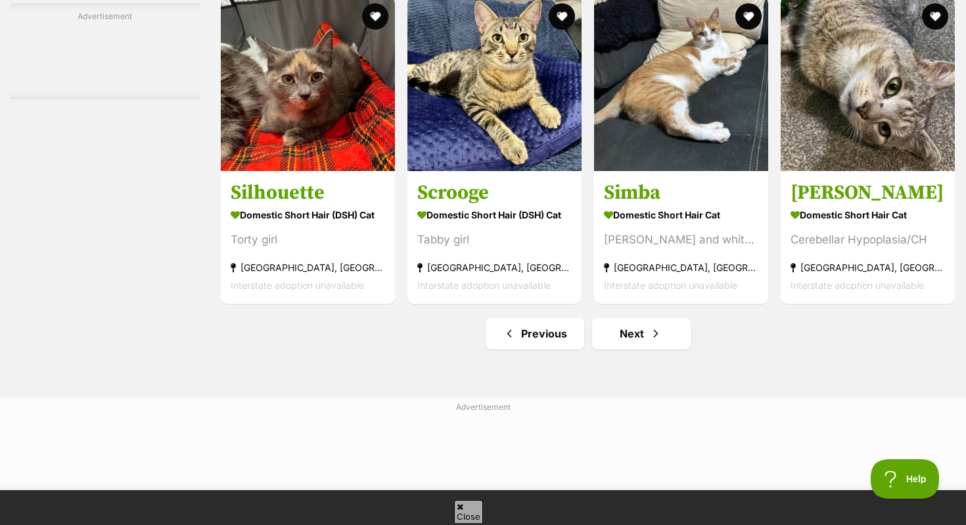
scroll to position [6079, 0]
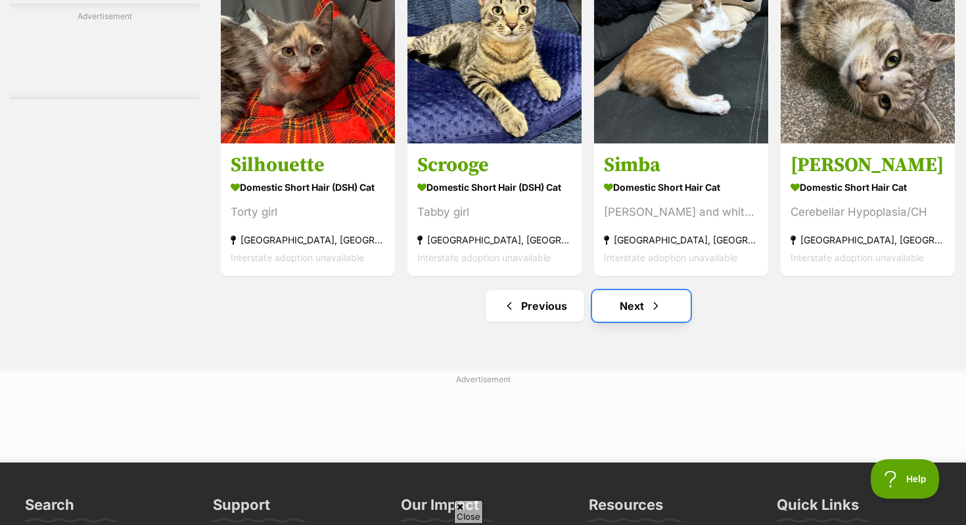
click at [623, 321] on link "Next" at bounding box center [641, 306] width 99 height 32
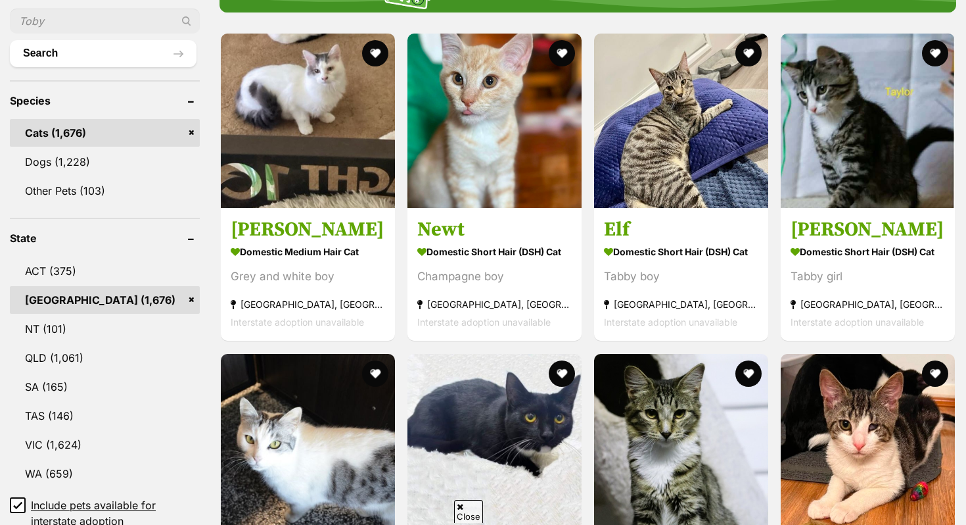
scroll to position [486, 0]
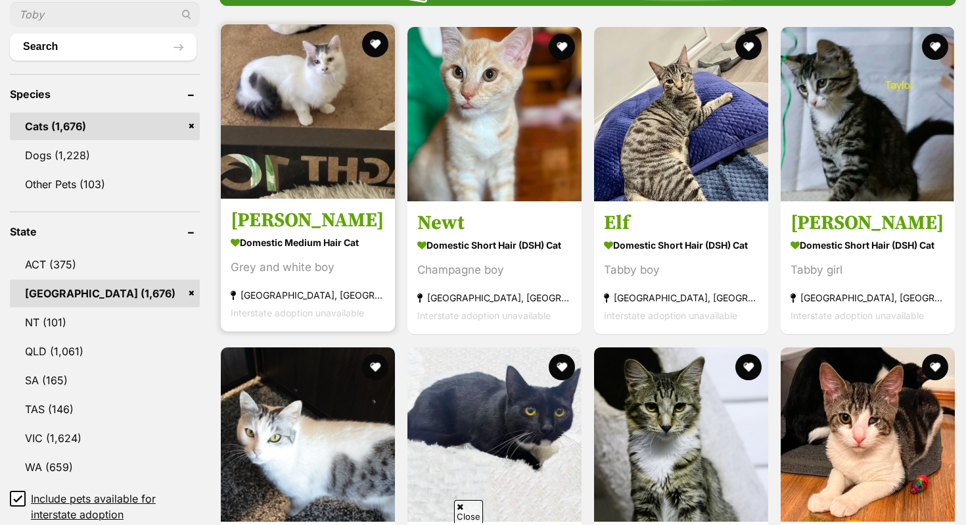
click at [306, 142] on img at bounding box center [308, 111] width 174 height 174
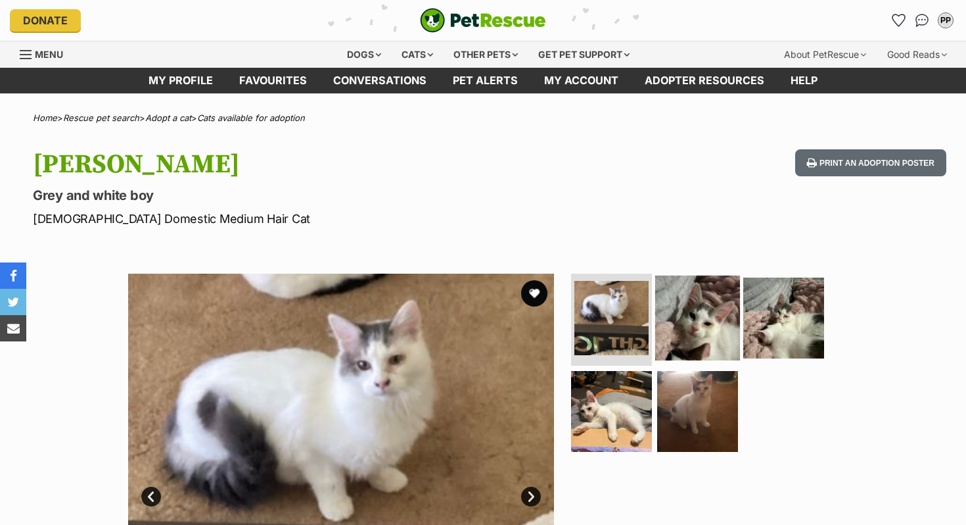
click at [715, 316] on img at bounding box center [697, 317] width 85 height 85
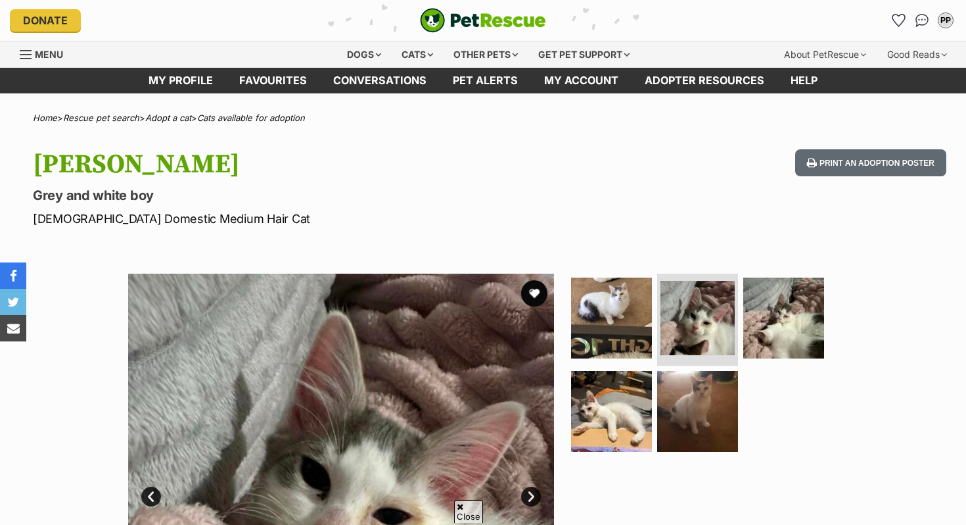
scroll to position [157, 0]
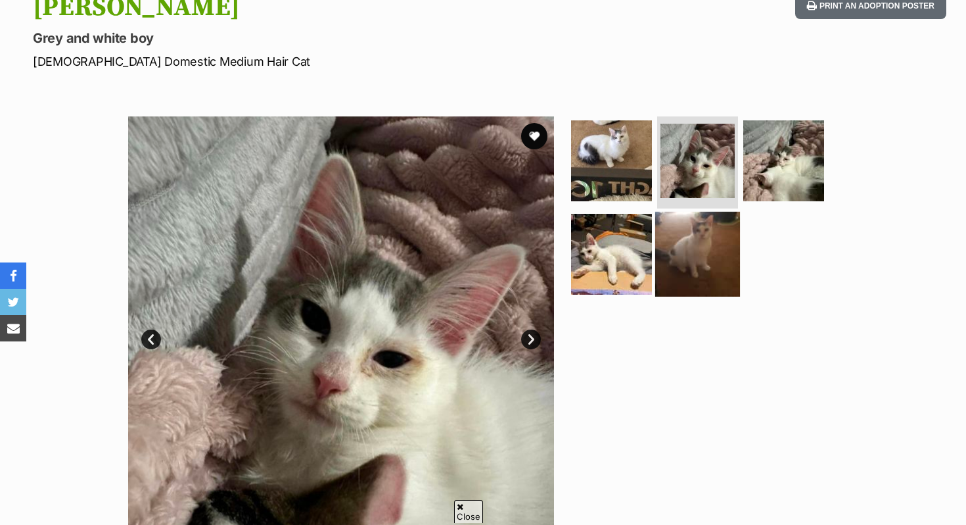
click at [678, 254] on img at bounding box center [697, 253] width 85 height 85
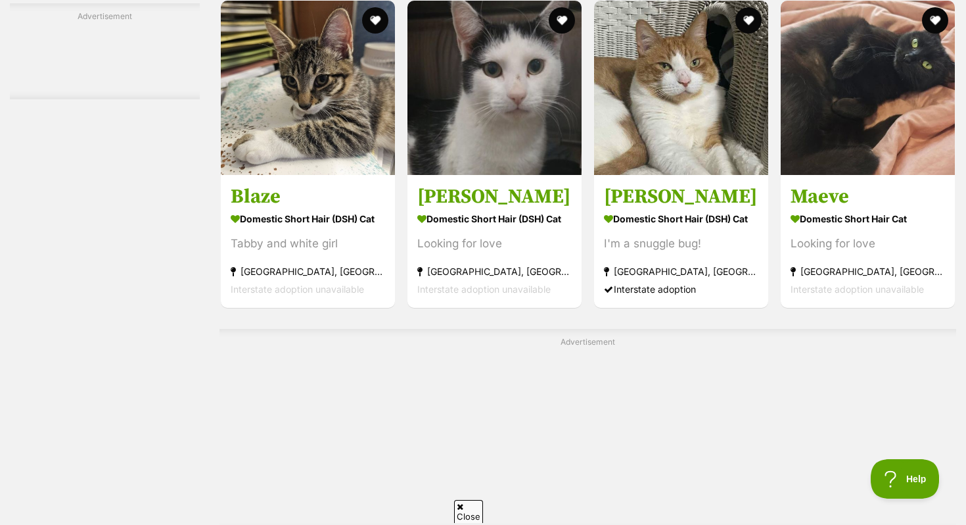
scroll to position [2500, 0]
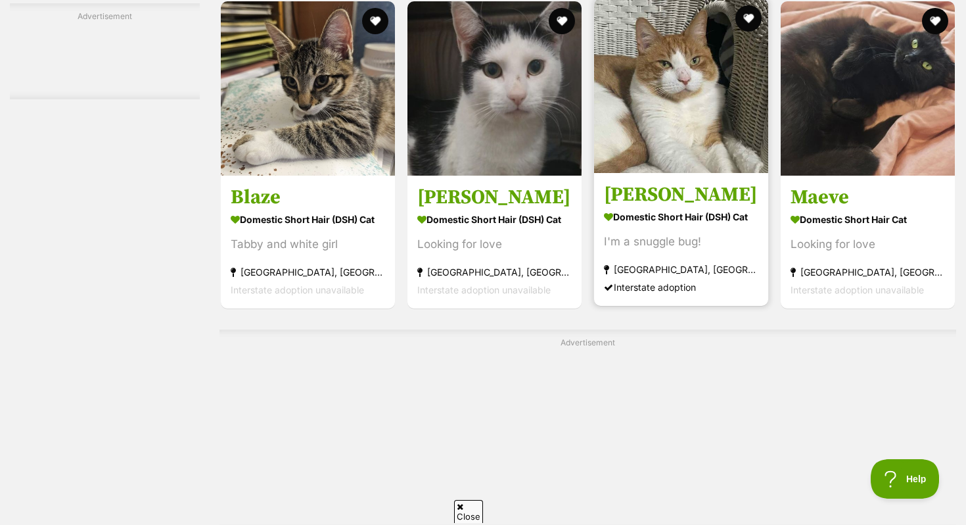
click at [692, 139] on img at bounding box center [681, 86] width 174 height 174
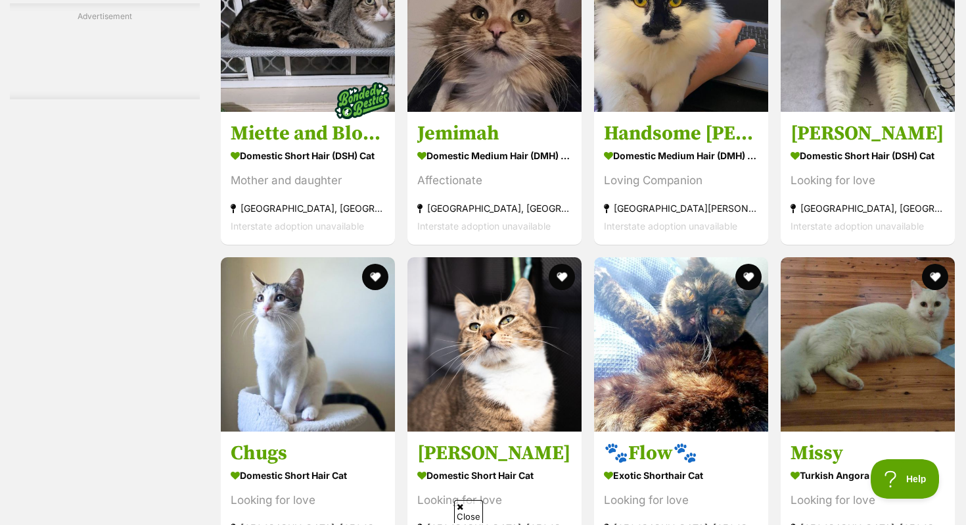
scroll to position [4451, 0]
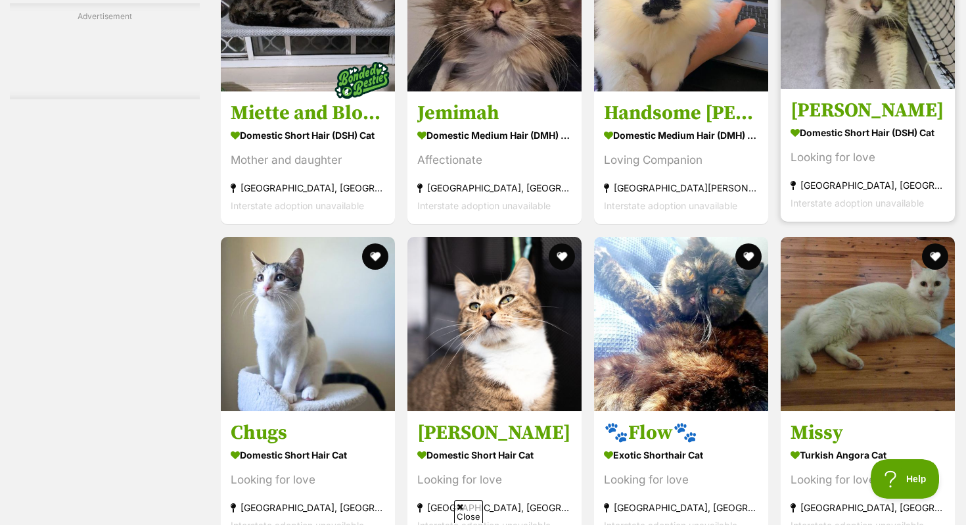
click at [868, 50] on img at bounding box center [868, 2] width 174 height 174
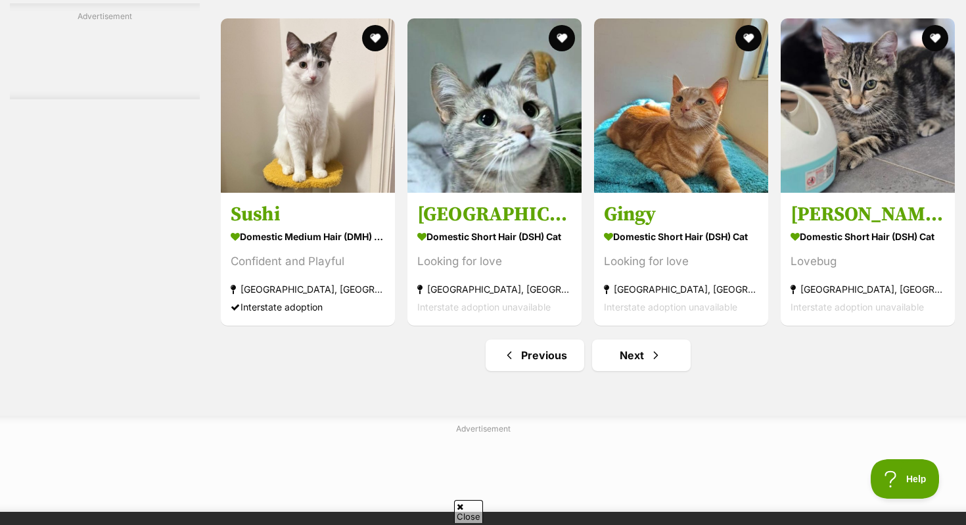
scroll to position [6534, 0]
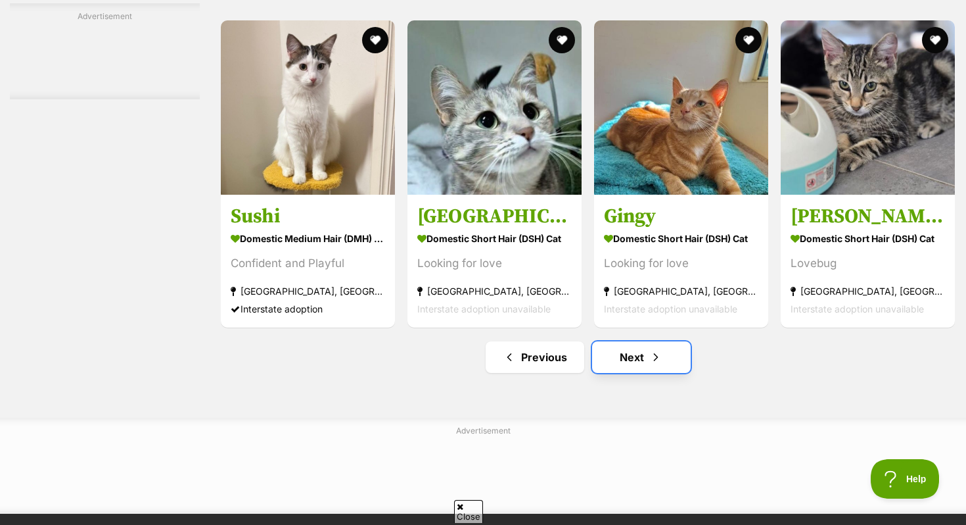
click at [607, 373] on link "Next" at bounding box center [641, 357] width 99 height 32
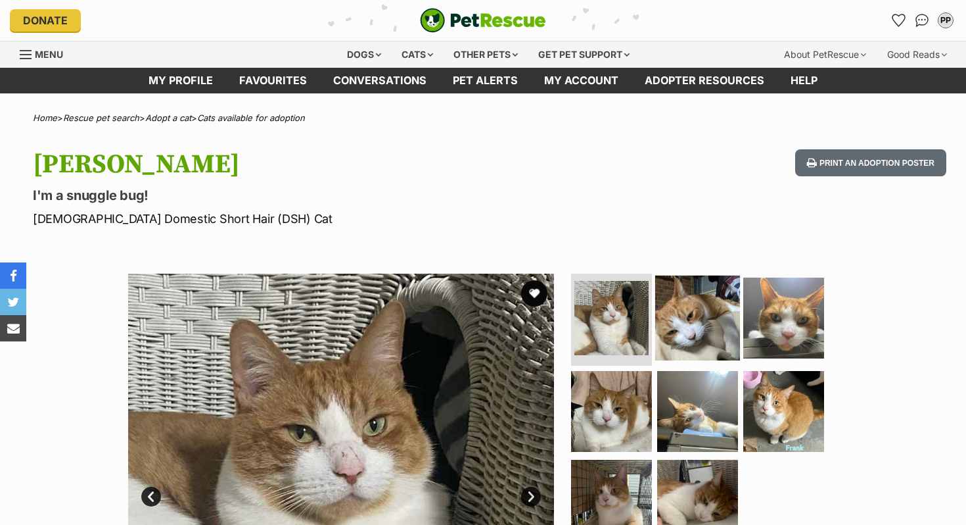
click at [686, 323] on img at bounding box center [697, 317] width 85 height 85
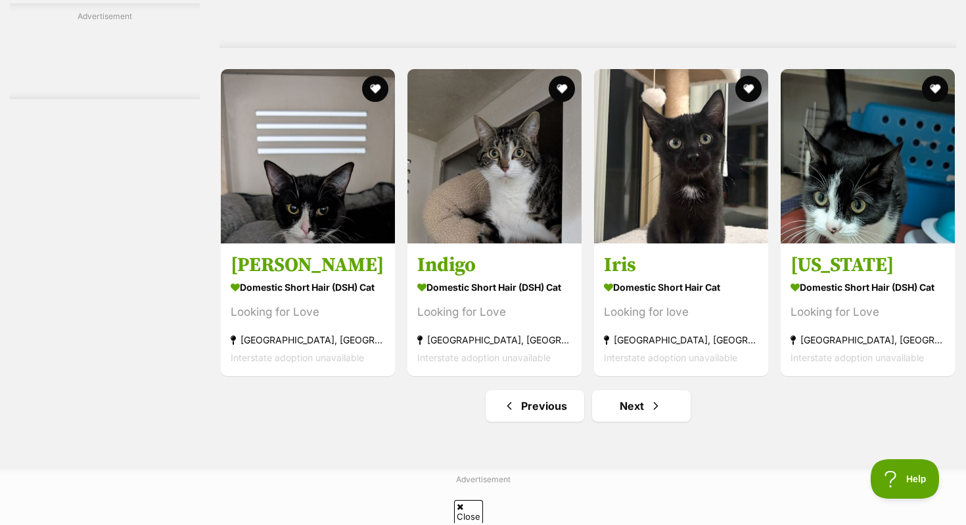
scroll to position [5979, 0]
click at [630, 422] on link "Next" at bounding box center [641, 407] width 99 height 32
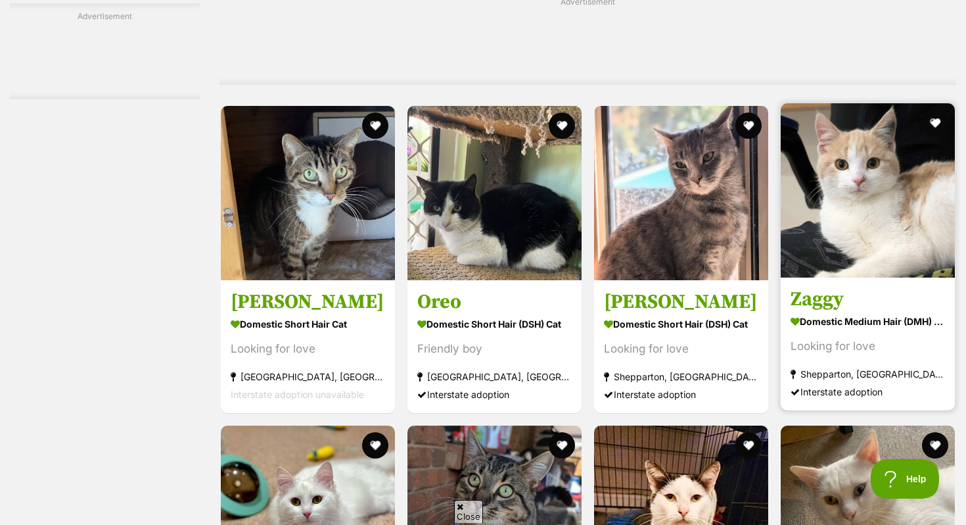
click at [890, 262] on img at bounding box center [868, 190] width 174 height 174
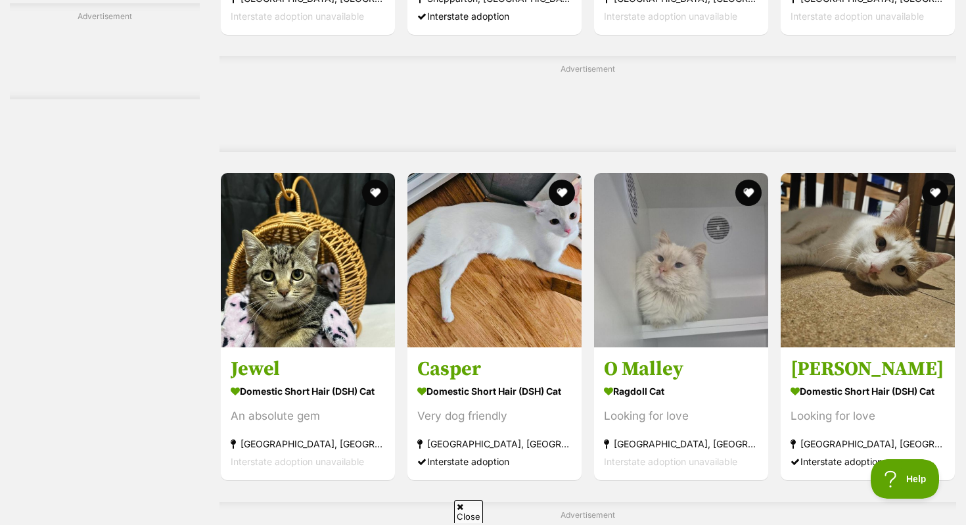
scroll to position [3459, 0]
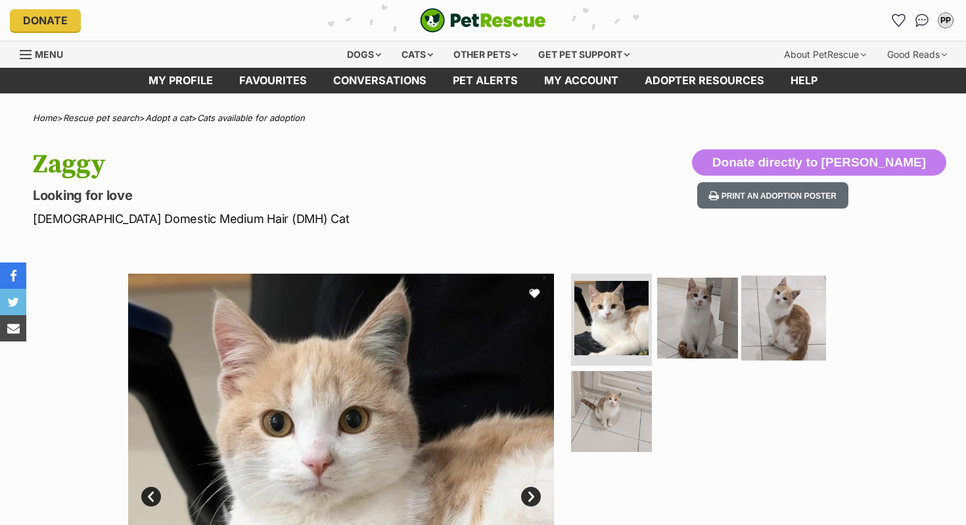
click at [772, 297] on img at bounding box center [784, 317] width 85 height 85
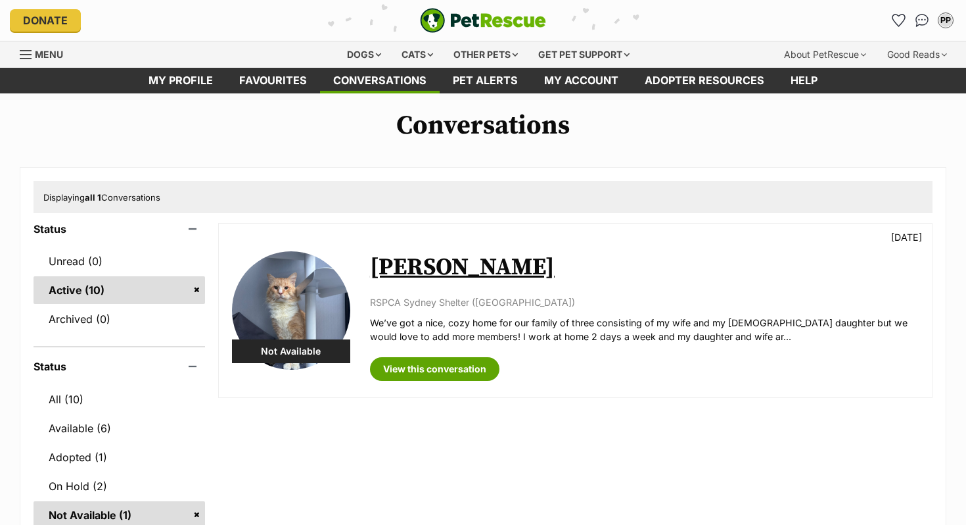
click at [264, 307] on img at bounding box center [291, 310] width 118 height 118
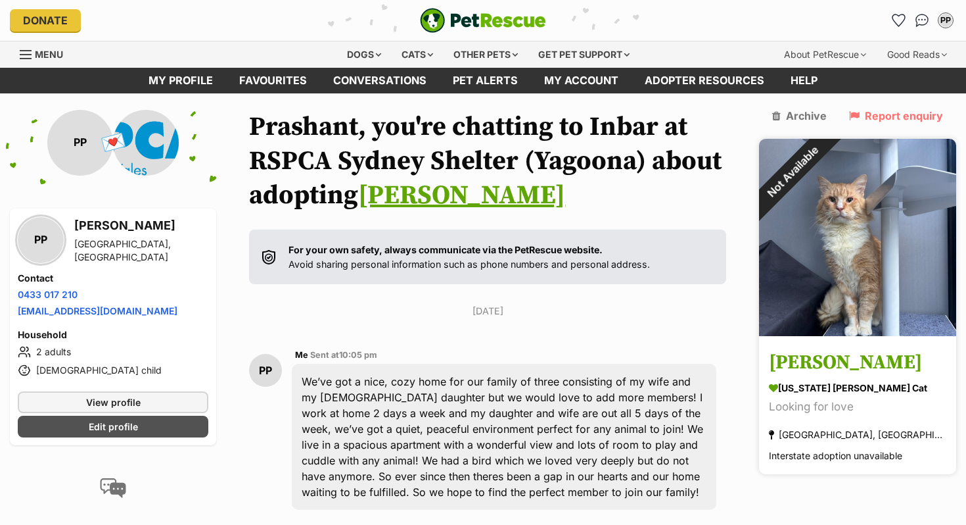
click at [926, 237] on img at bounding box center [857, 237] width 197 height 197
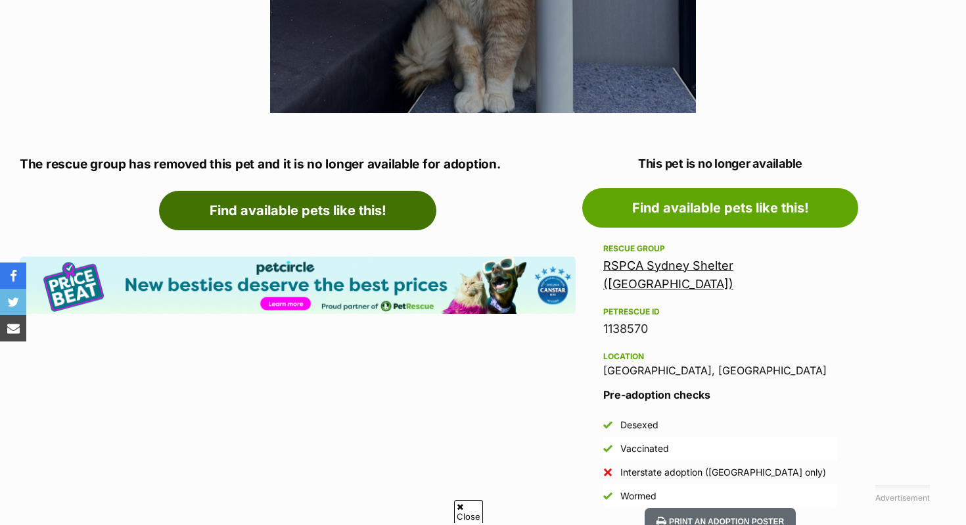
click at [362, 204] on link "Find available pets like this!" at bounding box center [297, 210] width 277 height 39
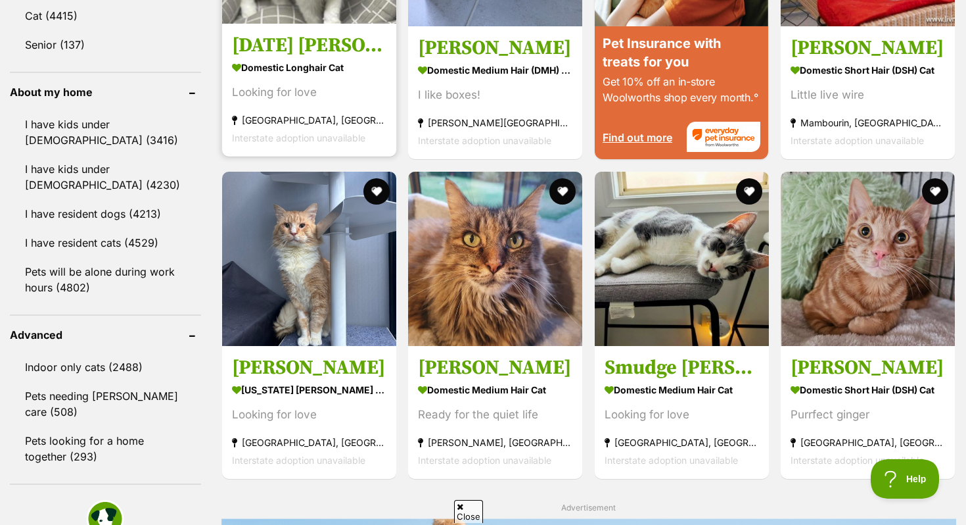
scroll to position [1451, 0]
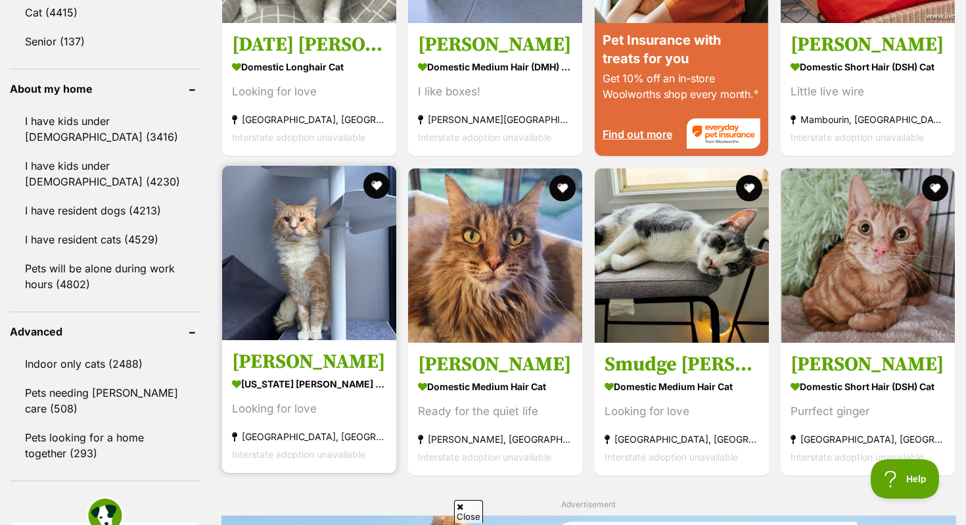
click at [300, 340] on img at bounding box center [309, 253] width 174 height 174
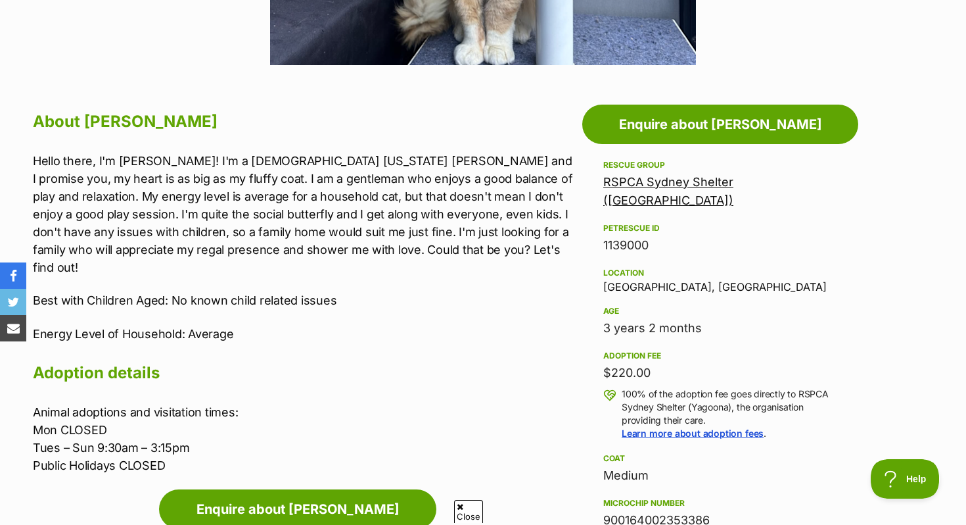
scroll to position [634, 0]
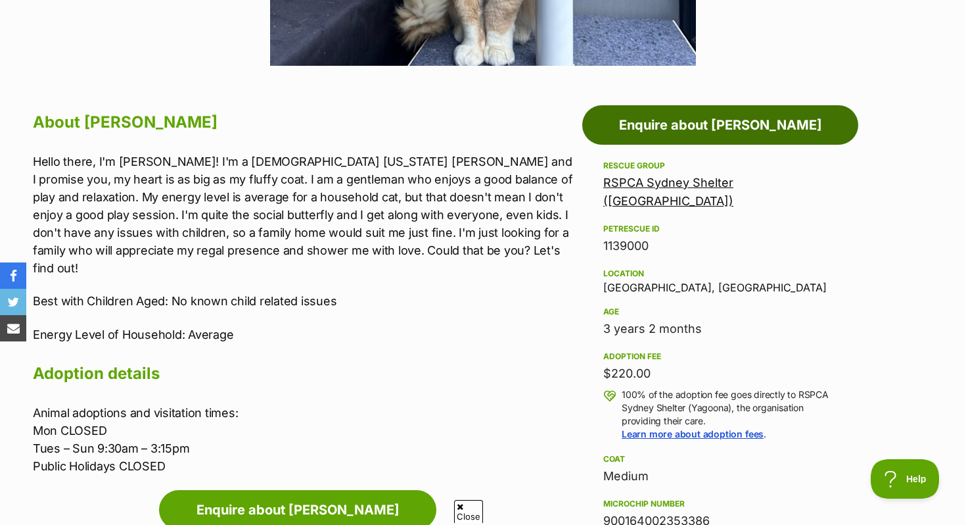
click at [641, 116] on link "Enquire about King Curtis" at bounding box center [720, 124] width 276 height 39
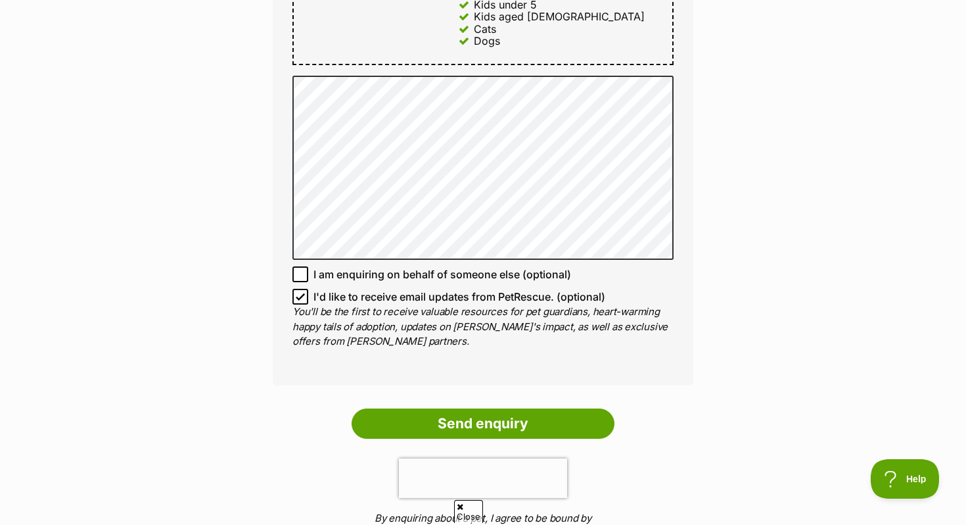
scroll to position [888, 0]
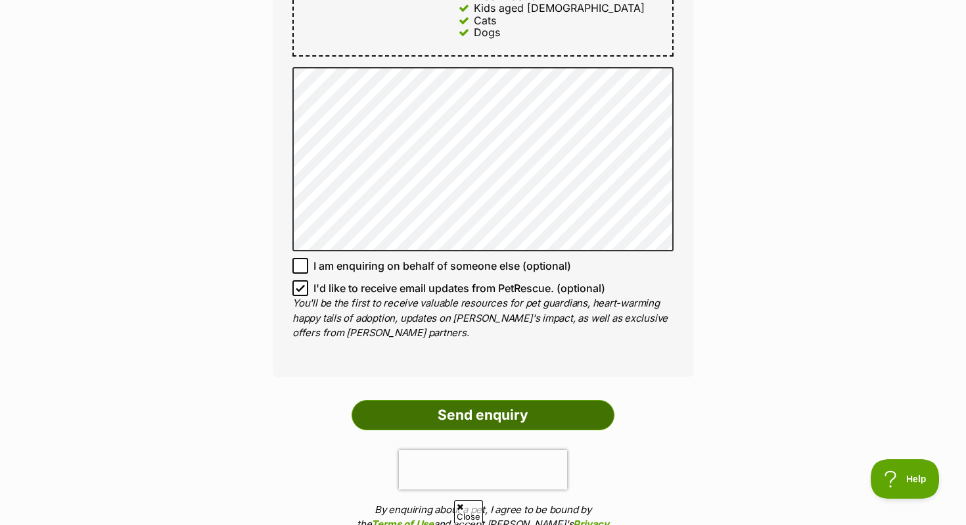
click at [491, 400] on input "Send enquiry" at bounding box center [483, 415] width 263 height 30
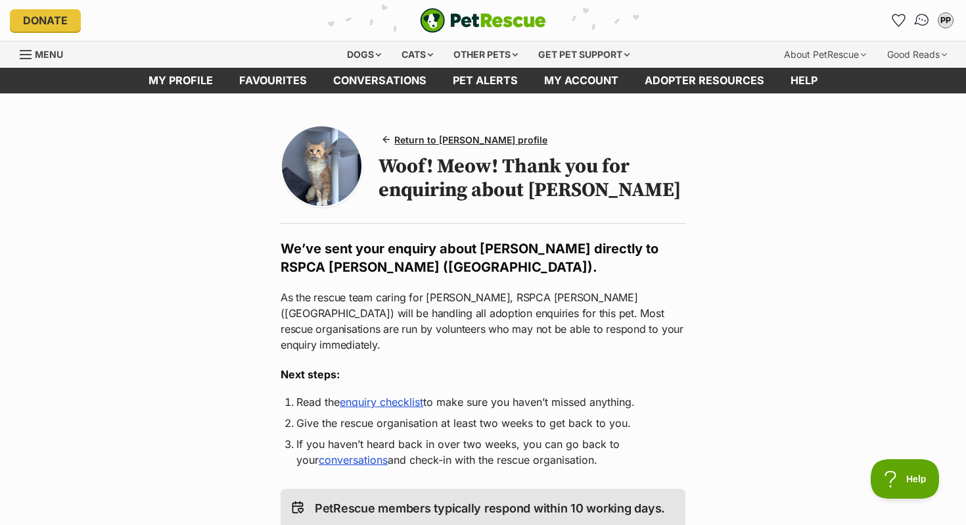
click at [928, 15] on img "Conversations" at bounding box center [923, 20] width 18 height 17
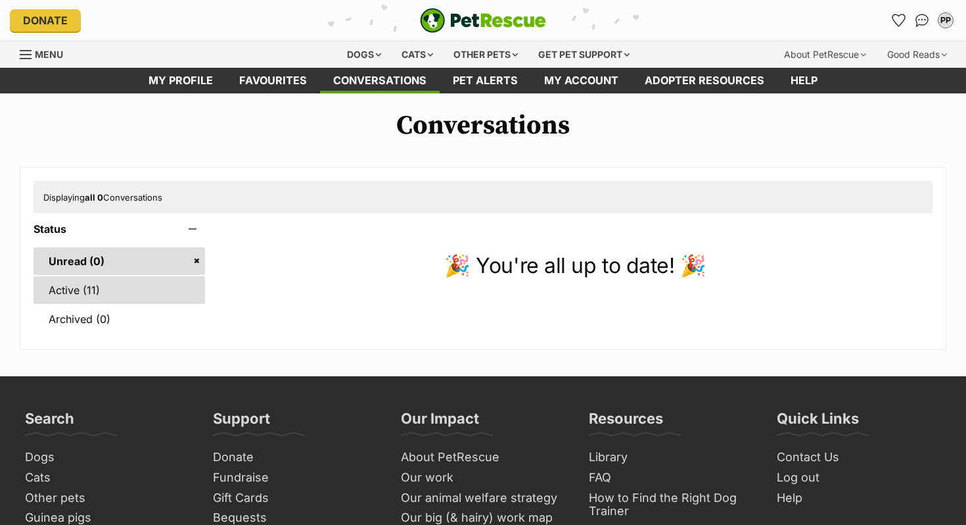
click at [124, 283] on link "Active (11)" at bounding box center [120, 290] width 172 height 28
